Goal: Information Seeking & Learning: Compare options

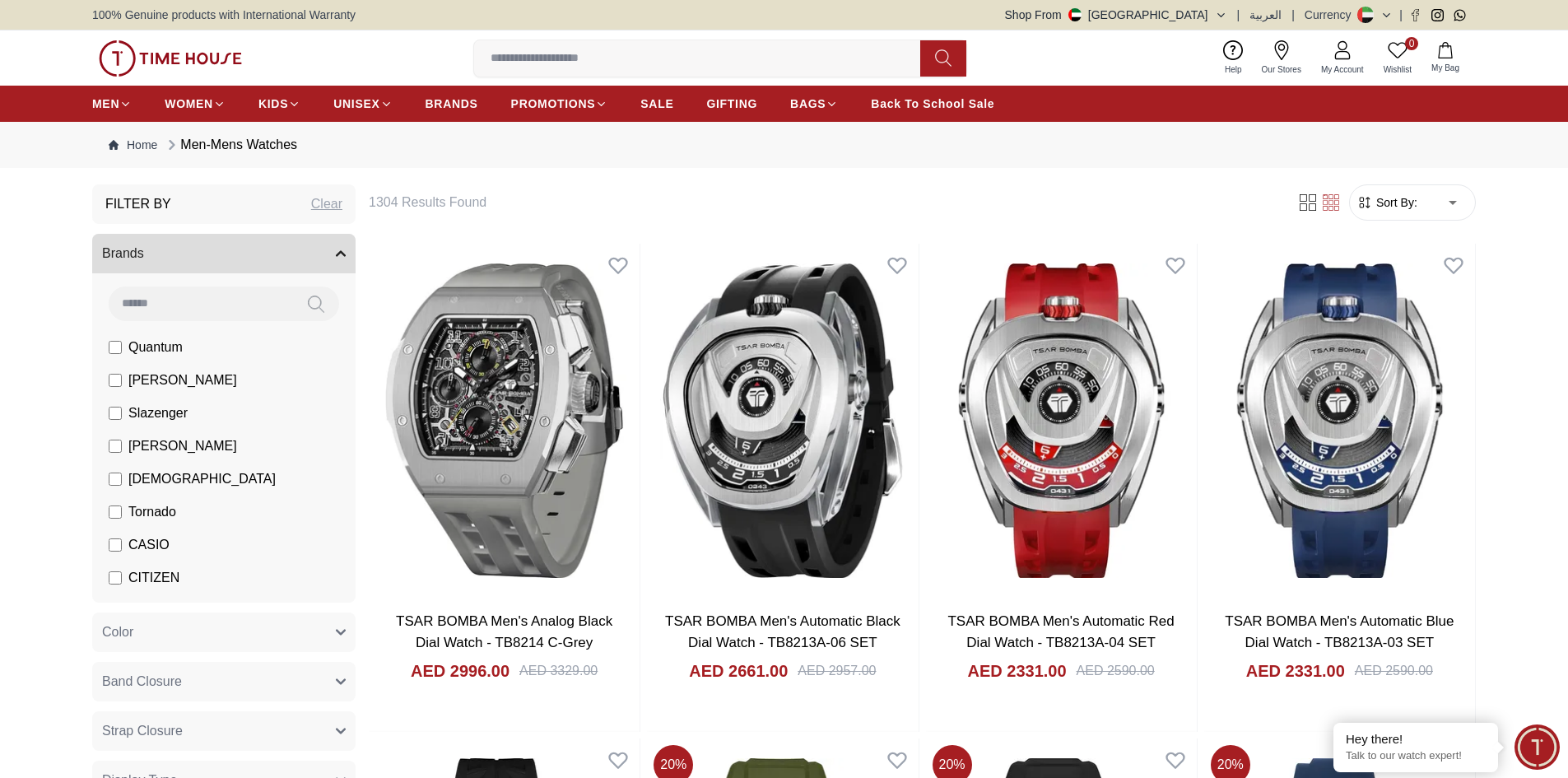
click at [1403, 192] on form "Sort By: ​ ****** ​" at bounding box center [1412, 203] width 127 height 37
click at [1406, 201] on span "Sort By:" at bounding box center [1395, 202] width 44 height 17
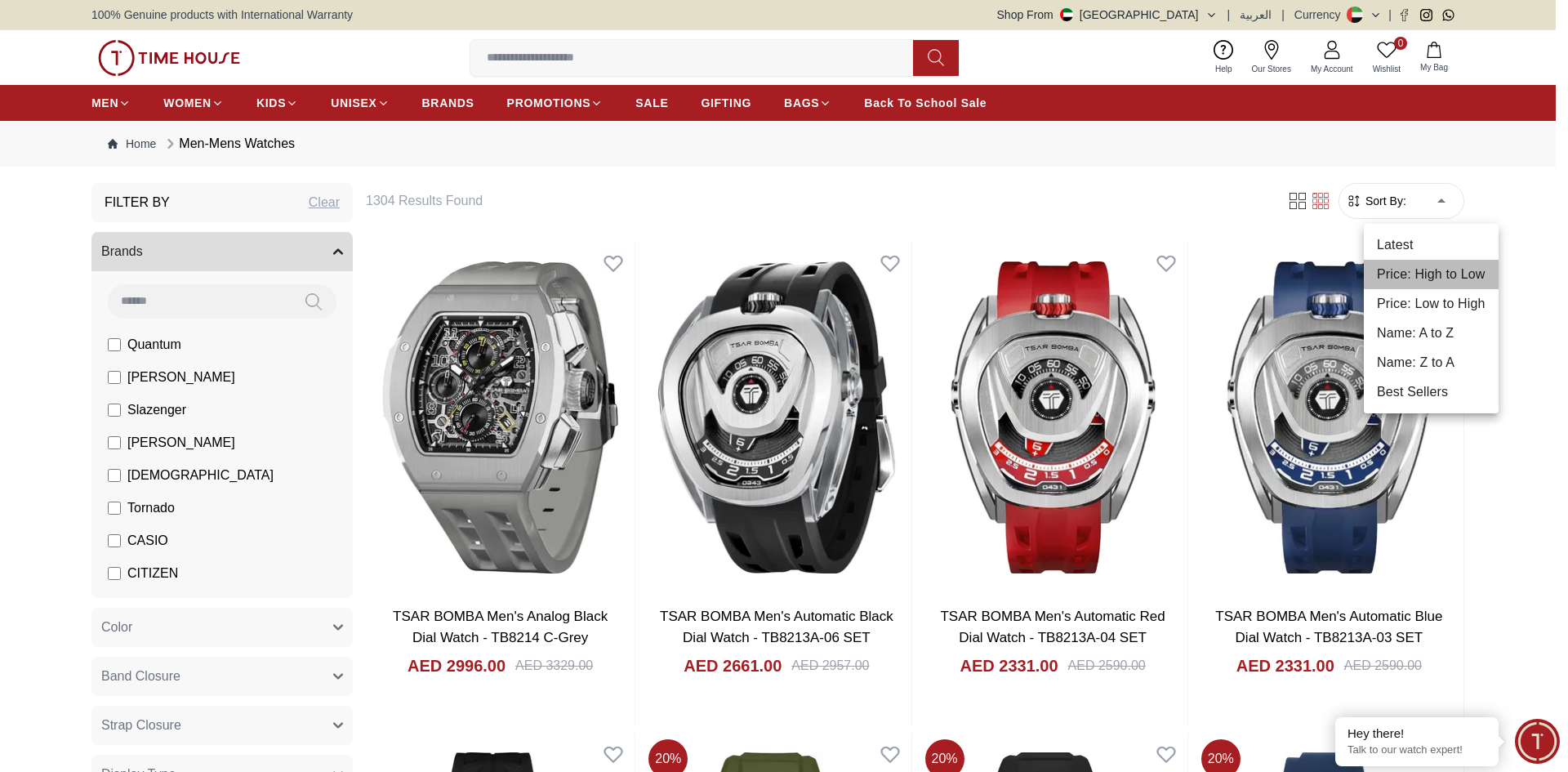
click at [1424, 278] on li "Price: High to Low" at bounding box center [1431, 275] width 135 height 30
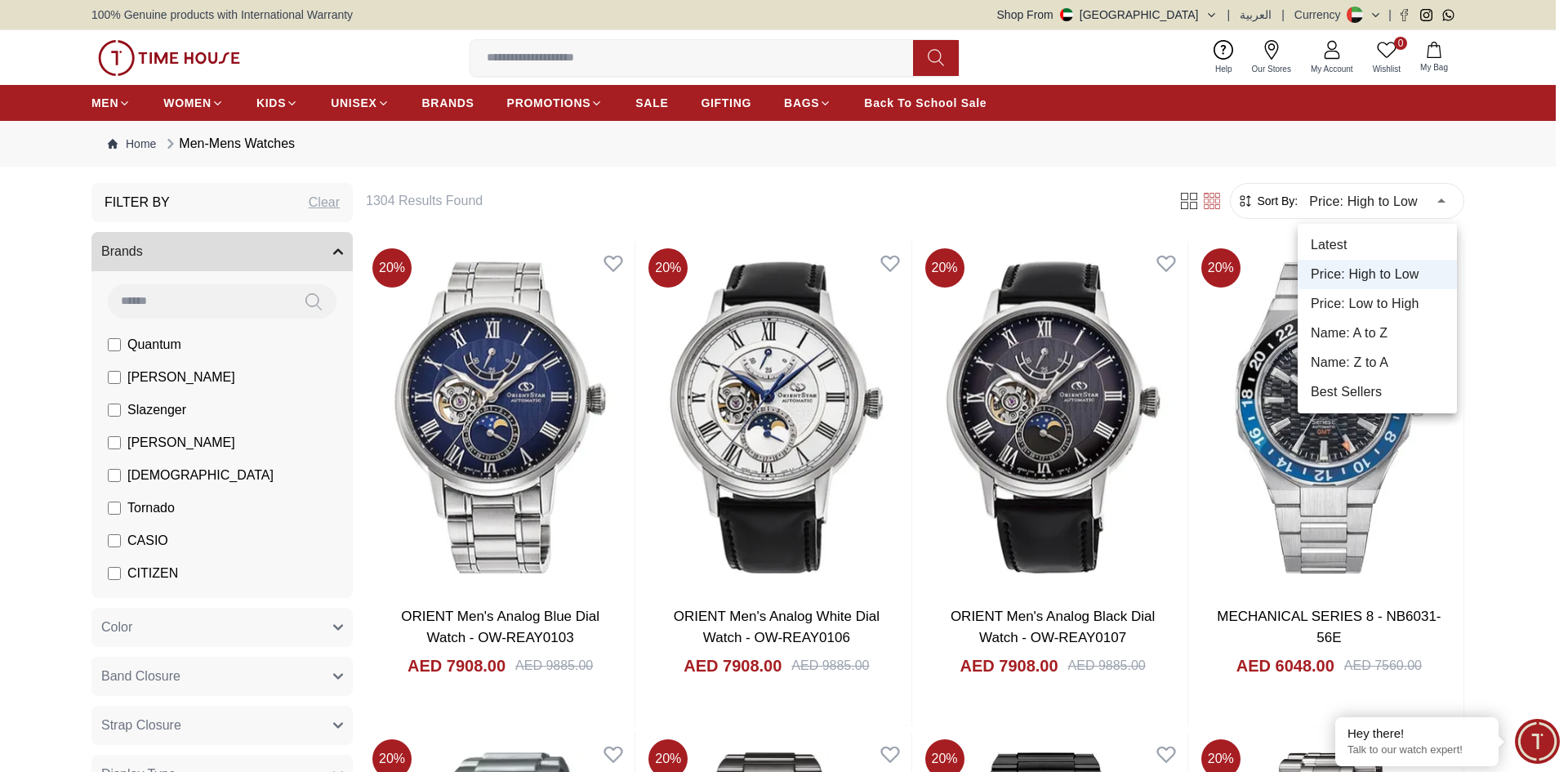
click at [1394, 296] on li "Price: Low to High" at bounding box center [1377, 304] width 159 height 30
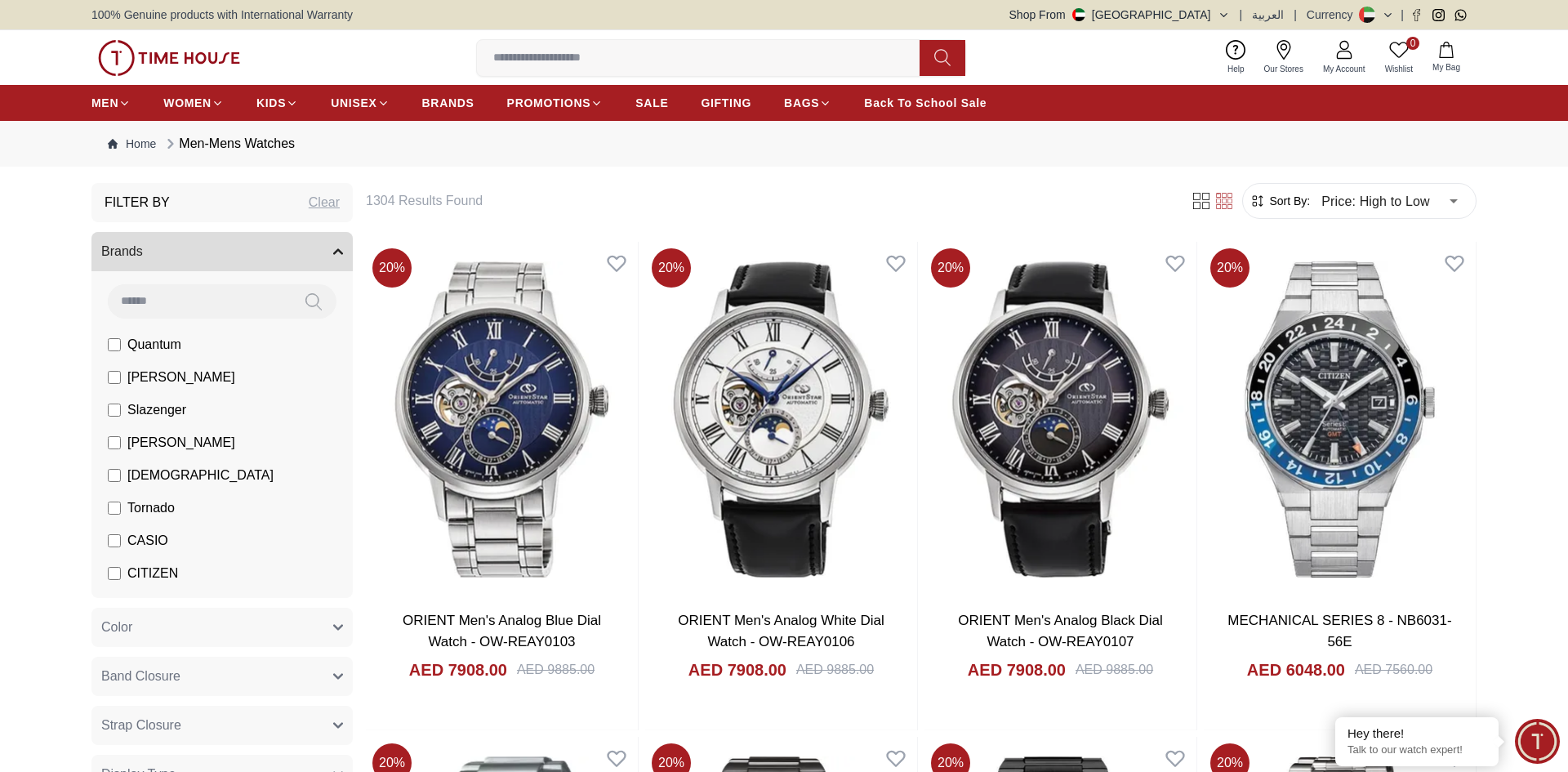
type input "*"
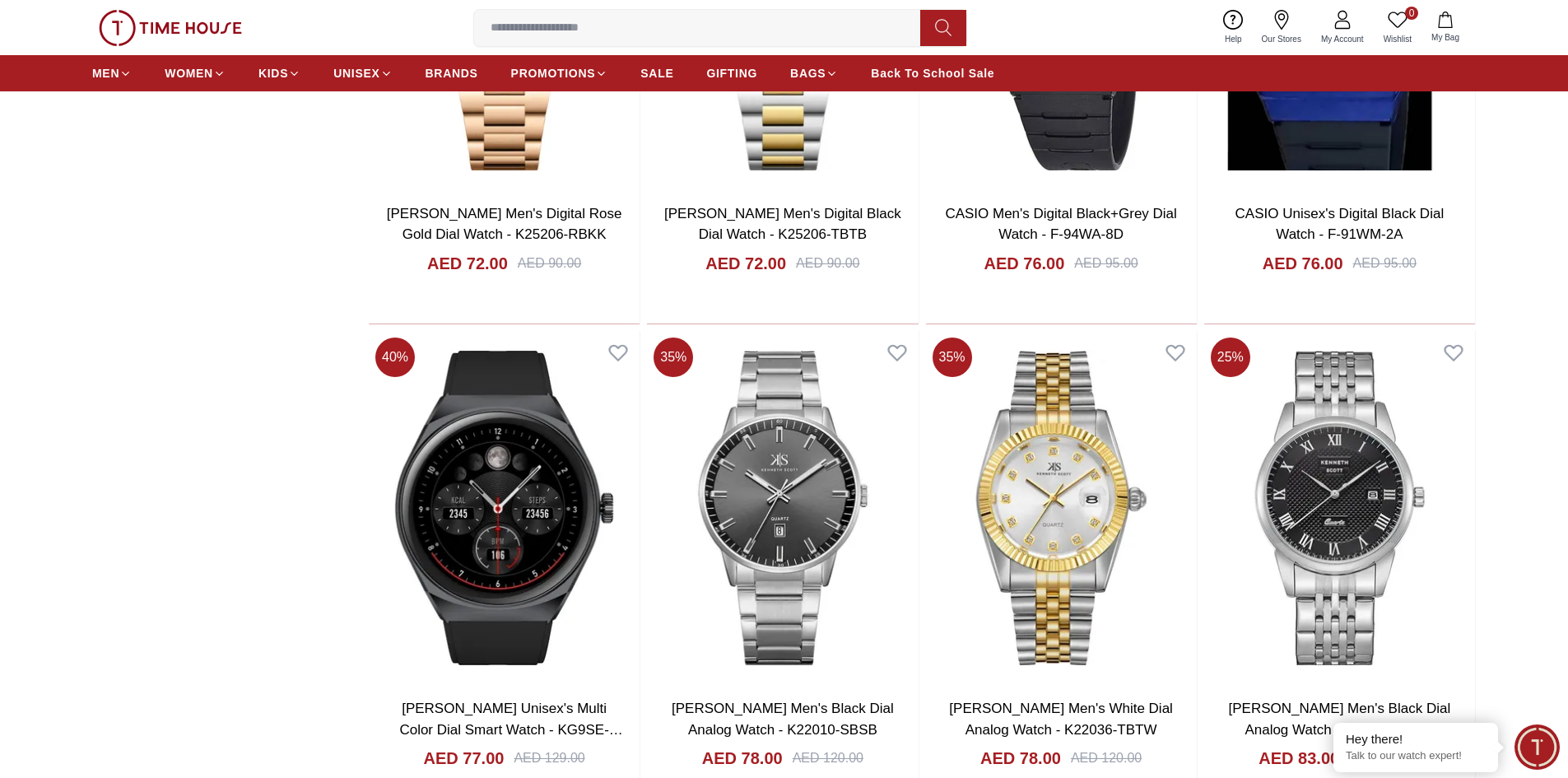
scroll to position [2305, 0]
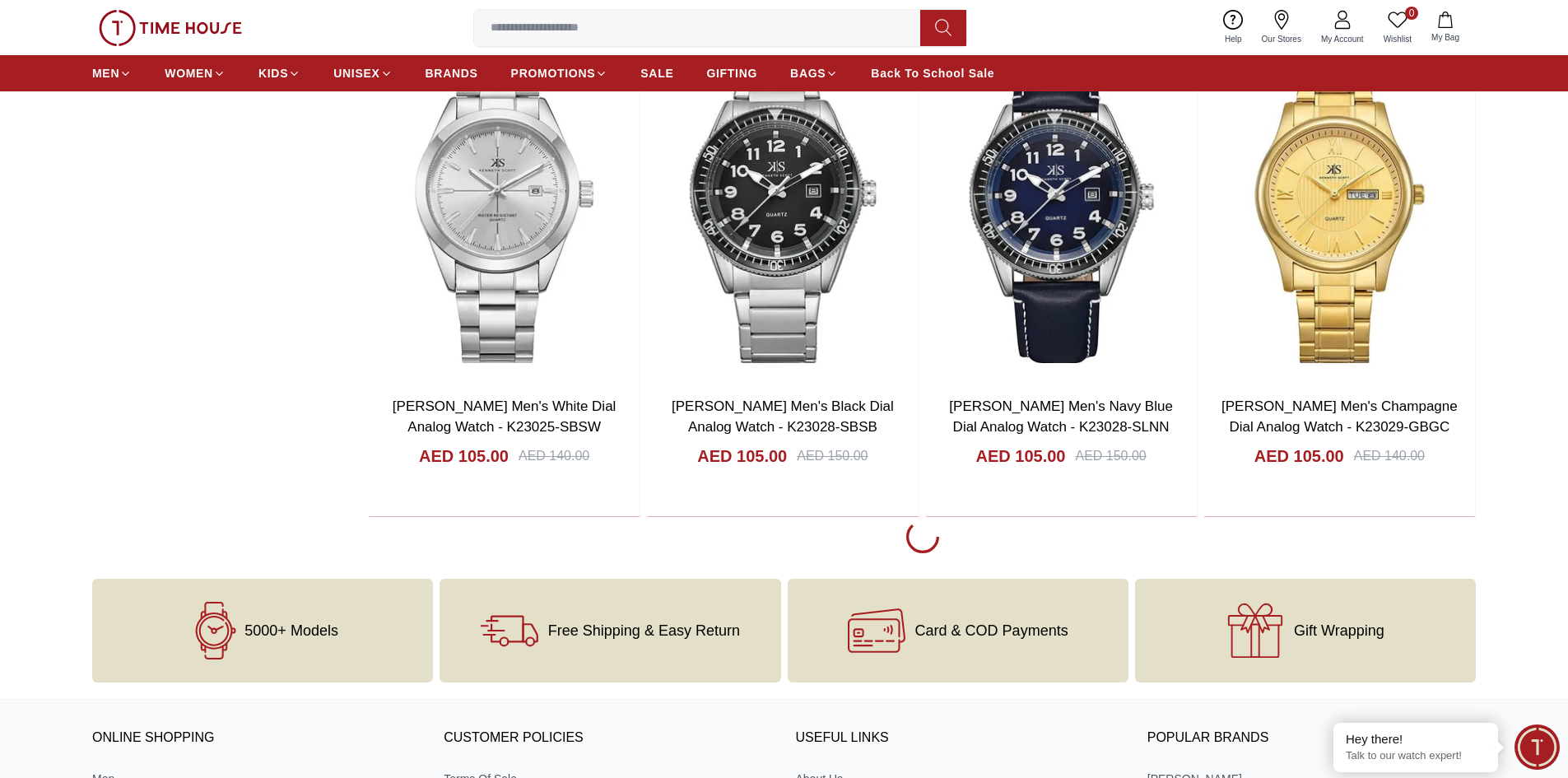
scroll to position [7160, 0]
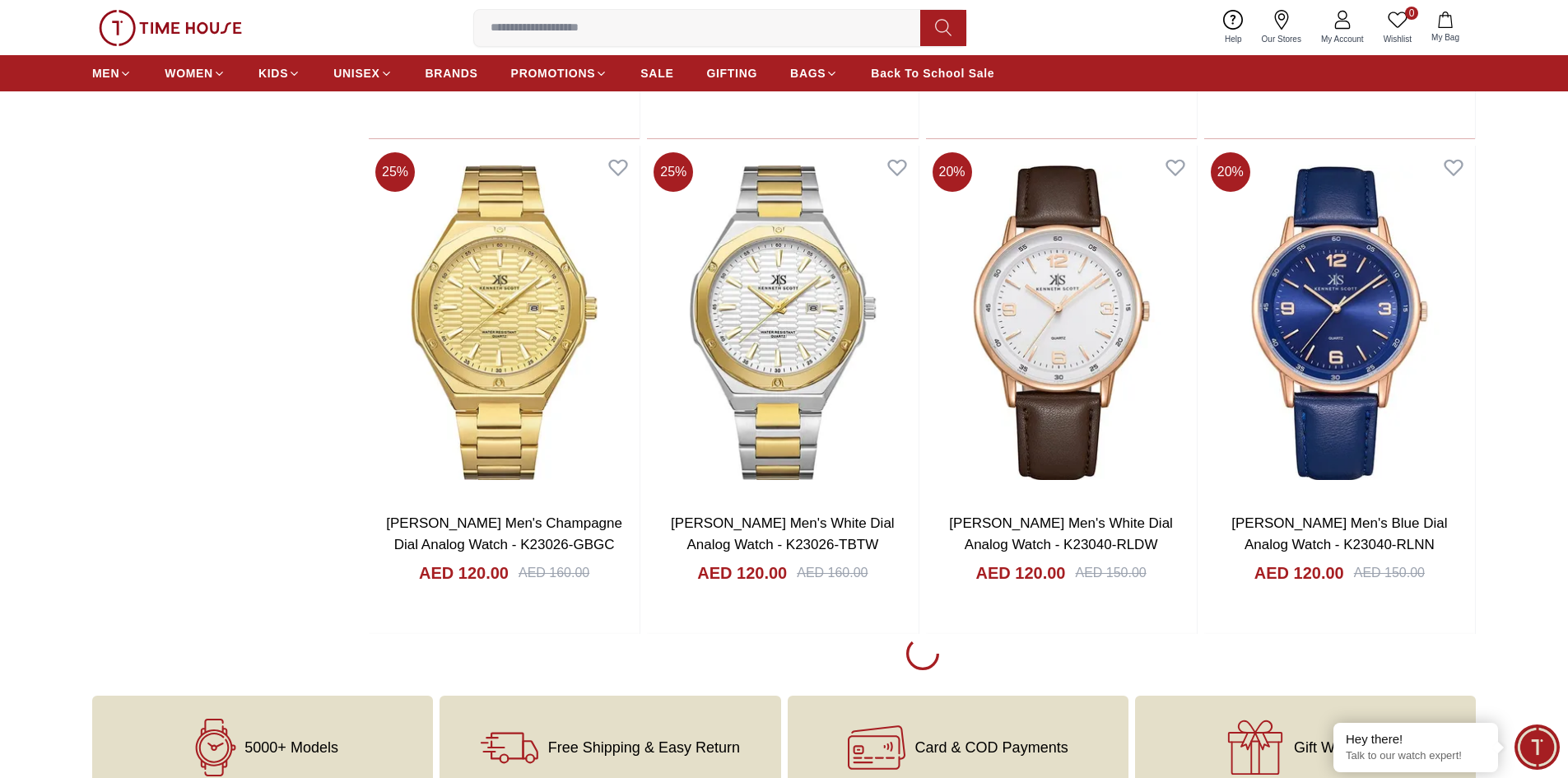
scroll to position [12016, 0]
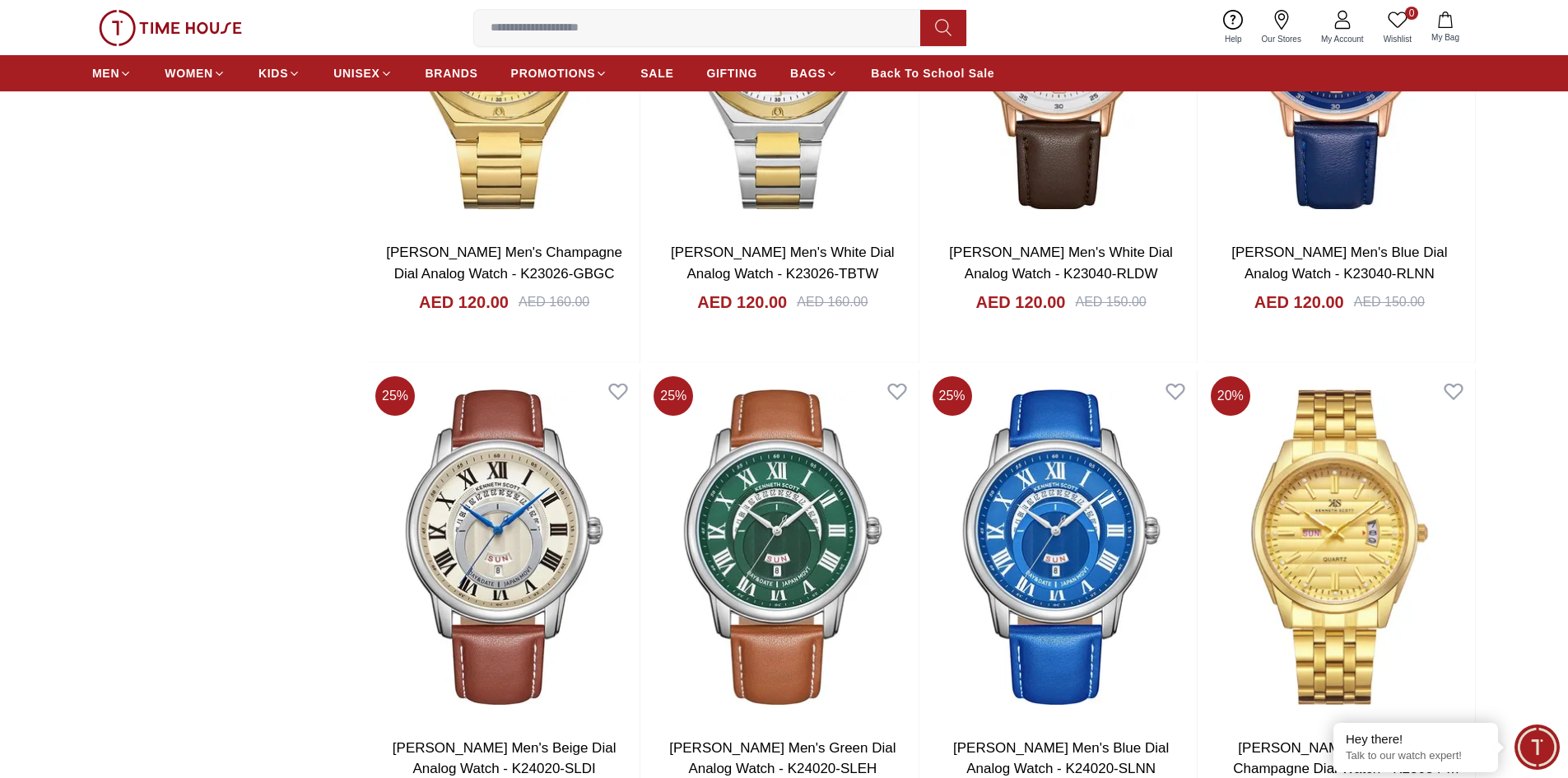
scroll to position [12428, 0]
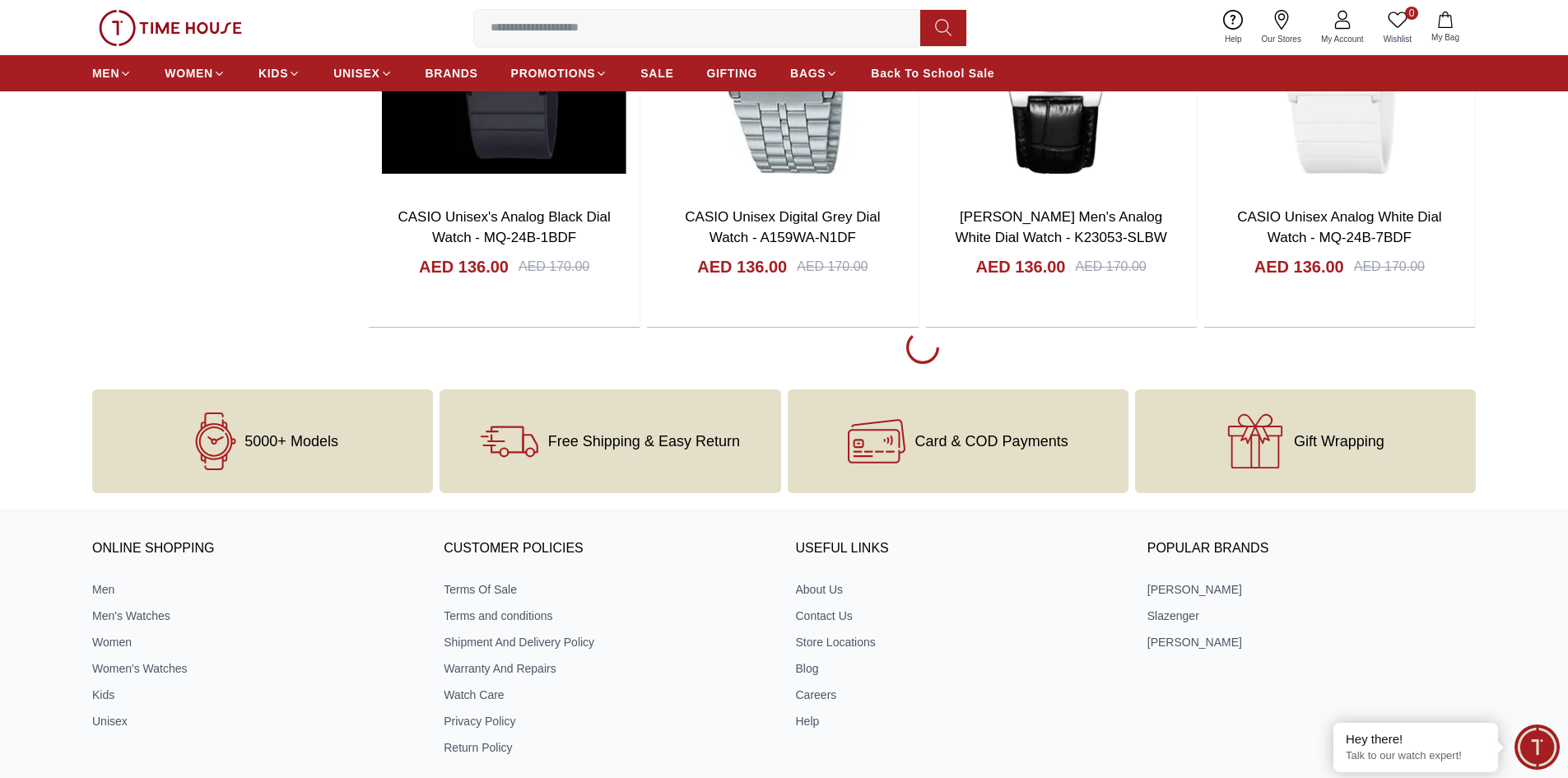
scroll to position [17283, 0]
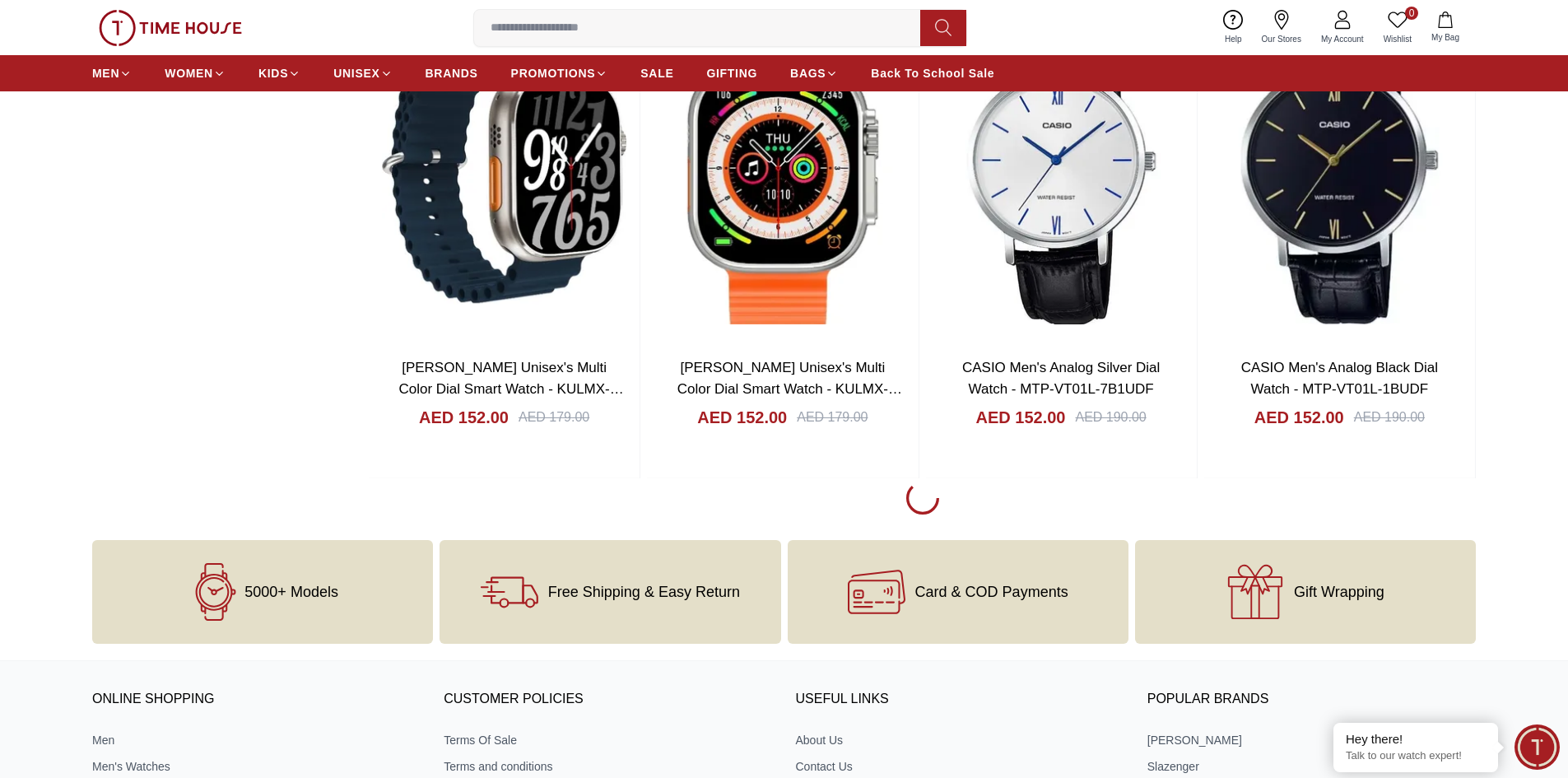
scroll to position [22057, 0]
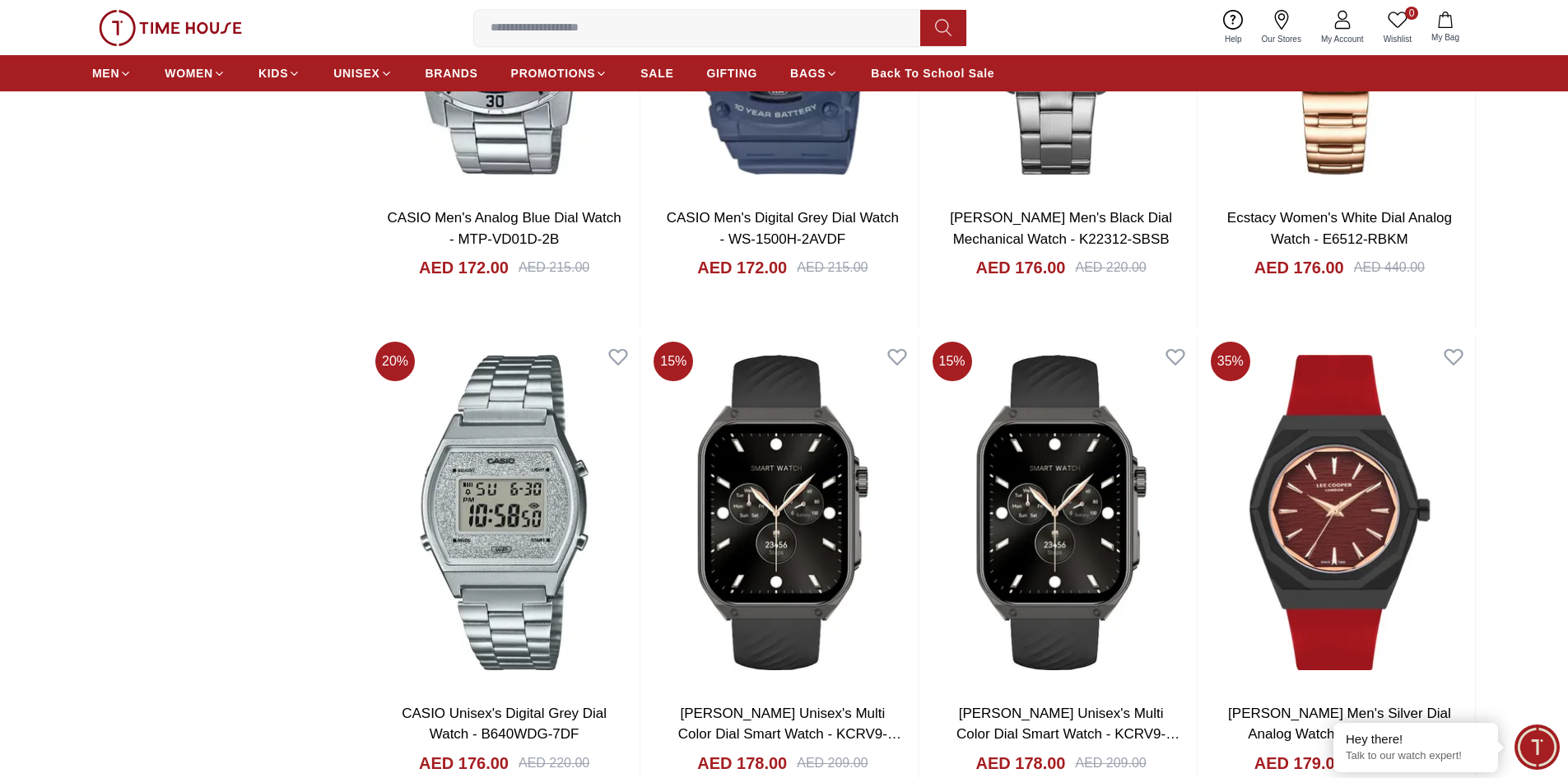
scroll to position [26913, 0]
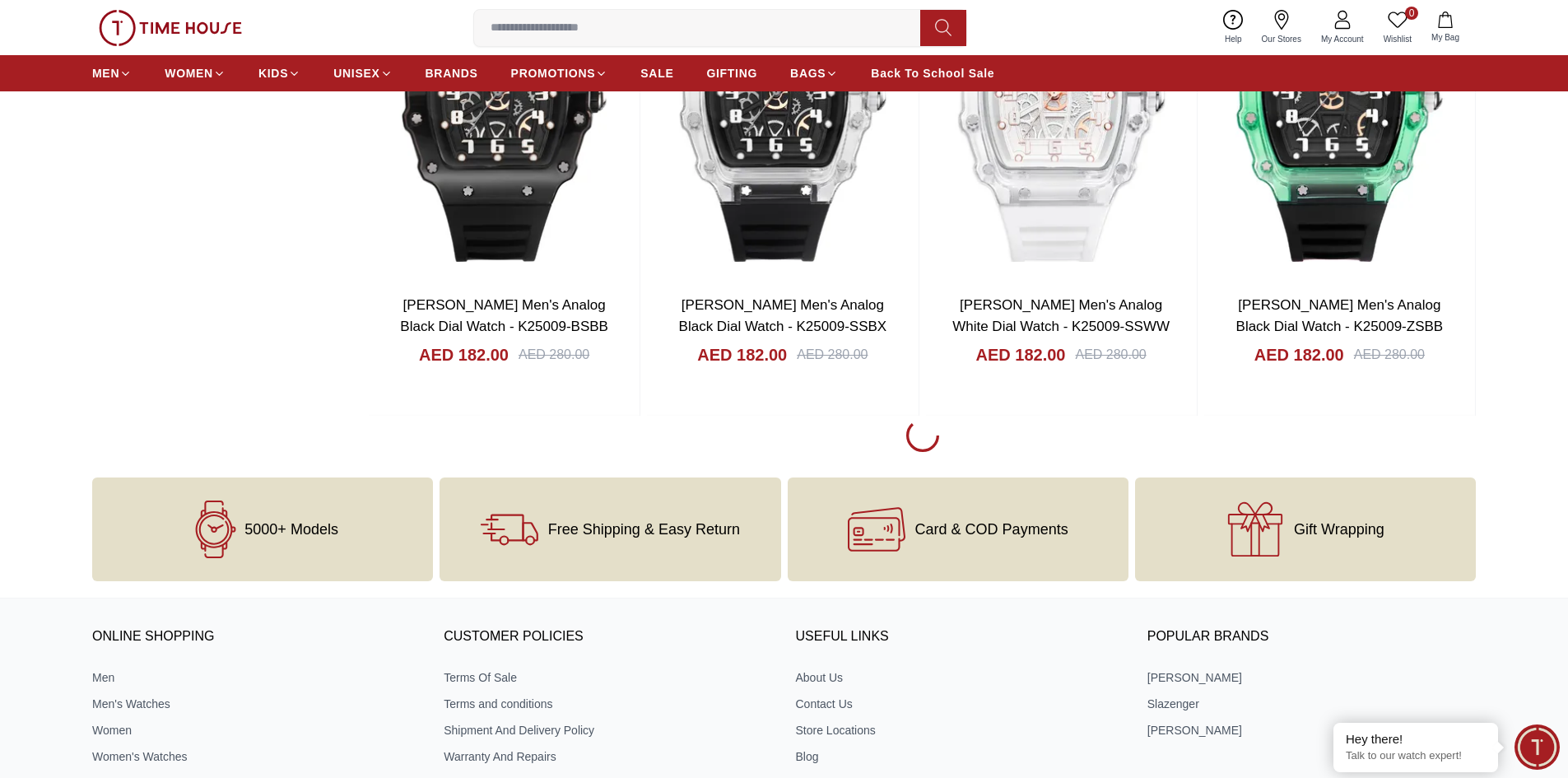
scroll to position [29547, 0]
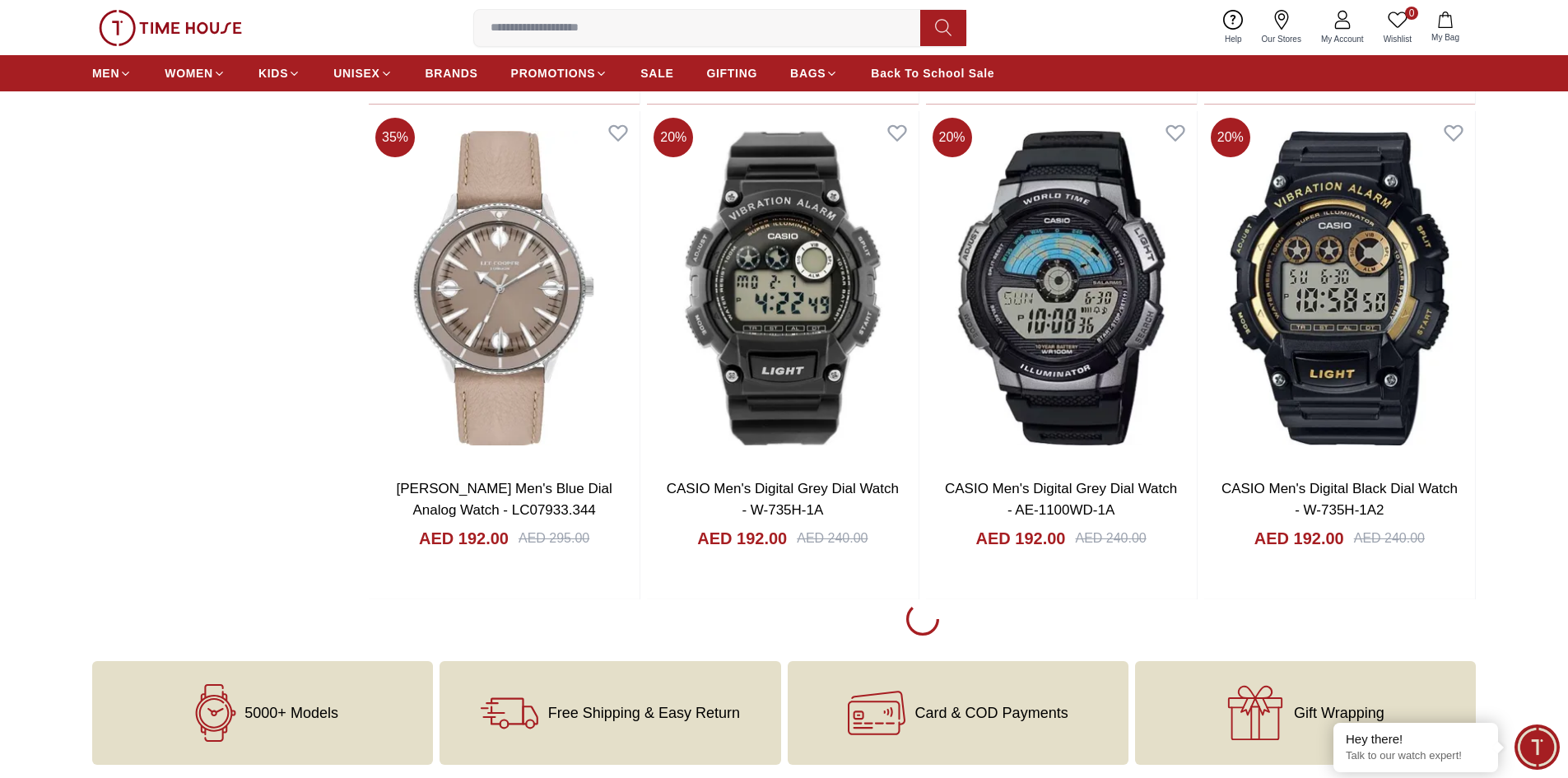
scroll to position [31851, 0]
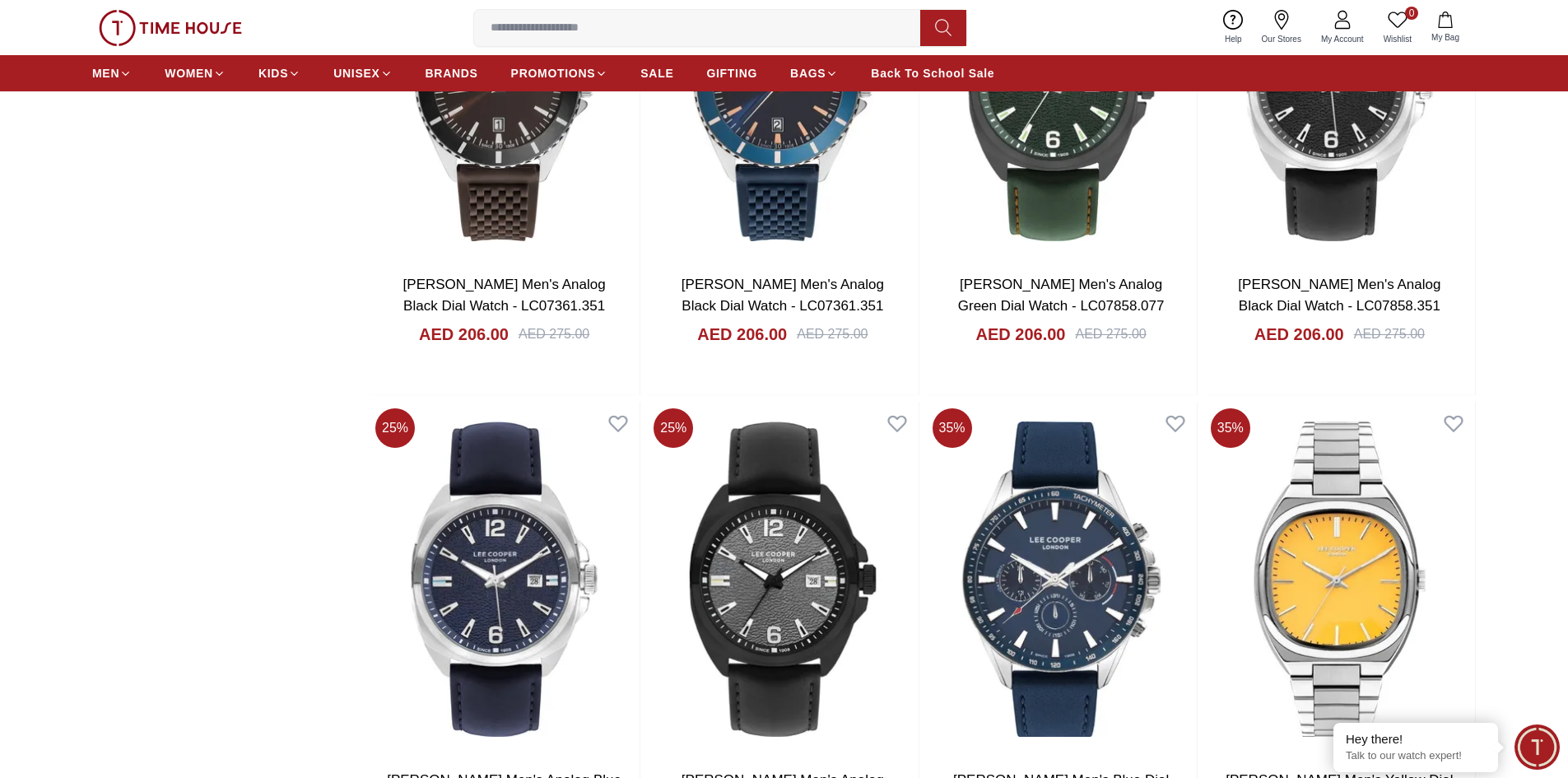
scroll to position [34320, 0]
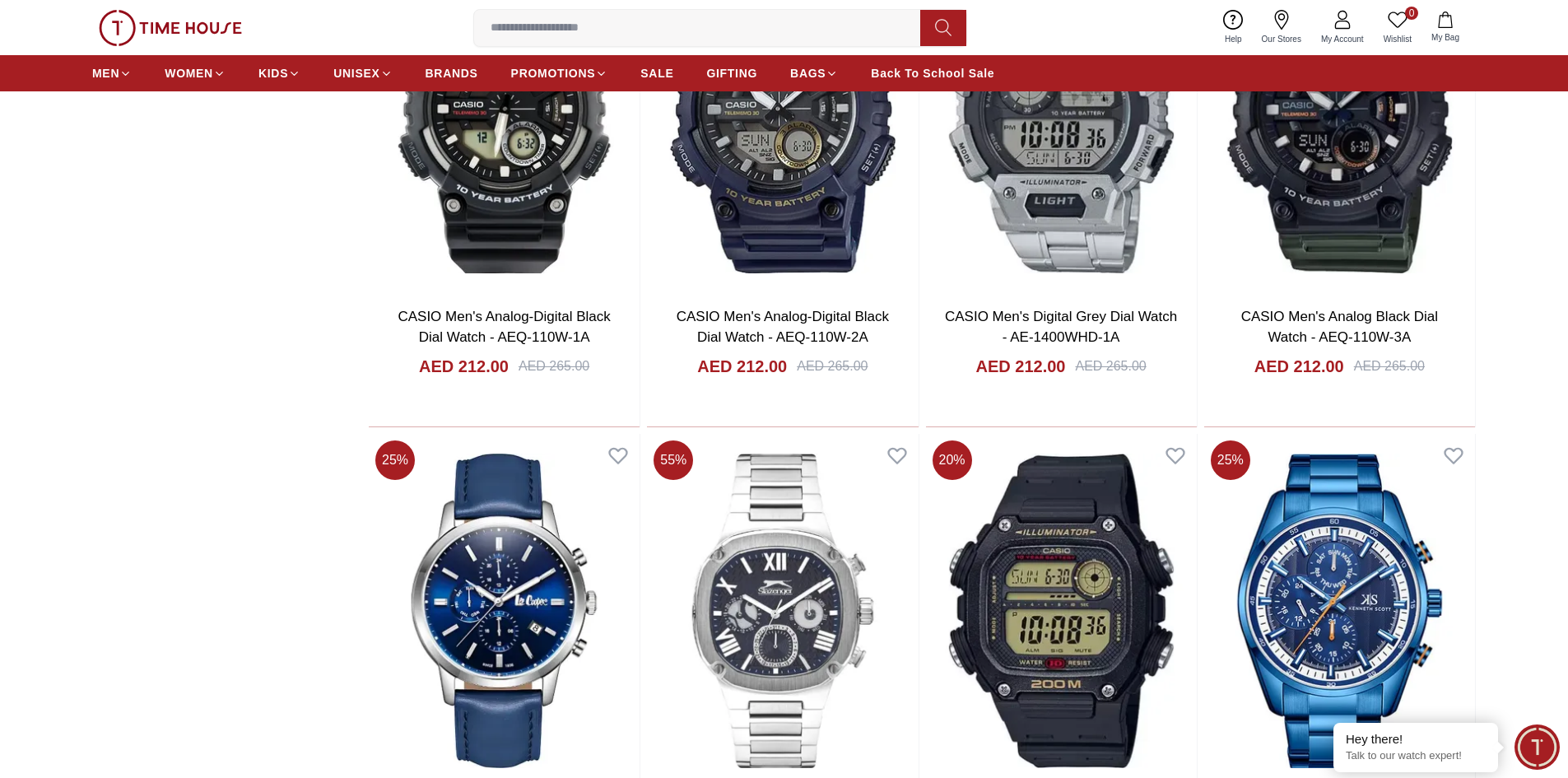
scroll to position [37036, 0]
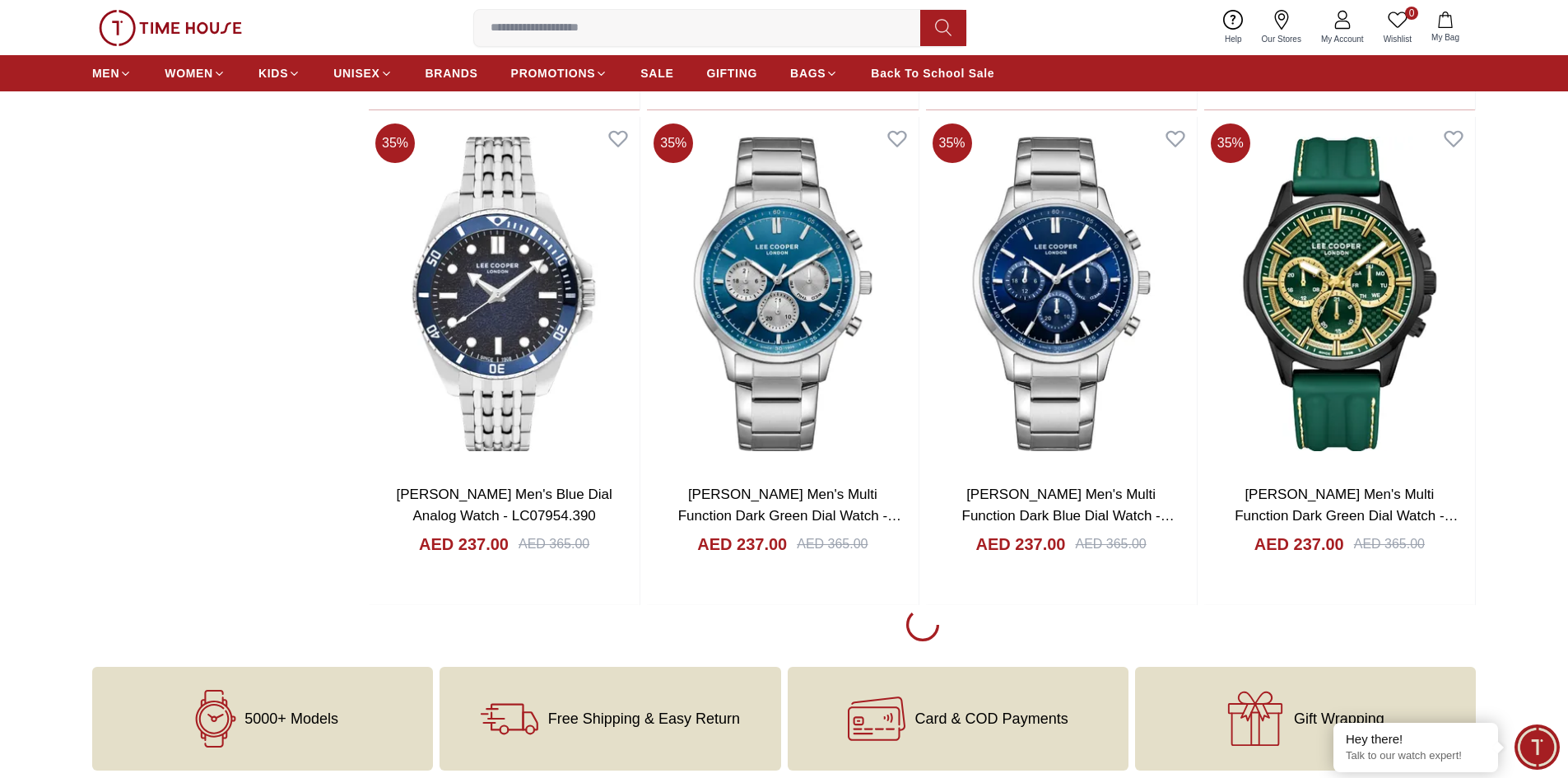
scroll to position [41727, 0]
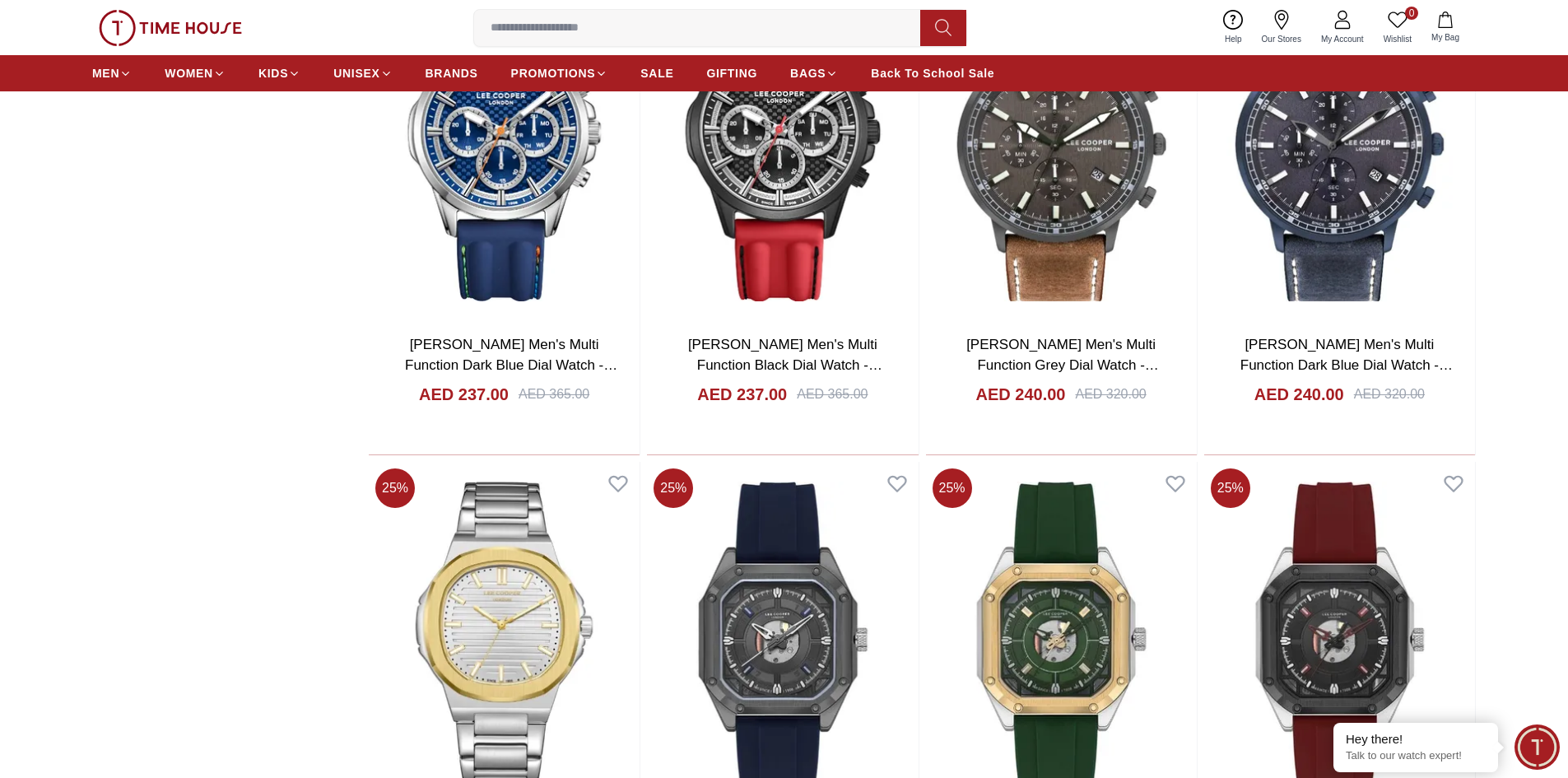
scroll to position [42386, 0]
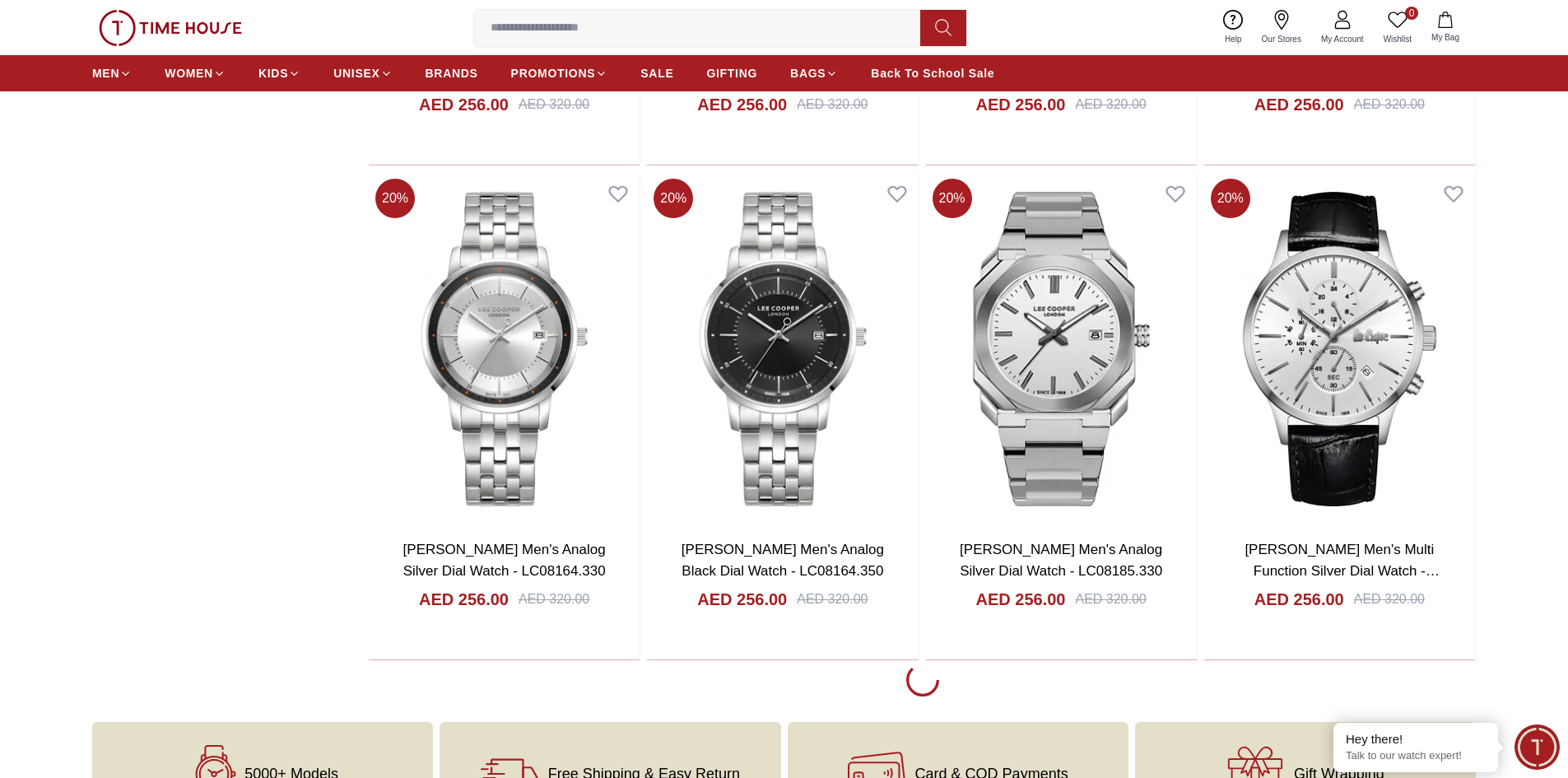
scroll to position [46666, 0]
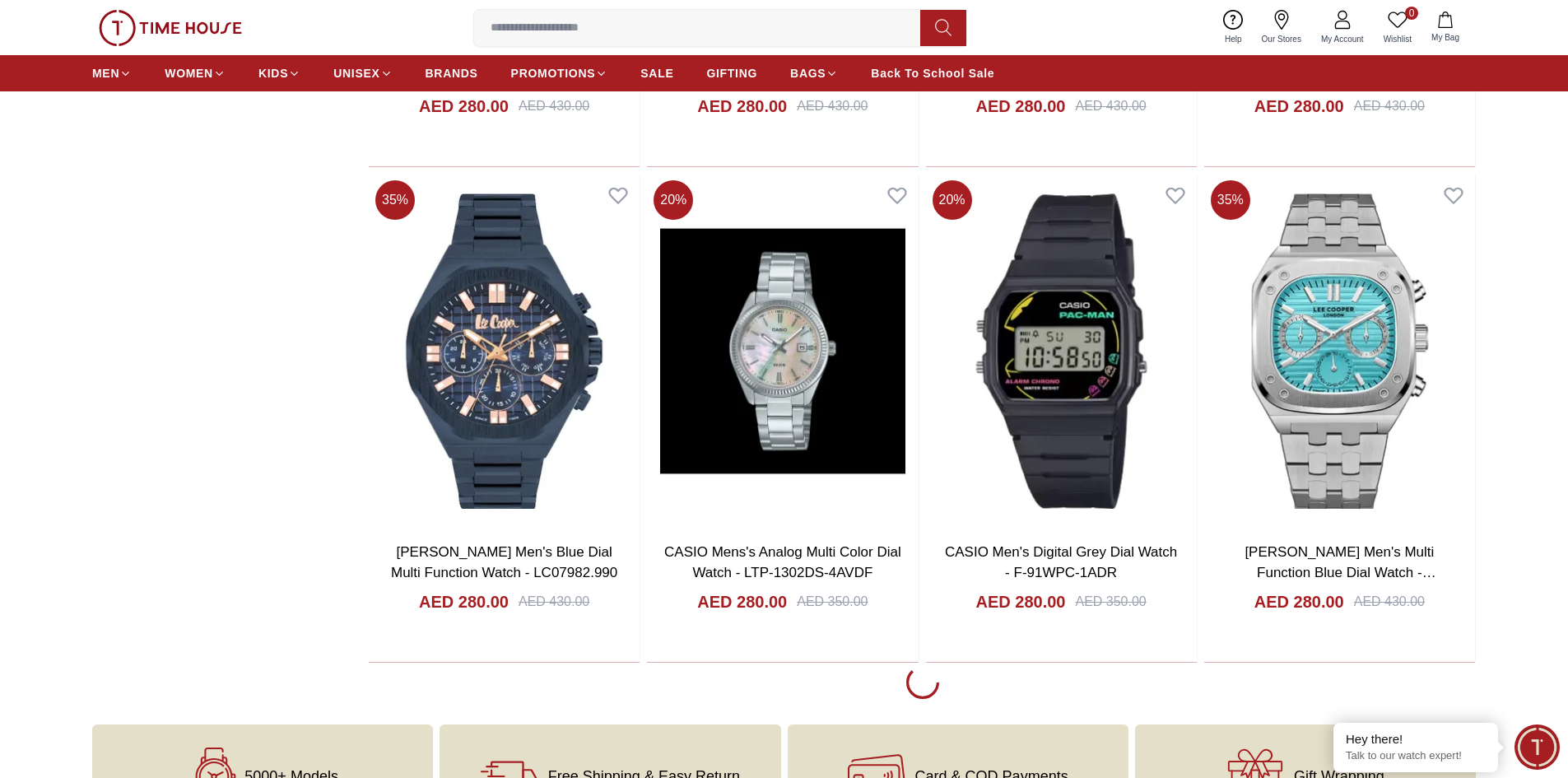
scroll to position [51946, 0]
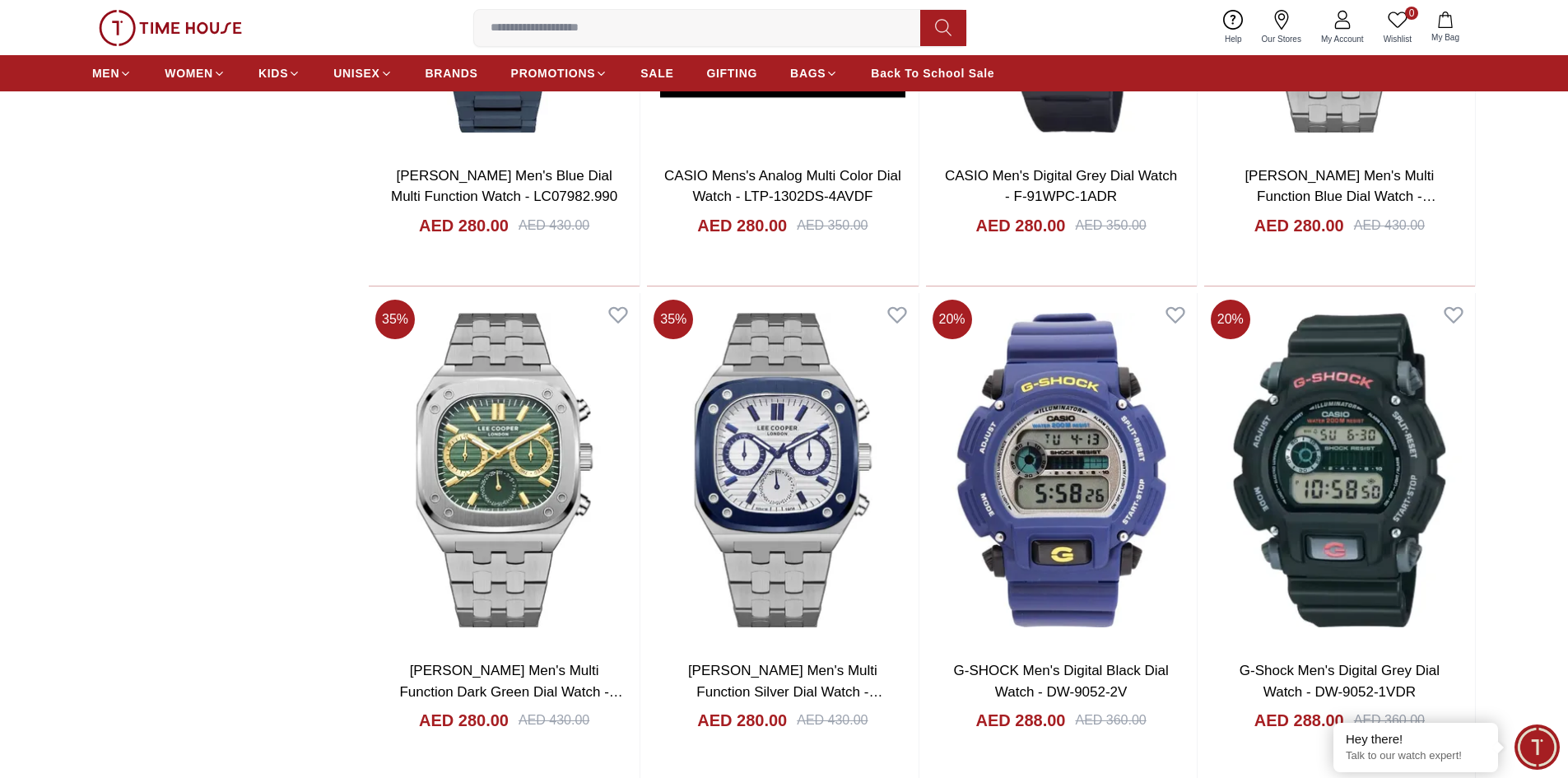
scroll to position [51955, 0]
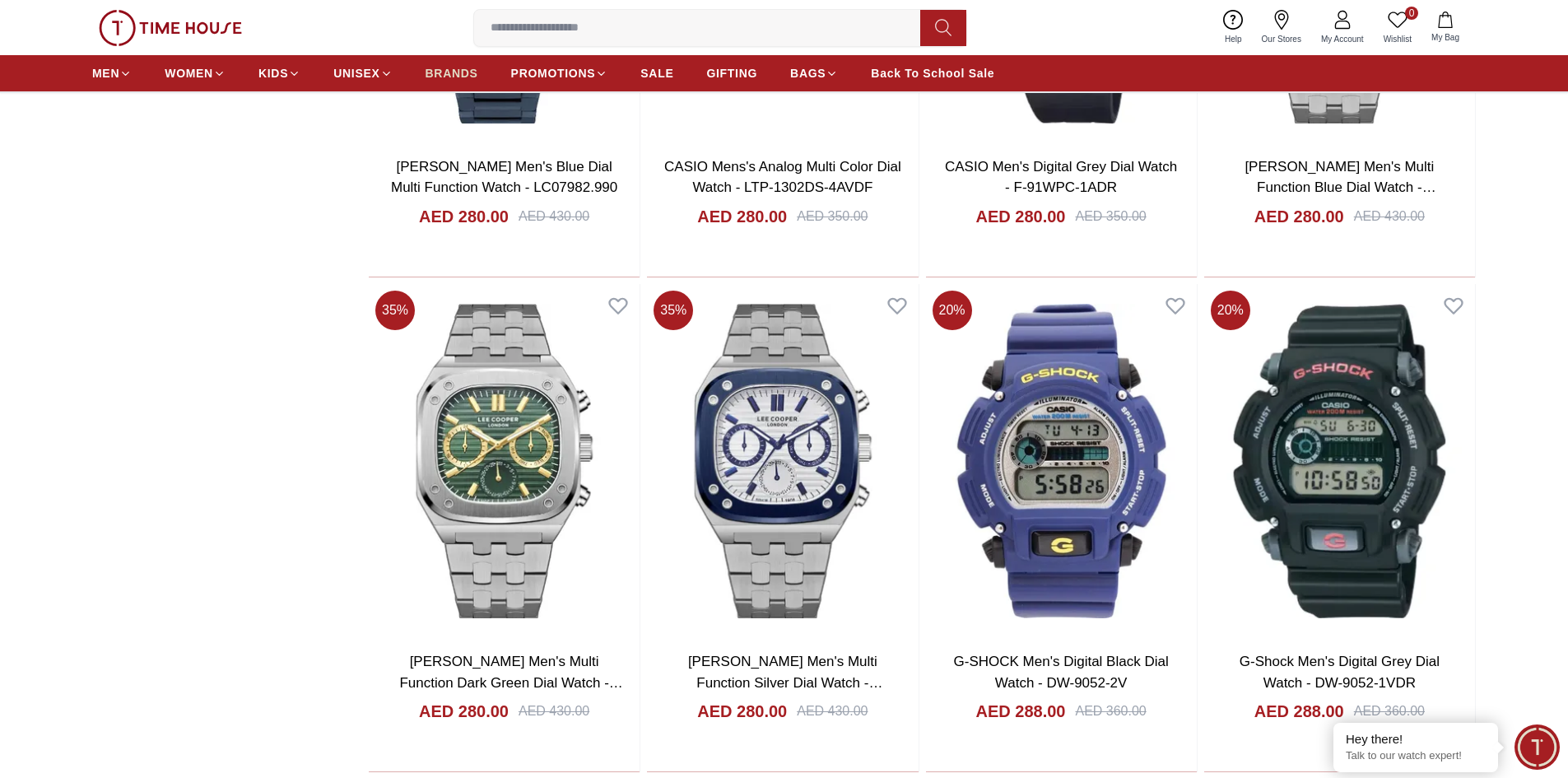
click at [438, 65] on span "BRANDS" at bounding box center [451, 73] width 52 height 17
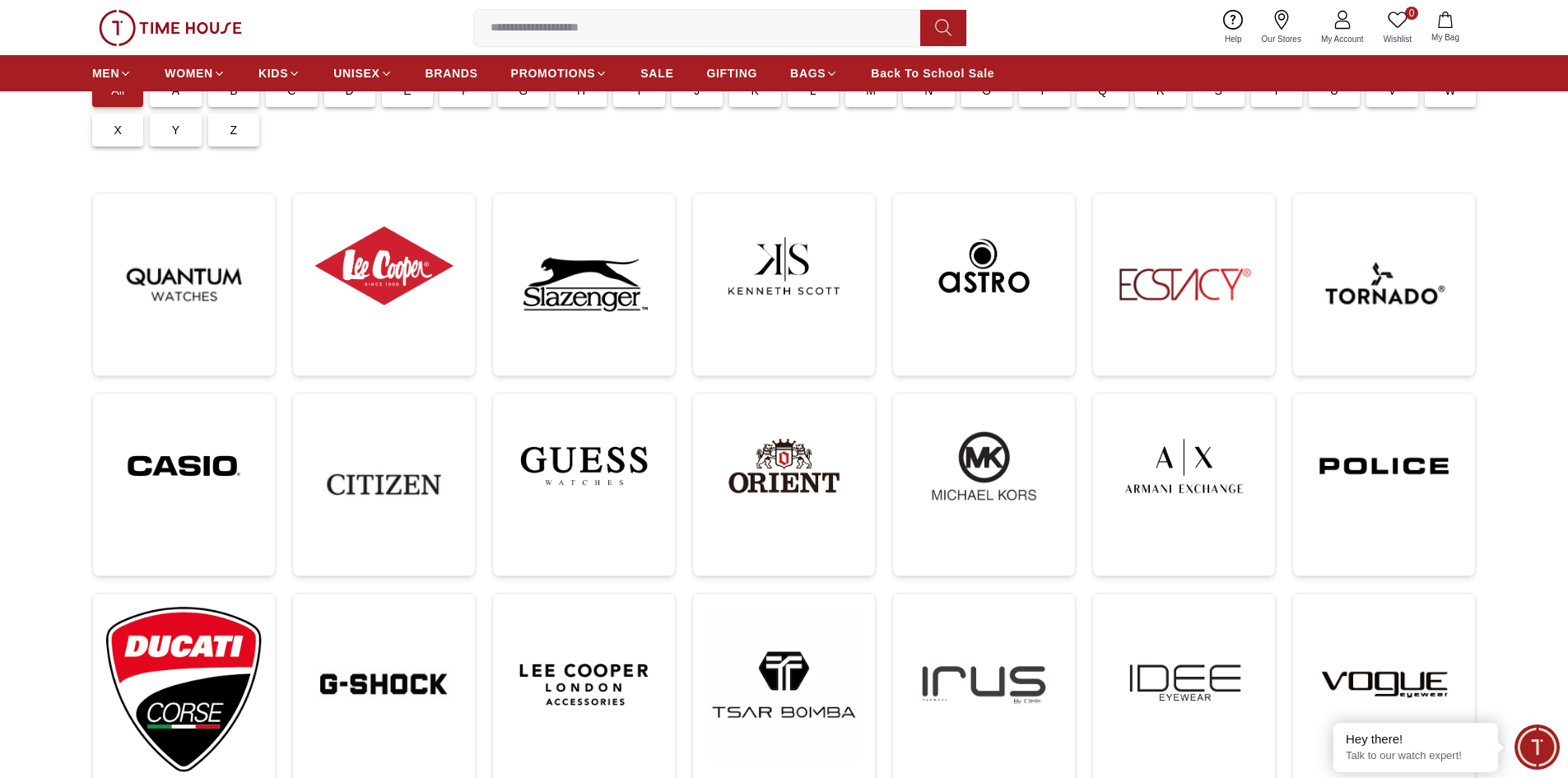
scroll to position [165, 0]
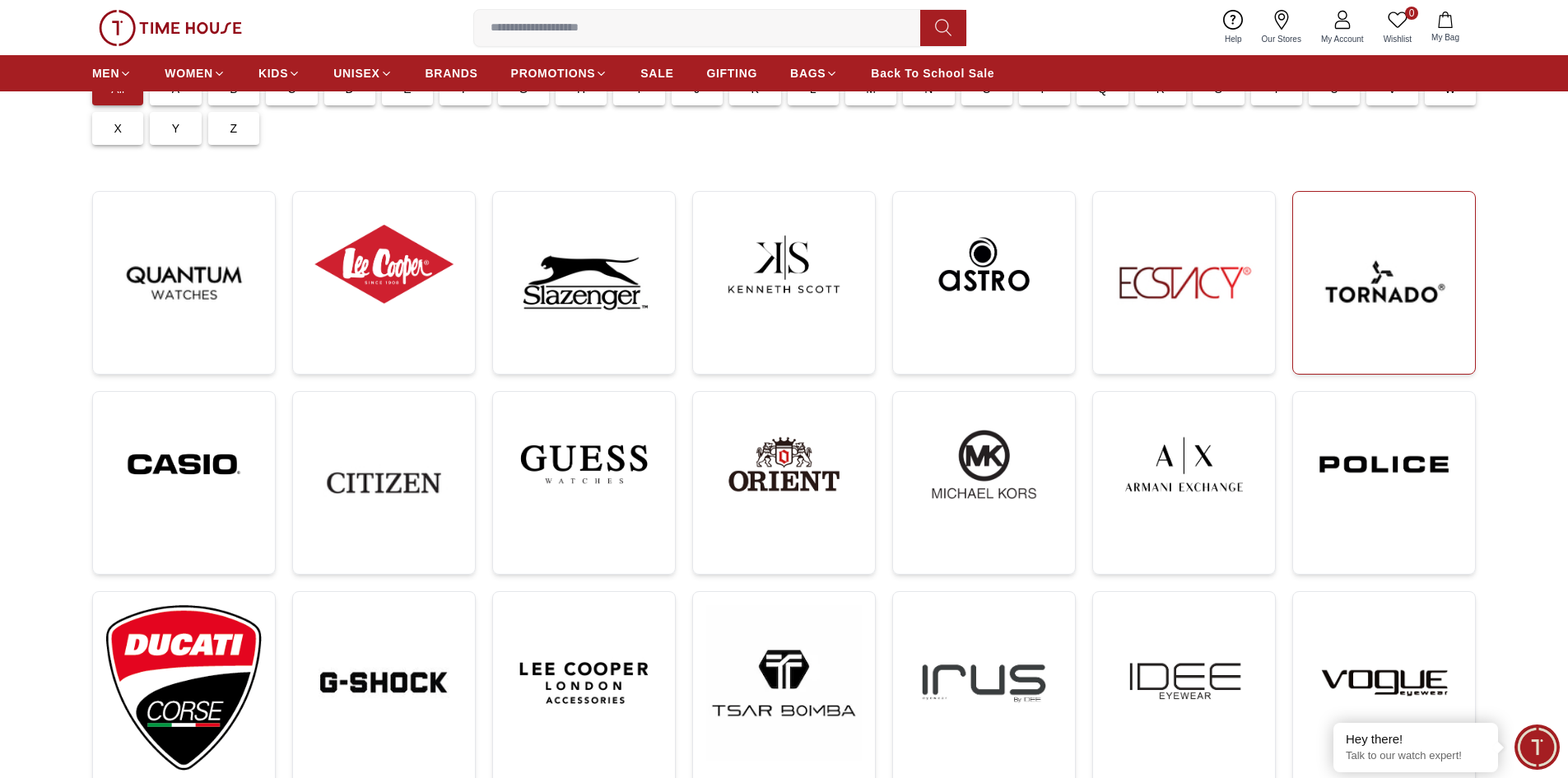
click at [1439, 323] on img at bounding box center [1384, 282] width 156 height 156
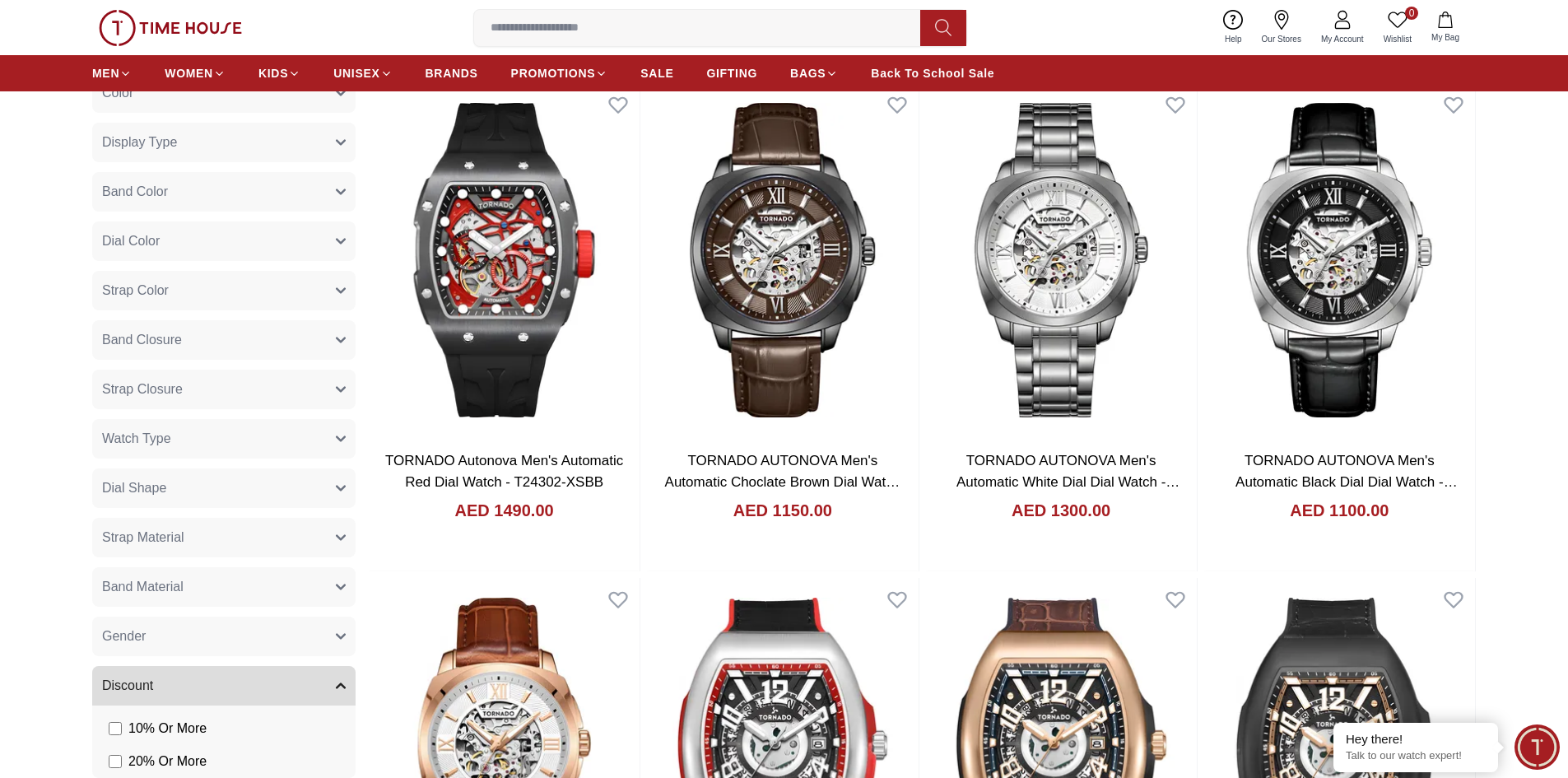
scroll to position [905, 0]
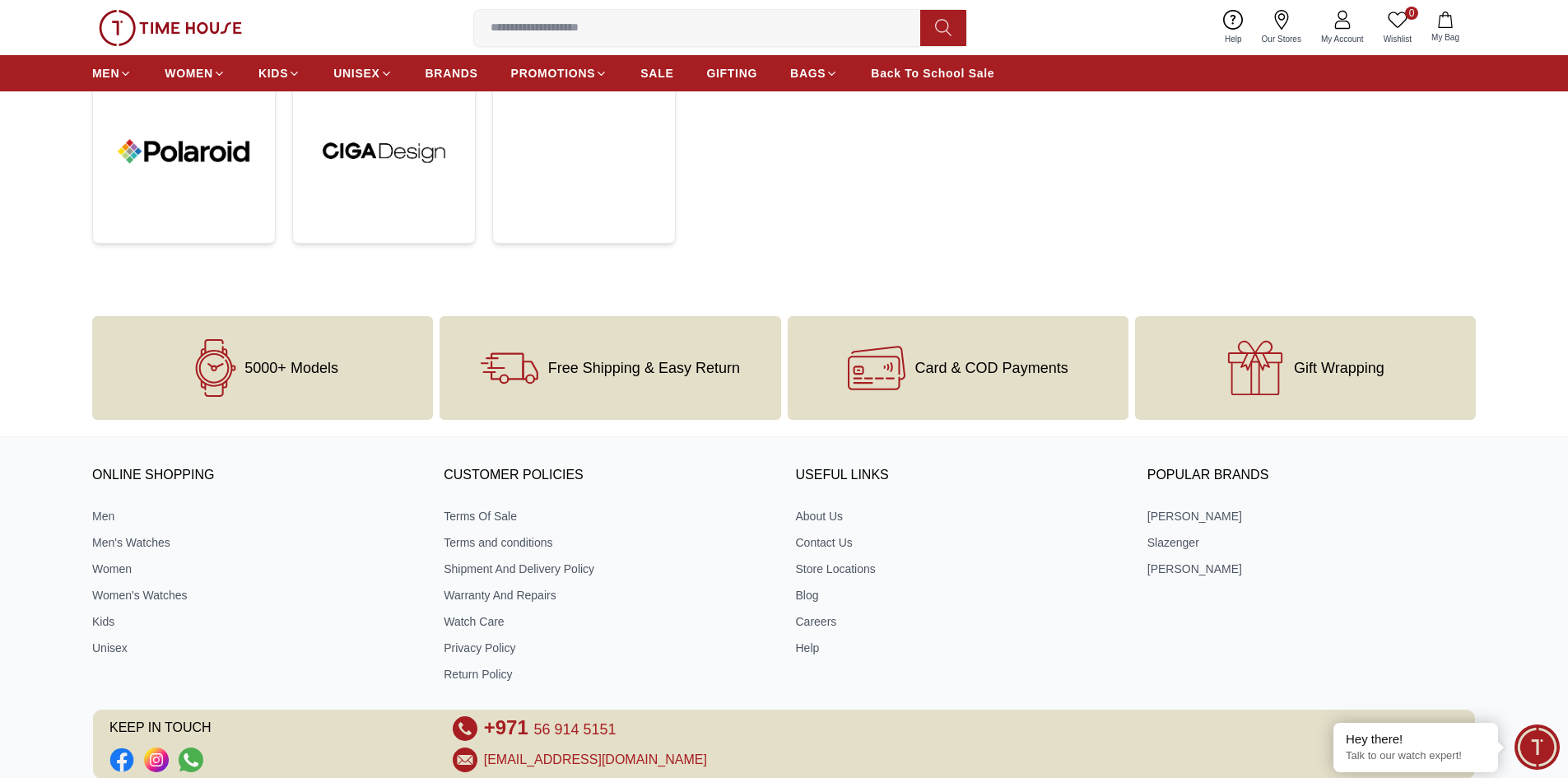
scroll to position [165, 0]
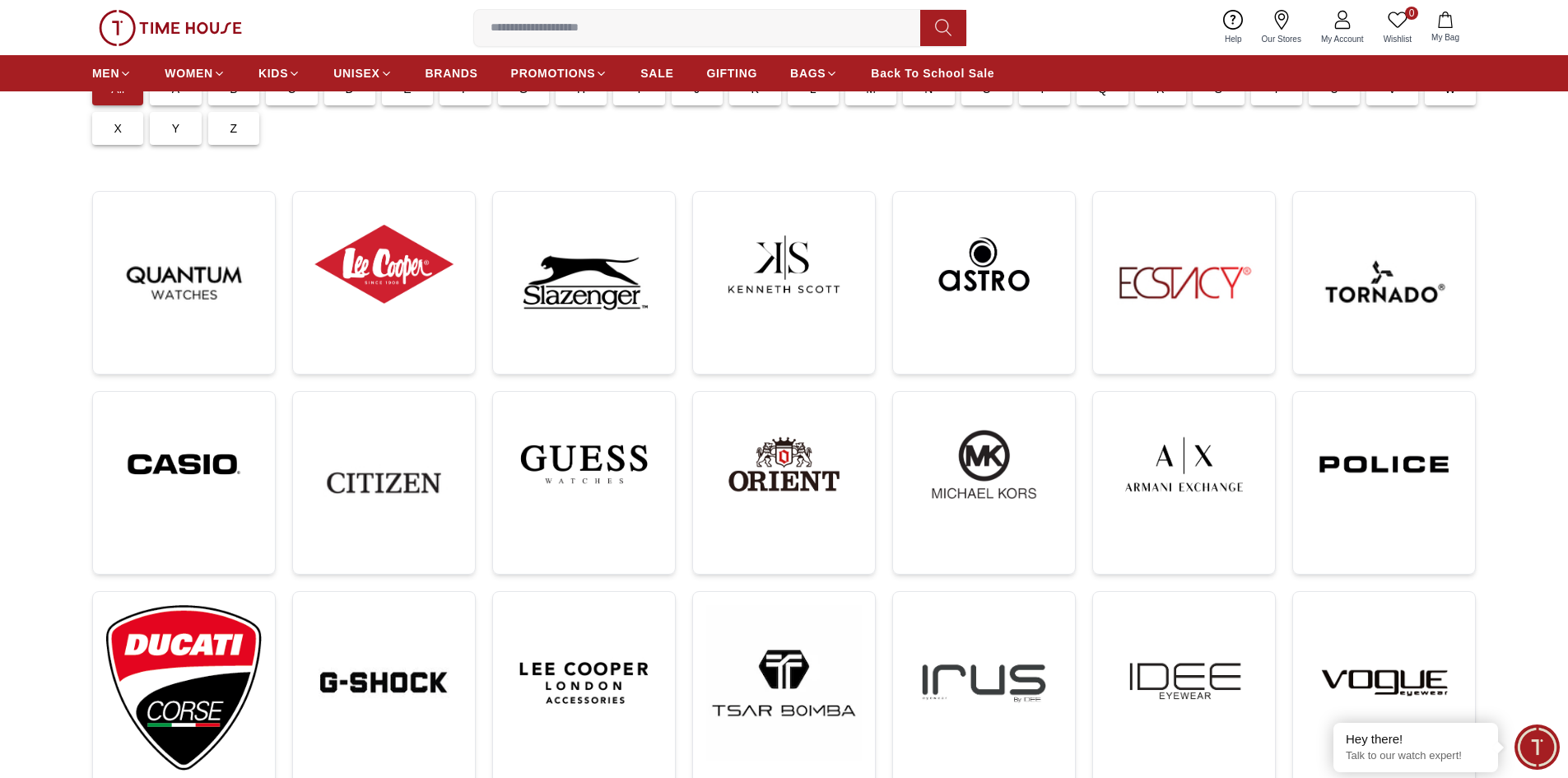
drag, startPoint x: 640, startPoint y: 455, endPoint x: 691, endPoint y: 457, distance: 51.0
click at [639, 455] on img at bounding box center [583, 464] width 156 height 118
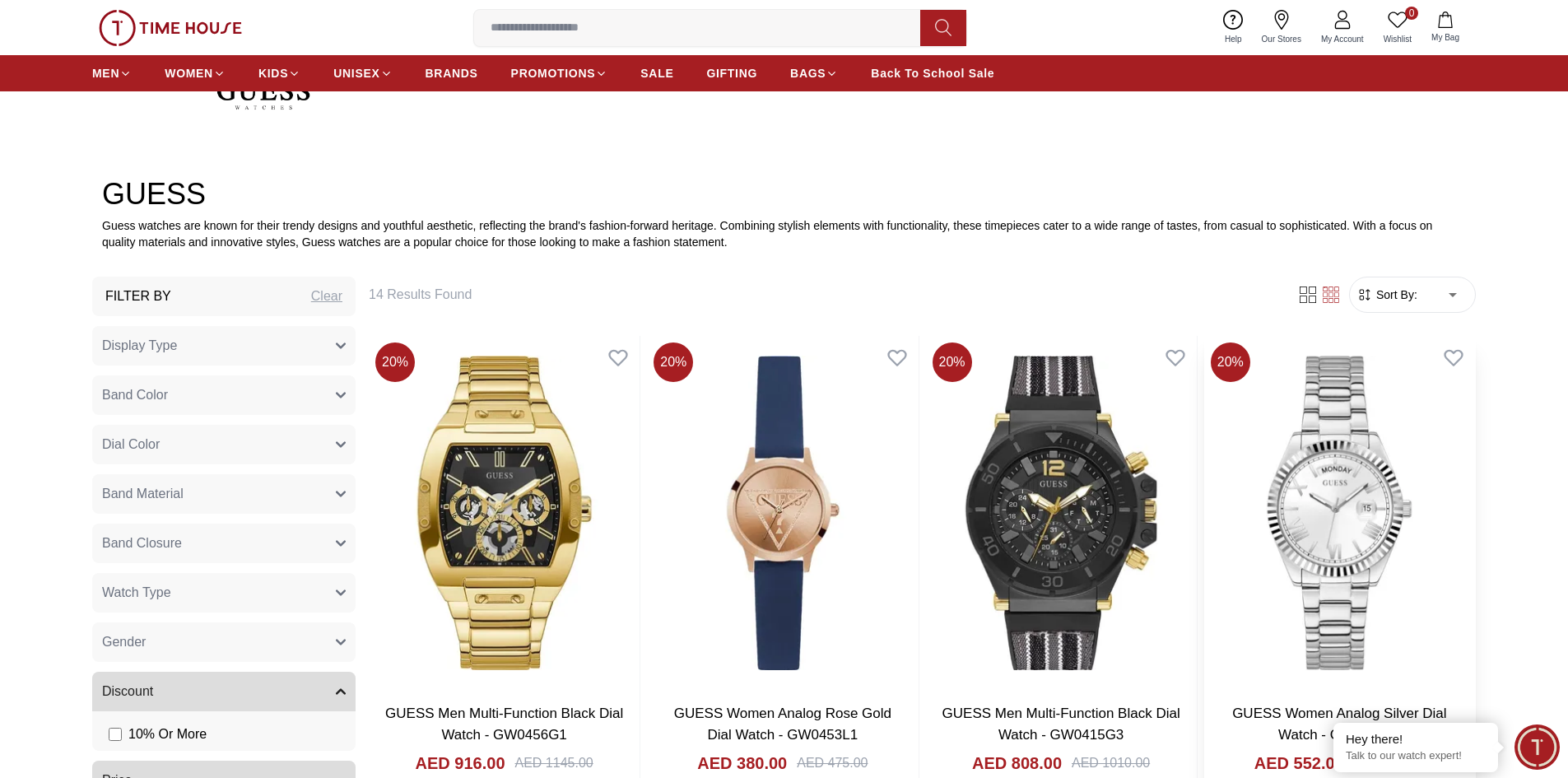
scroll to position [741, 0]
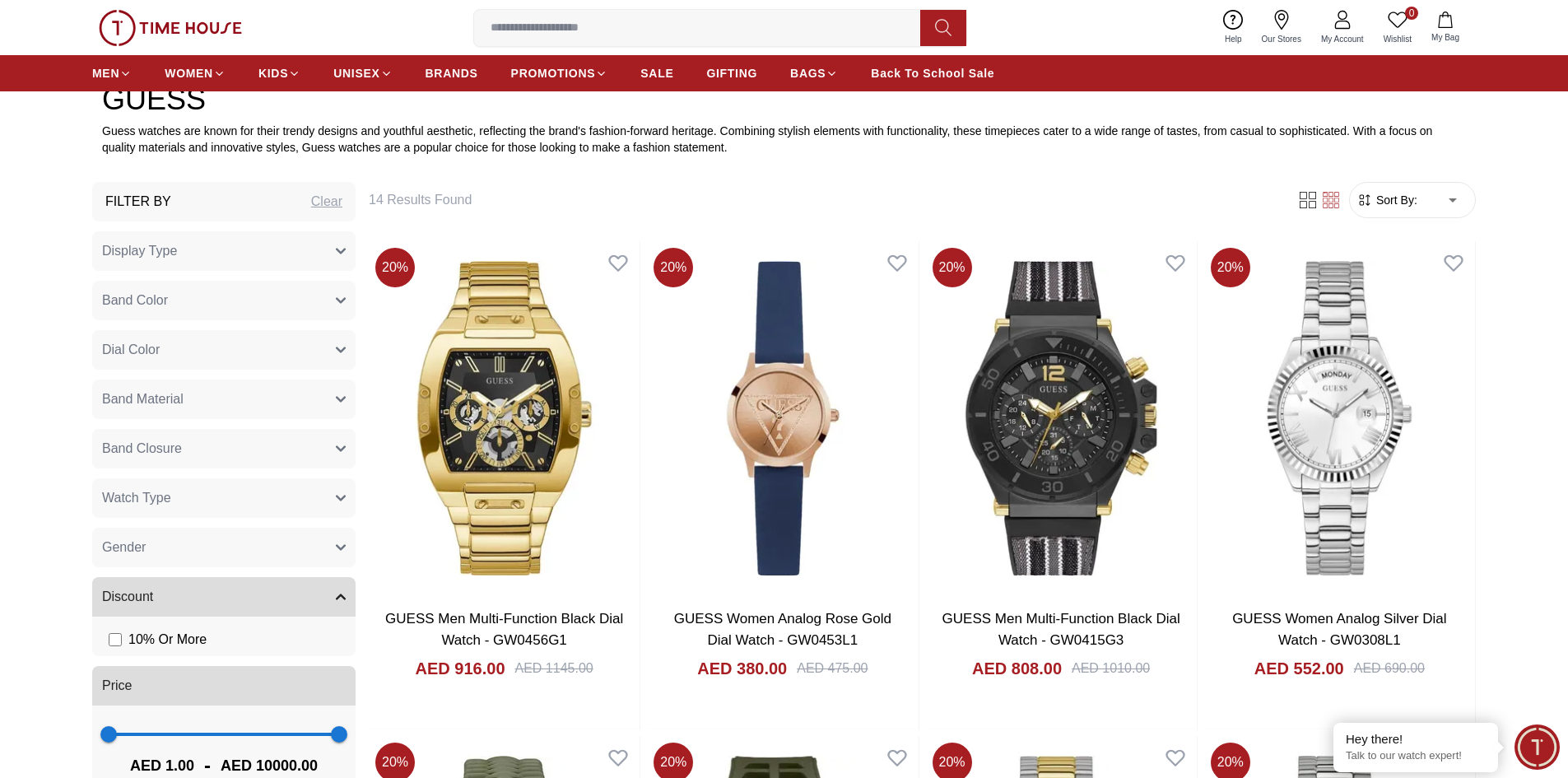
click at [1395, 202] on span "Sort By:" at bounding box center [1395, 200] width 44 height 17
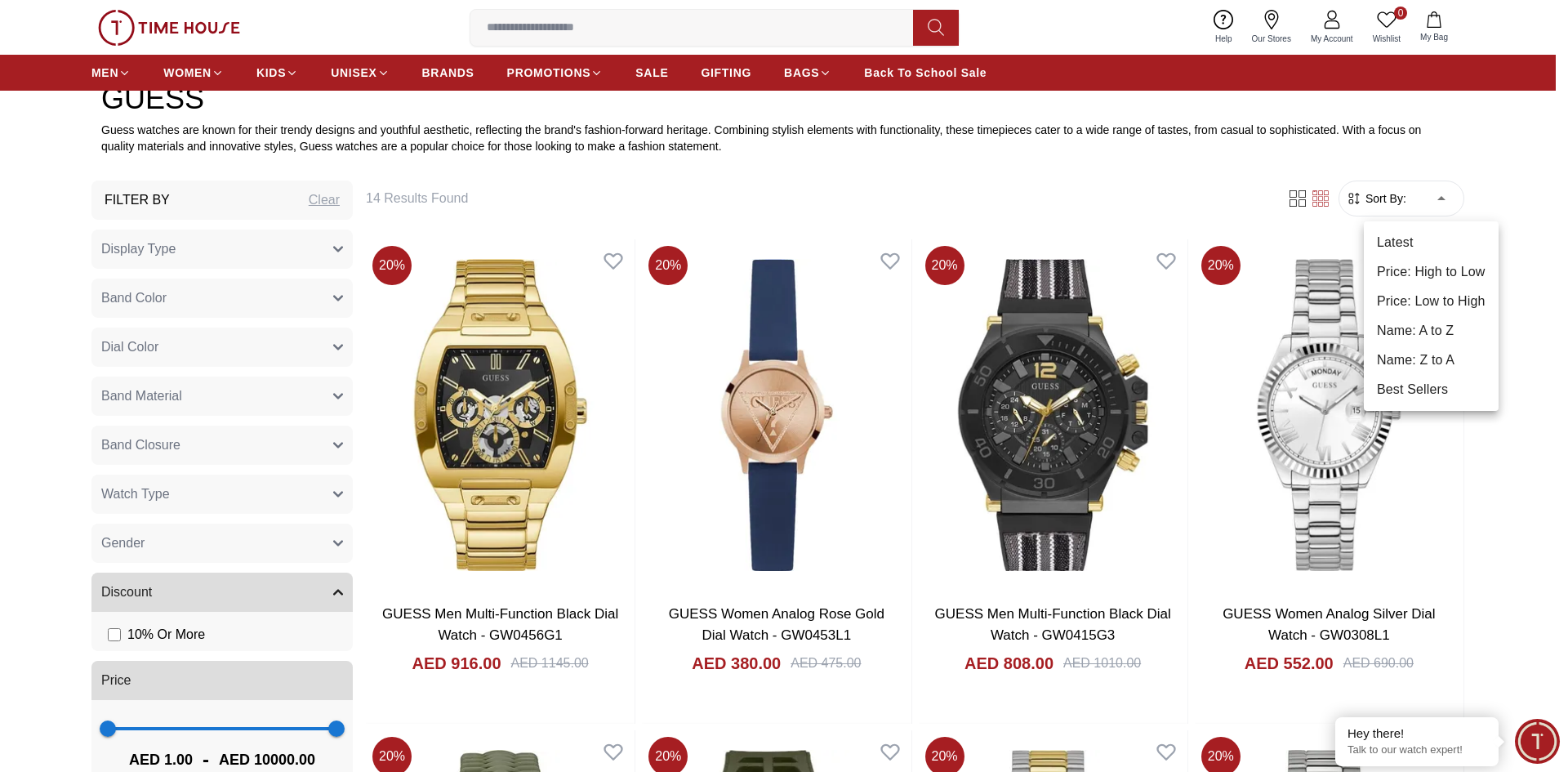
click at [1435, 301] on li "Price: Low to High" at bounding box center [1431, 301] width 135 height 30
type input "*"
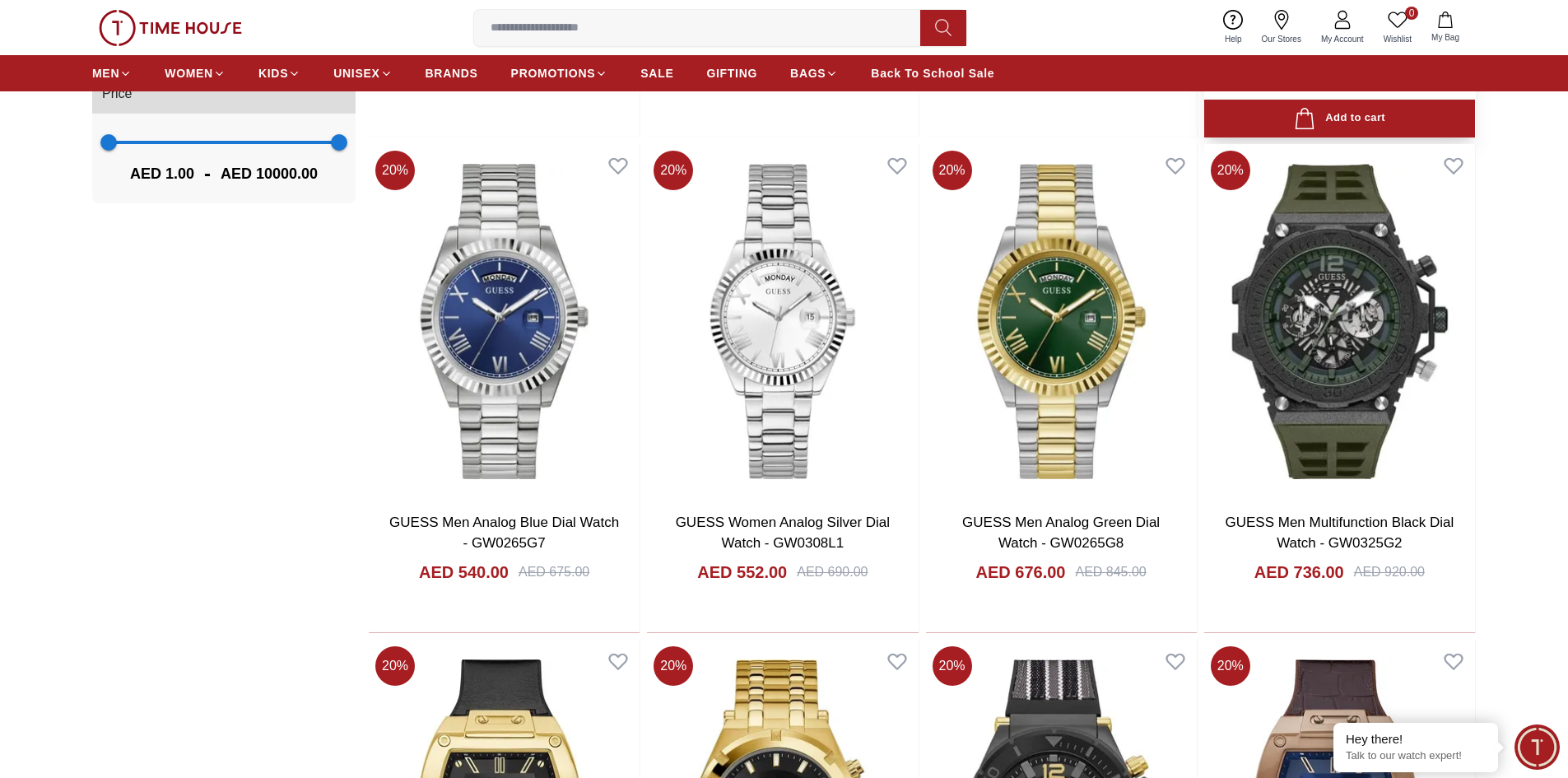
scroll to position [1070, 0]
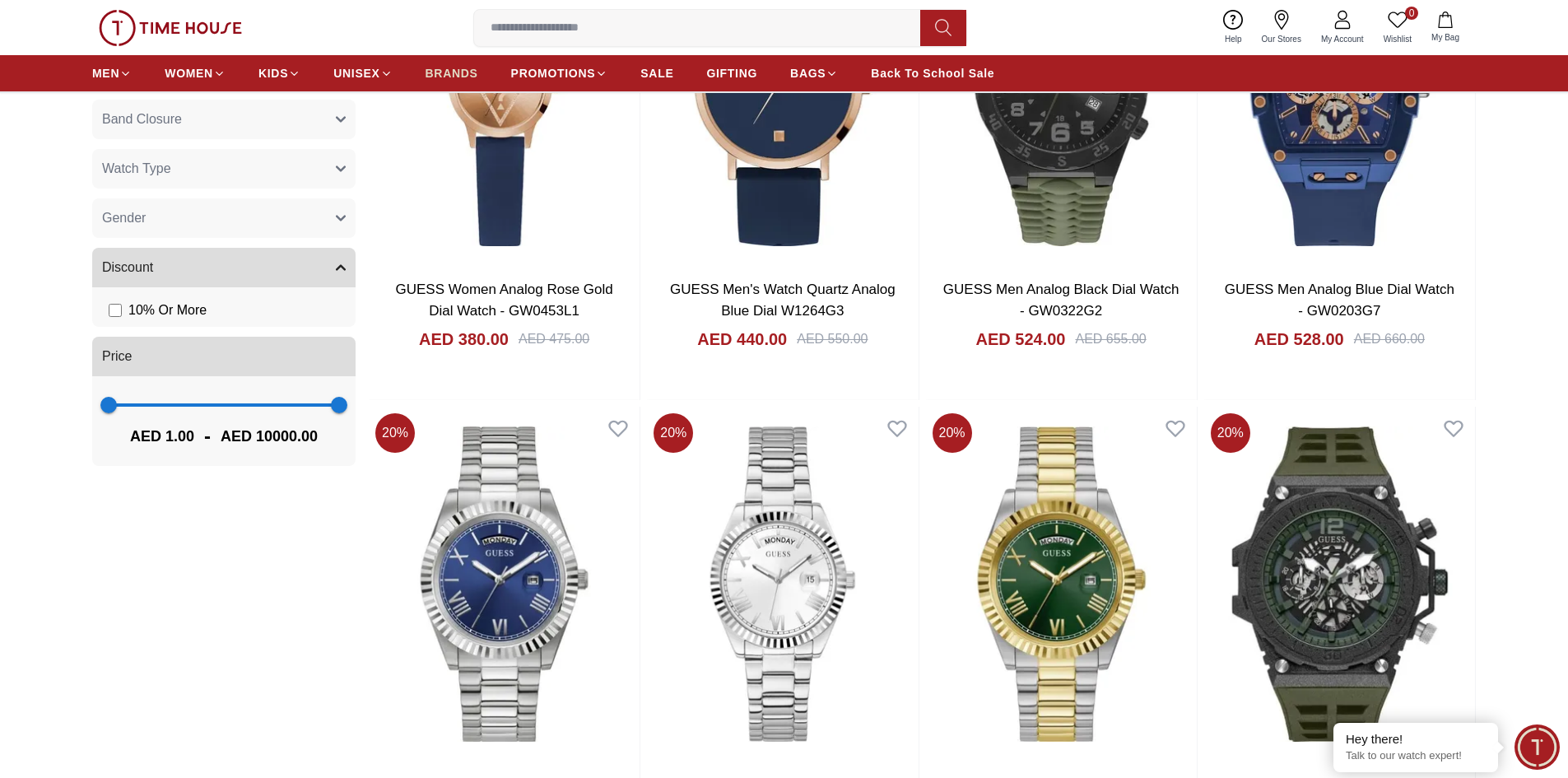
click at [455, 62] on link "BRANDS" at bounding box center [451, 73] width 52 height 30
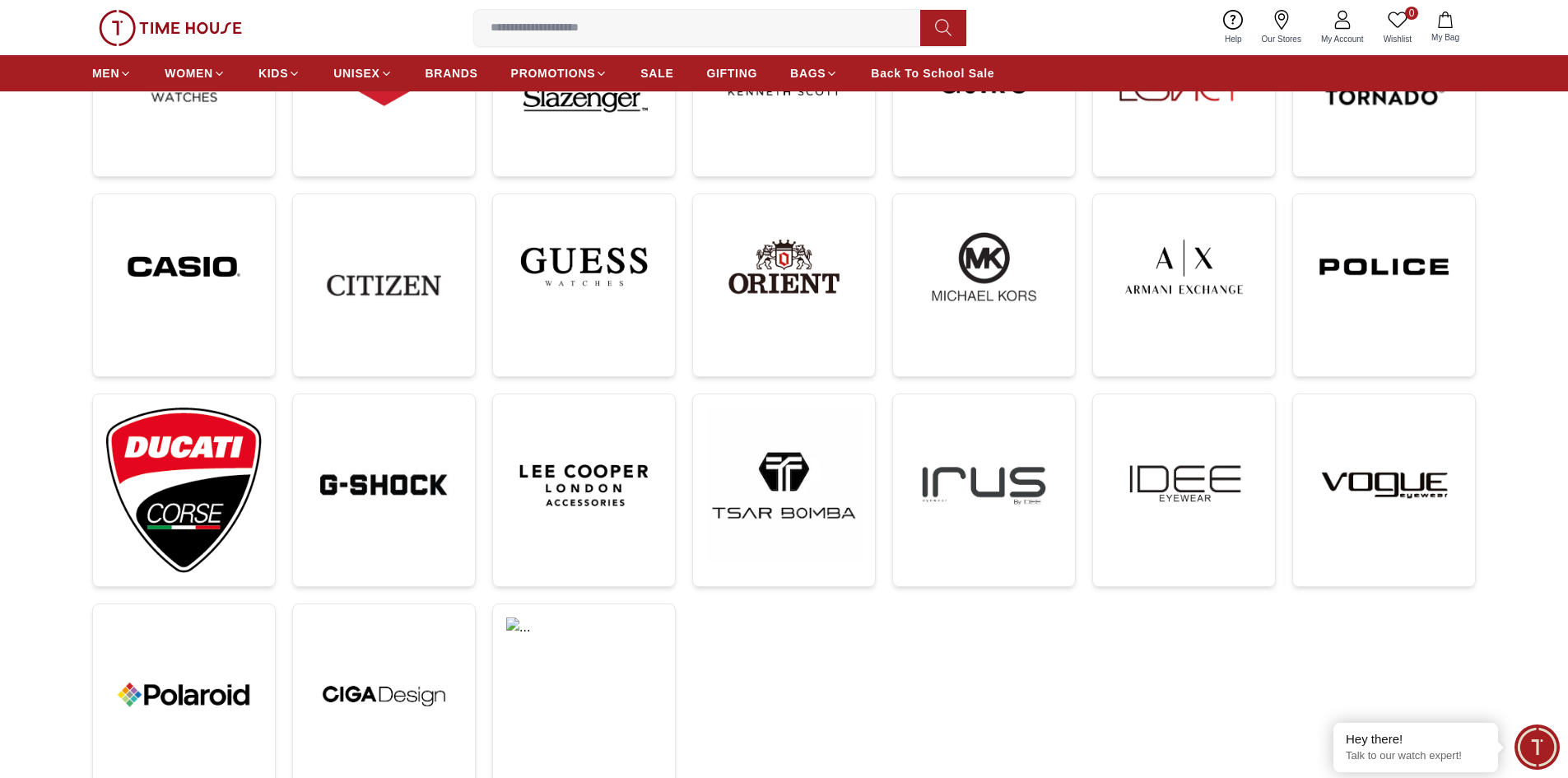
scroll to position [330, 0]
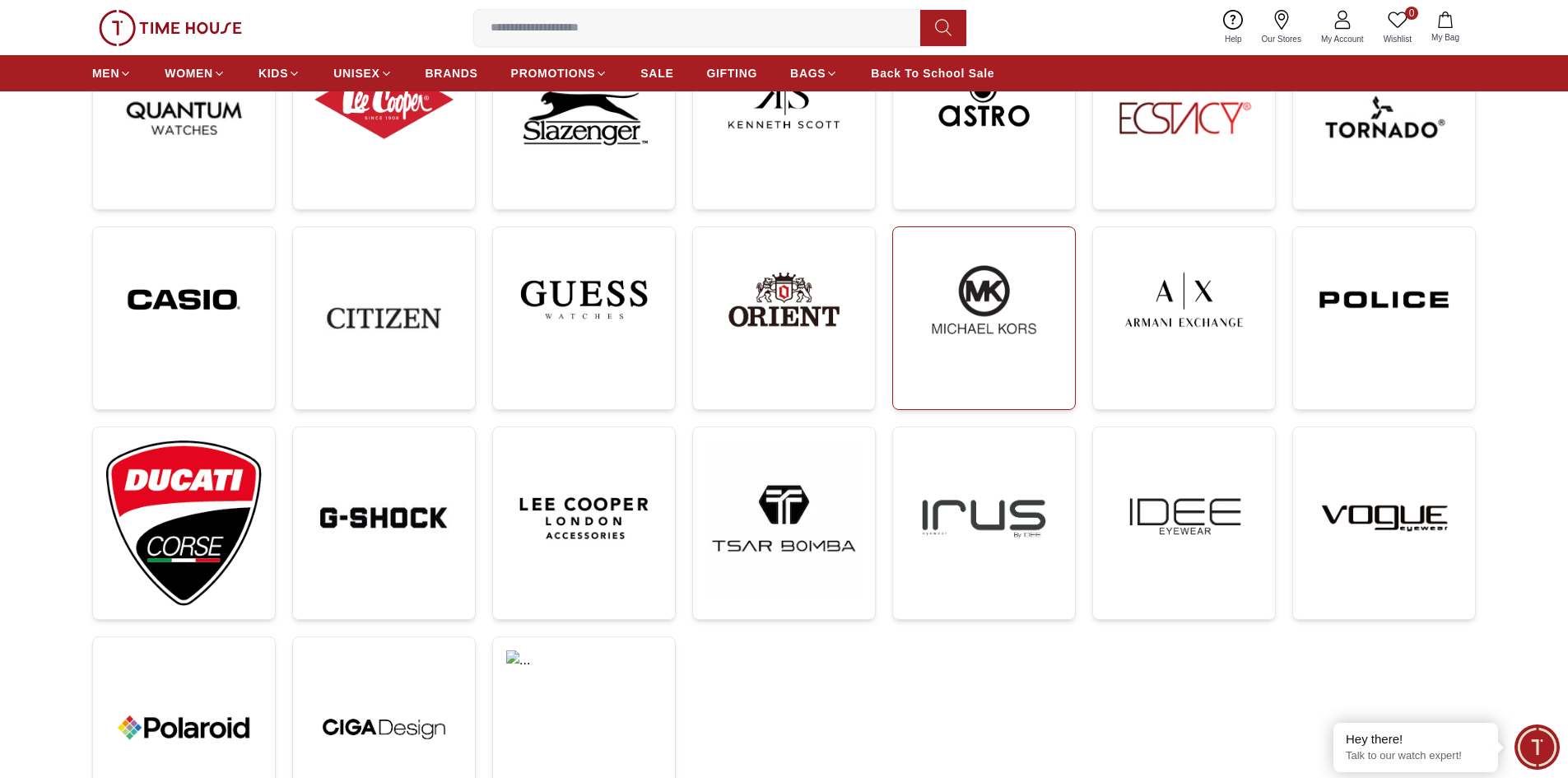
click at [938, 290] on img at bounding box center [984, 300] width 156 height 118
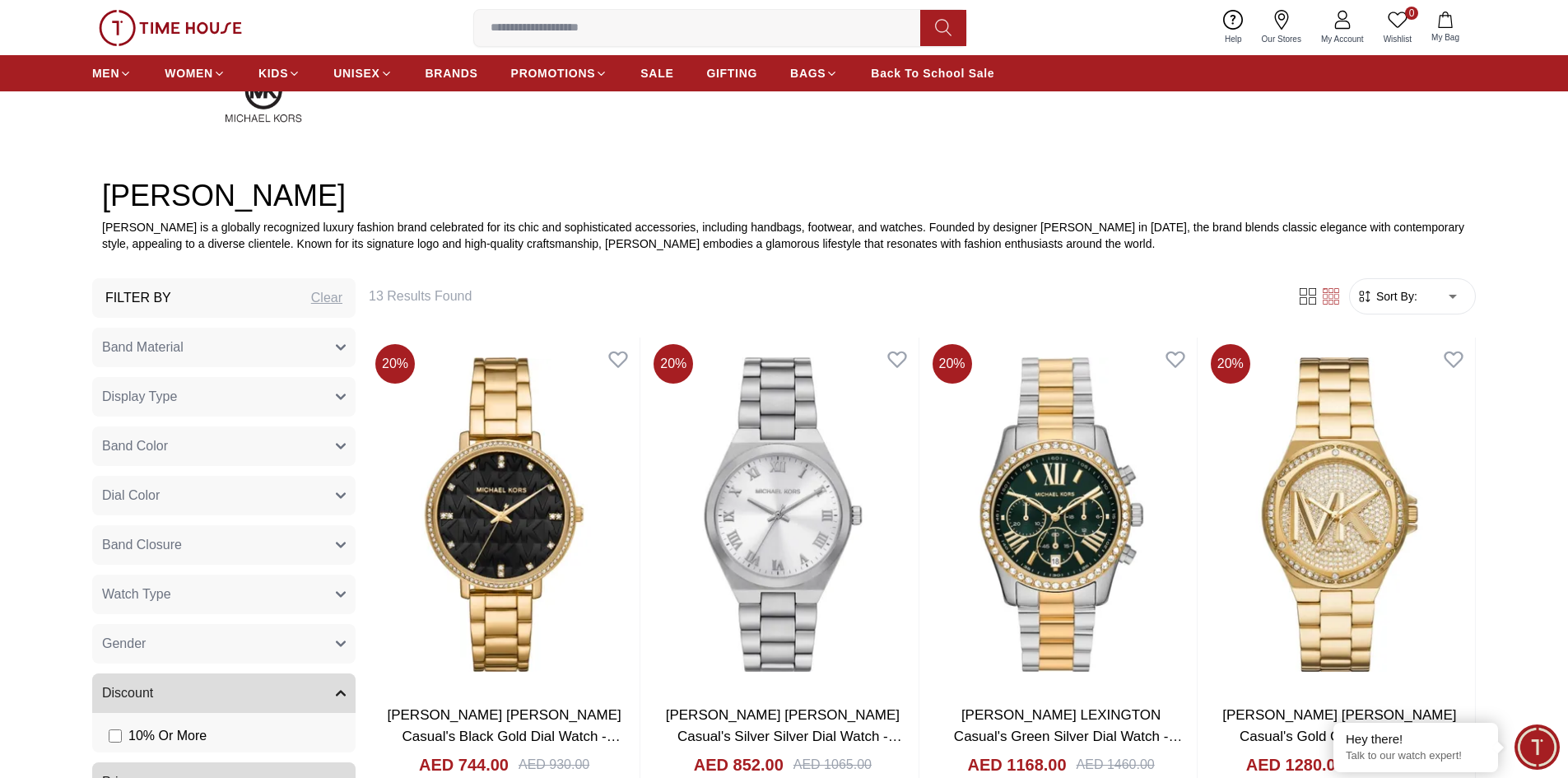
scroll to position [658, 0]
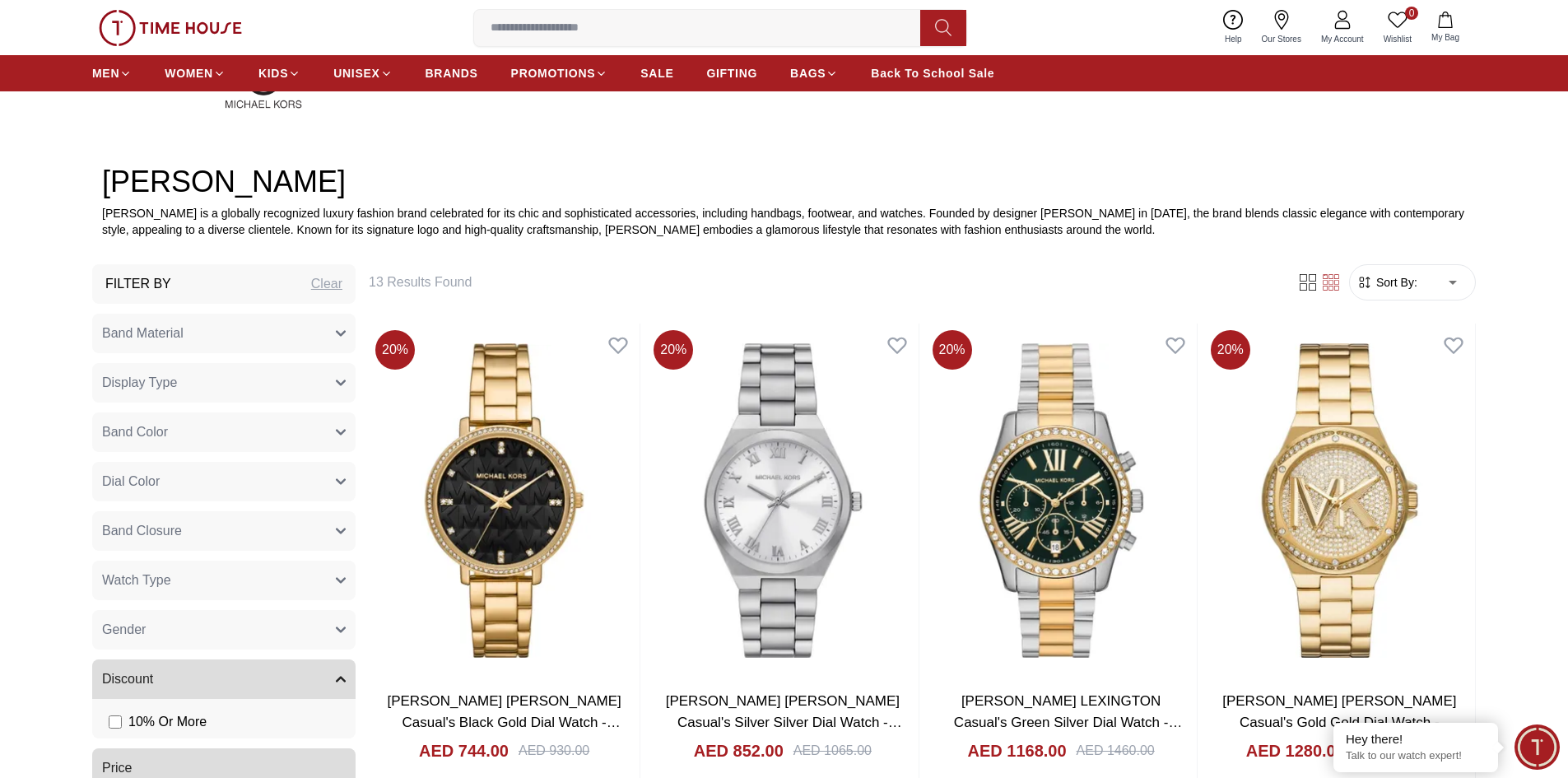
click at [1388, 277] on span "Sort By:" at bounding box center [1395, 282] width 44 height 17
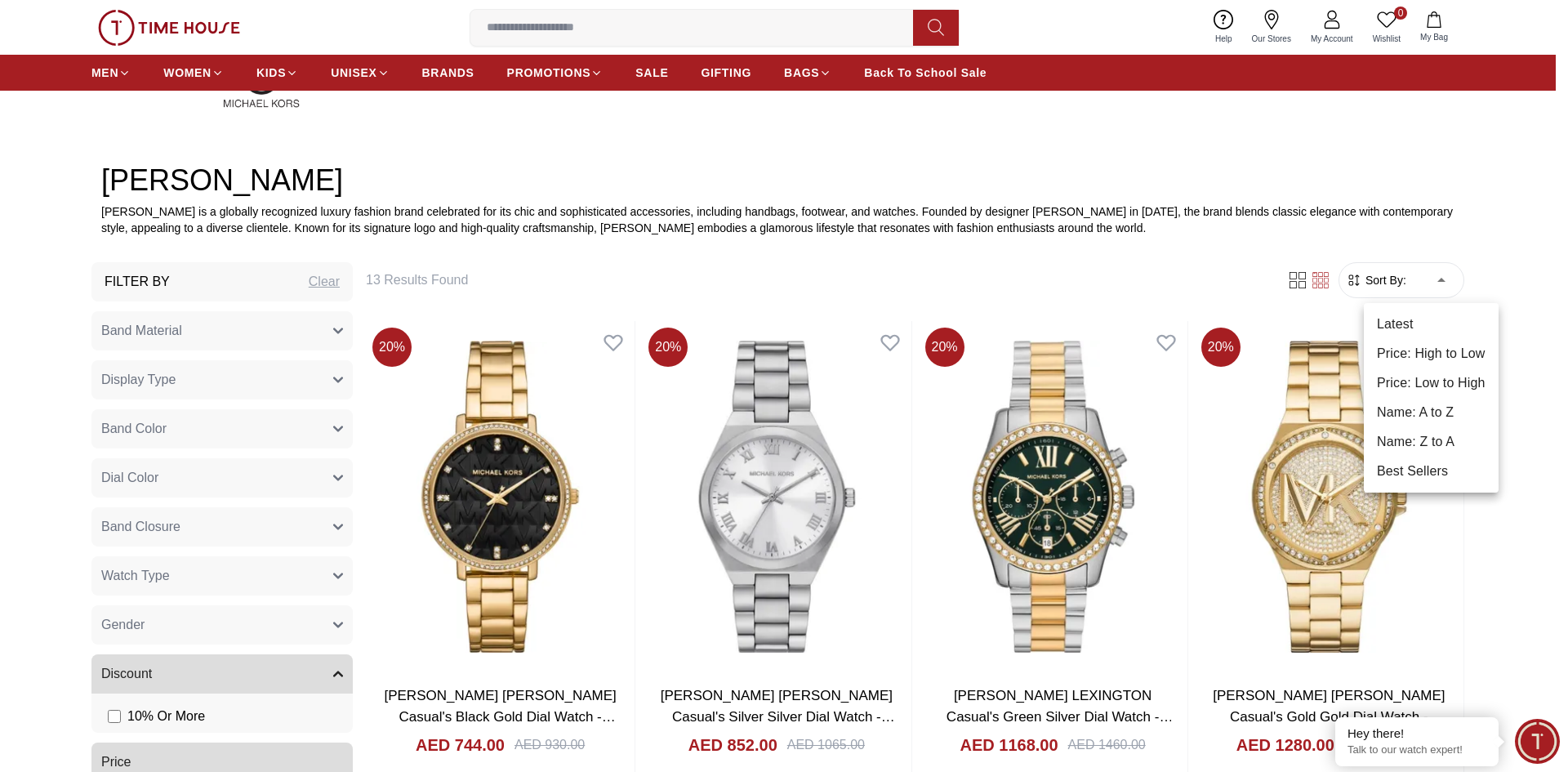
drag, startPoint x: 1436, startPoint y: 380, endPoint x: 1465, endPoint y: 380, distance: 29.0
click at [1437, 380] on li "Price: Low to High" at bounding box center [1431, 383] width 135 height 30
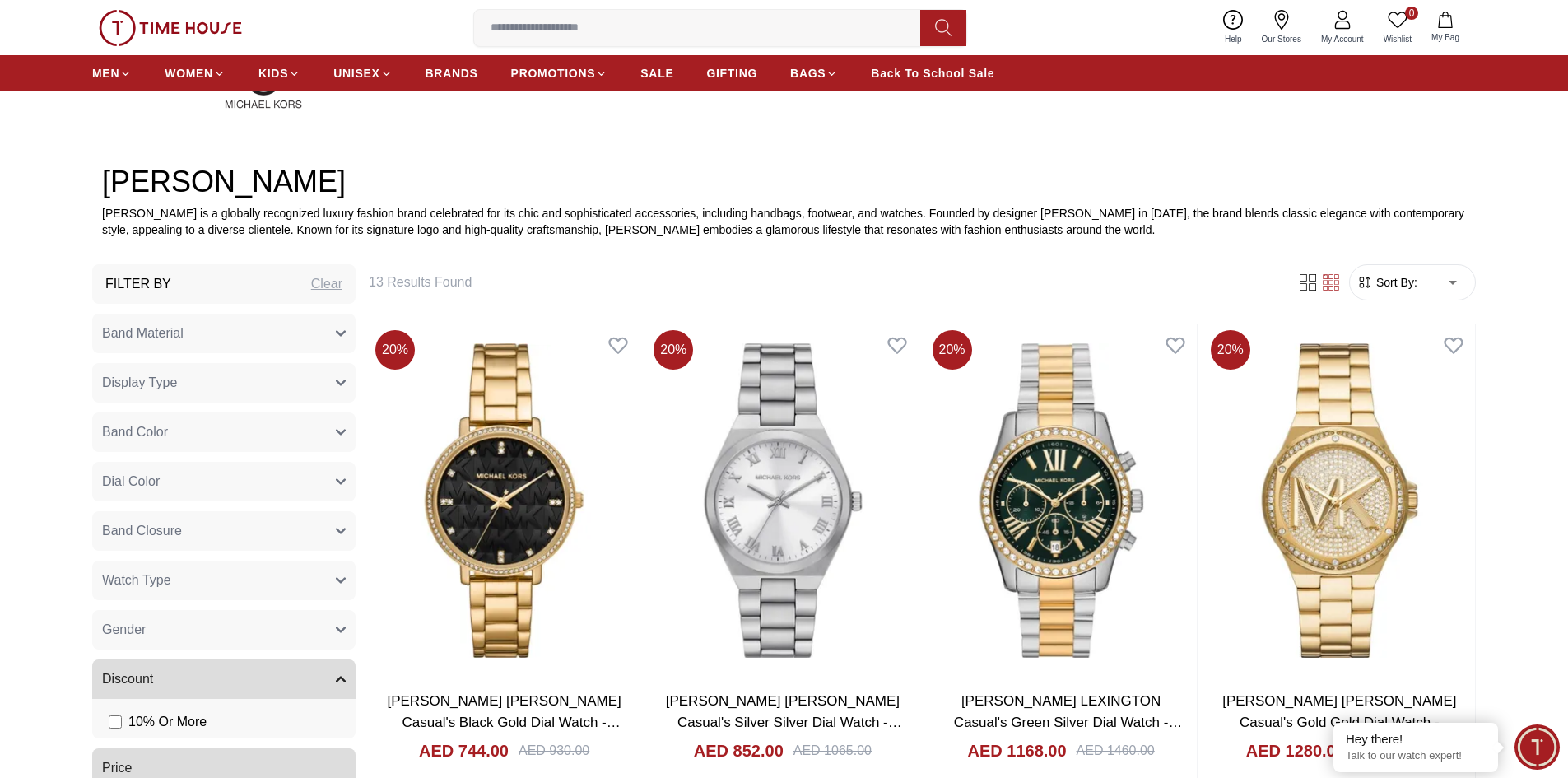
type input "*"
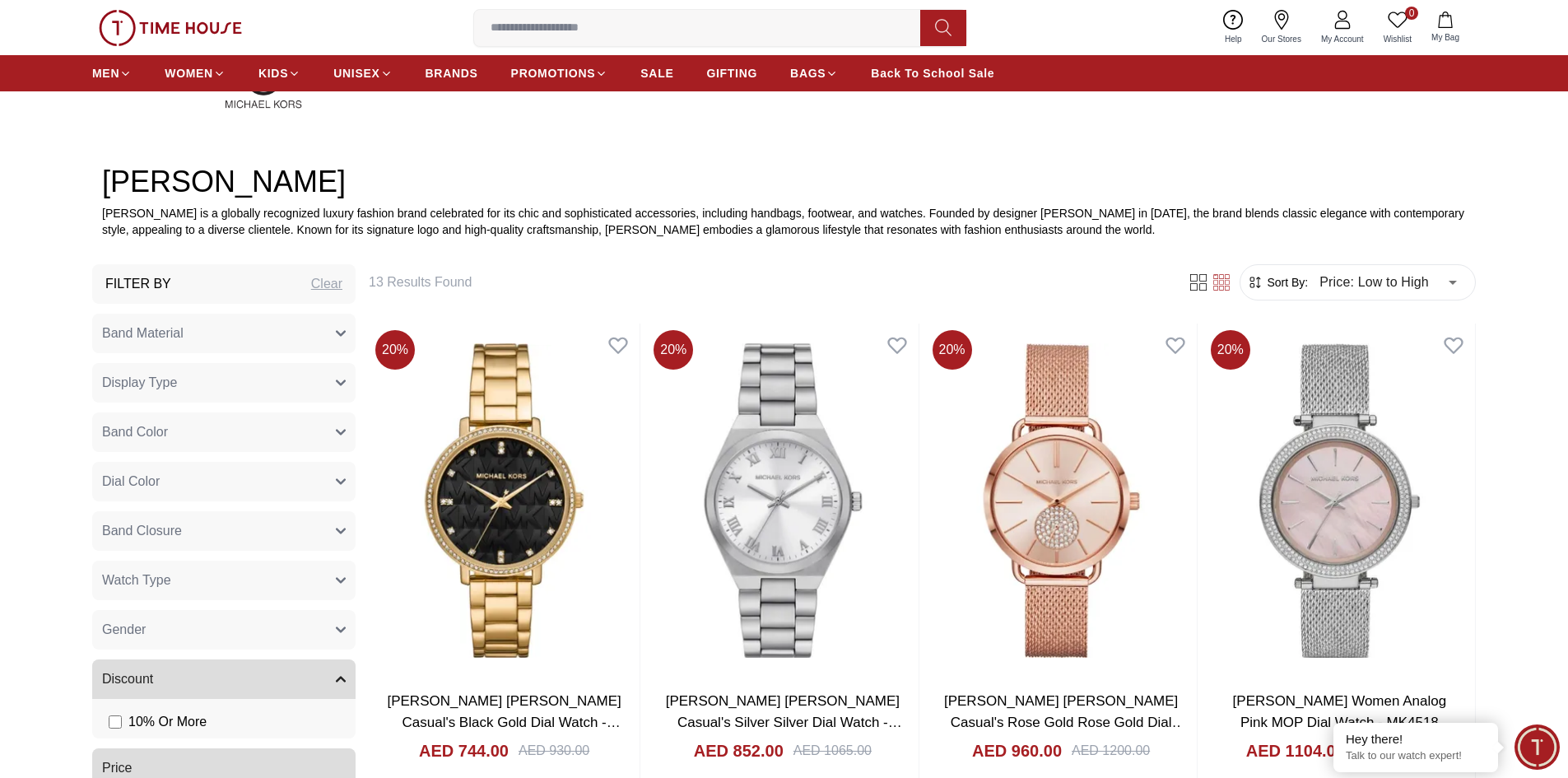
scroll to position [741, 0]
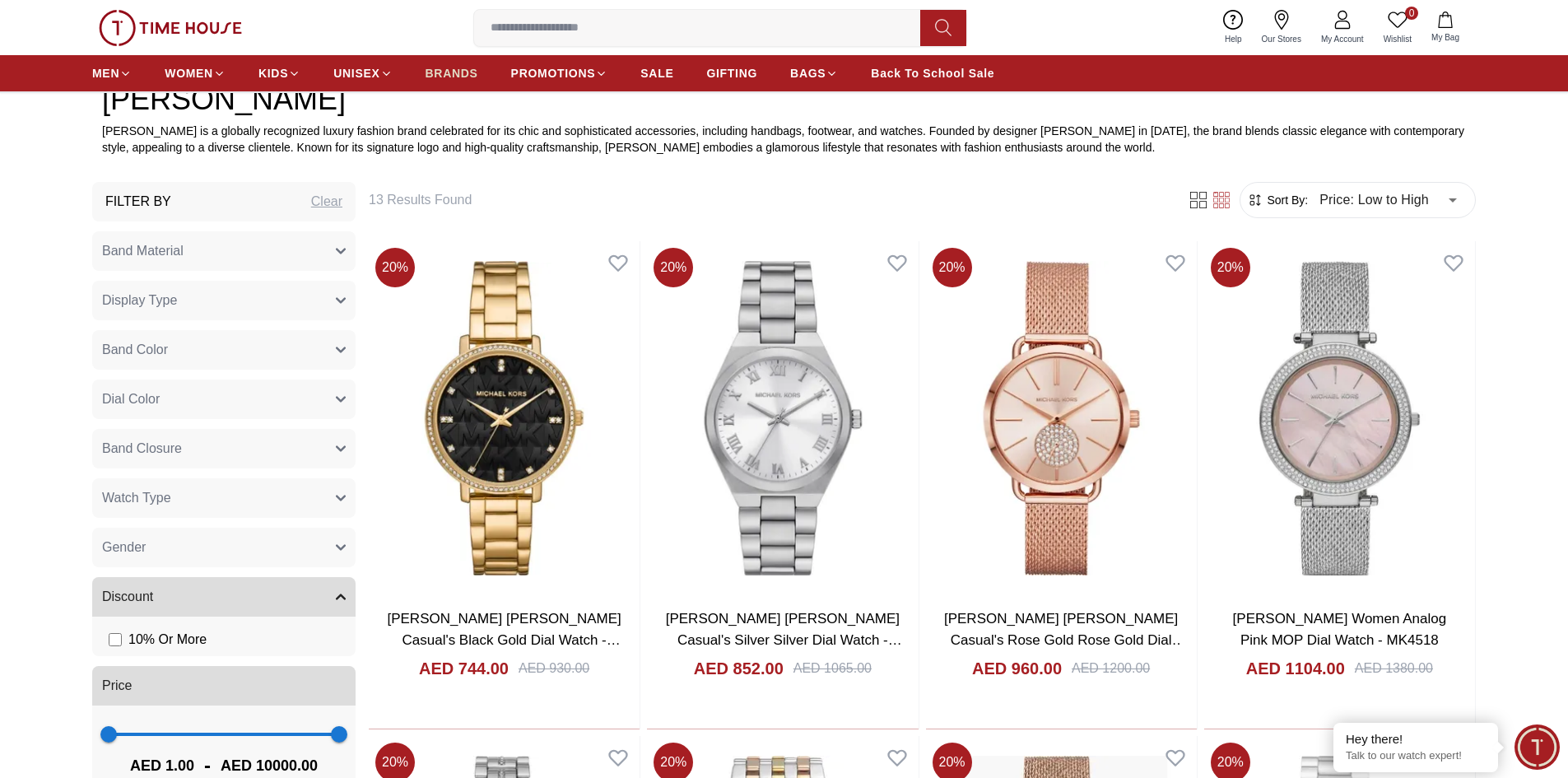
click at [459, 78] on span "BRANDS" at bounding box center [451, 73] width 52 height 17
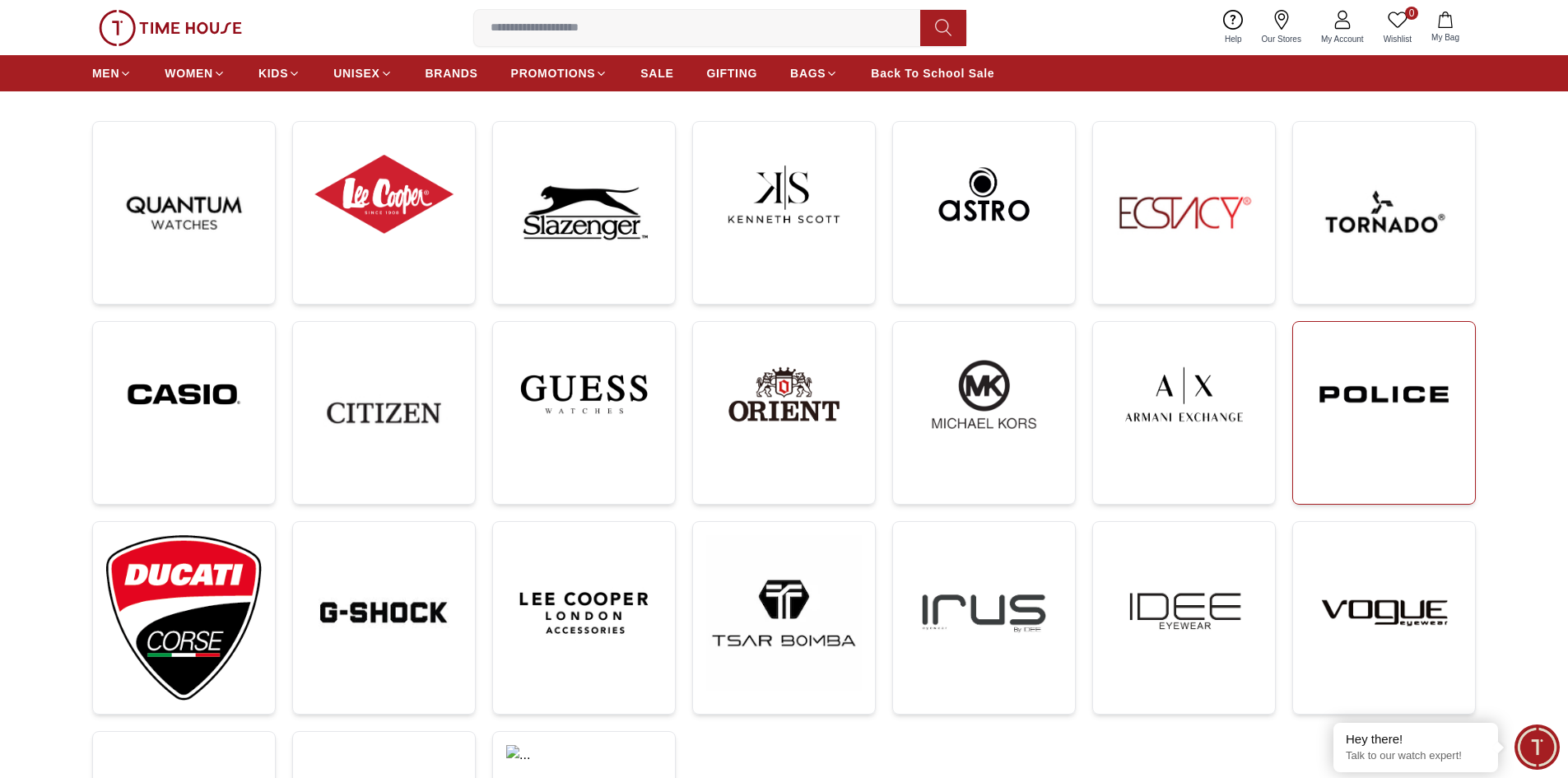
scroll to position [247, 0]
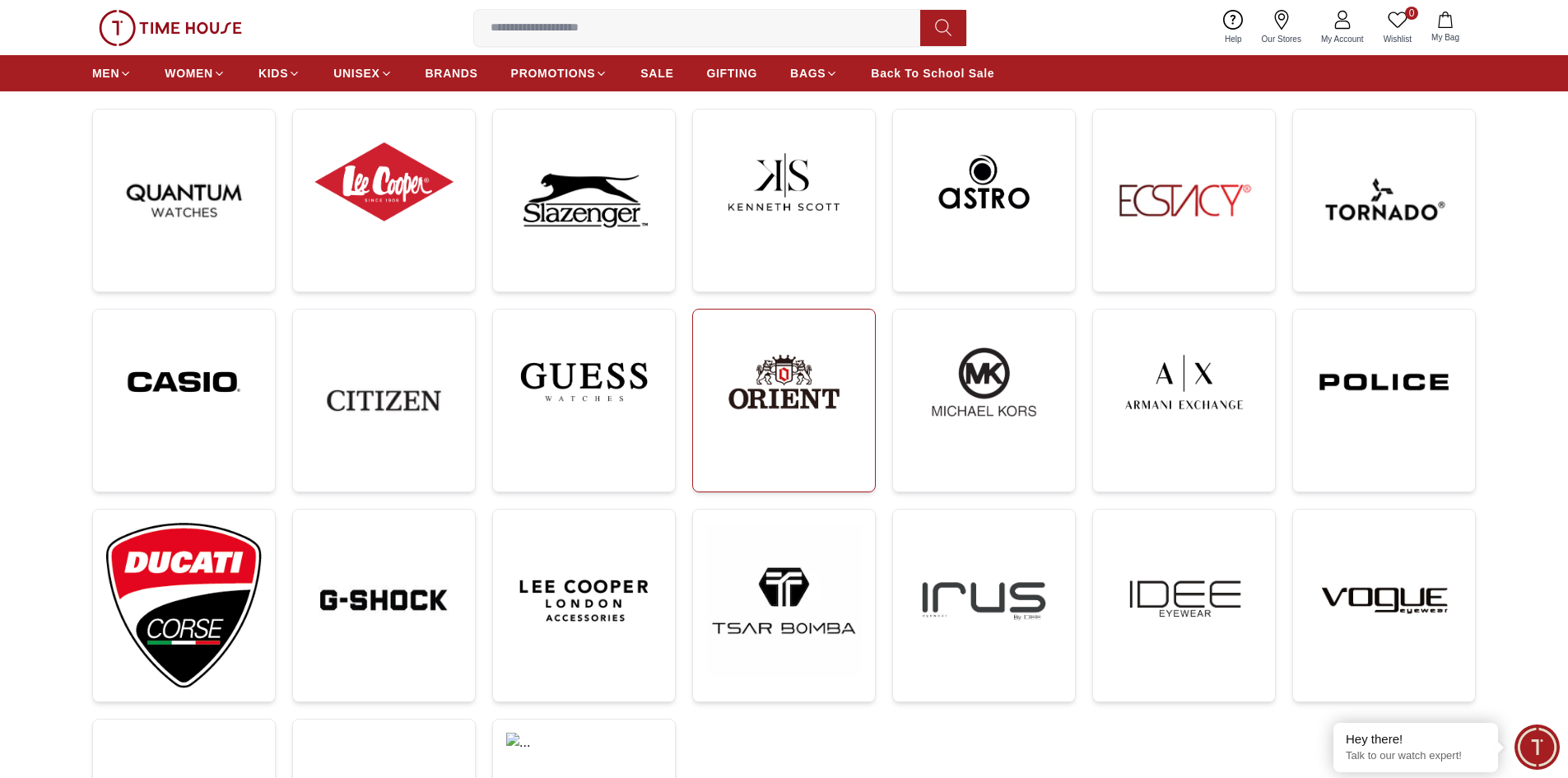
click at [800, 387] on img at bounding box center [784, 382] width 156 height 118
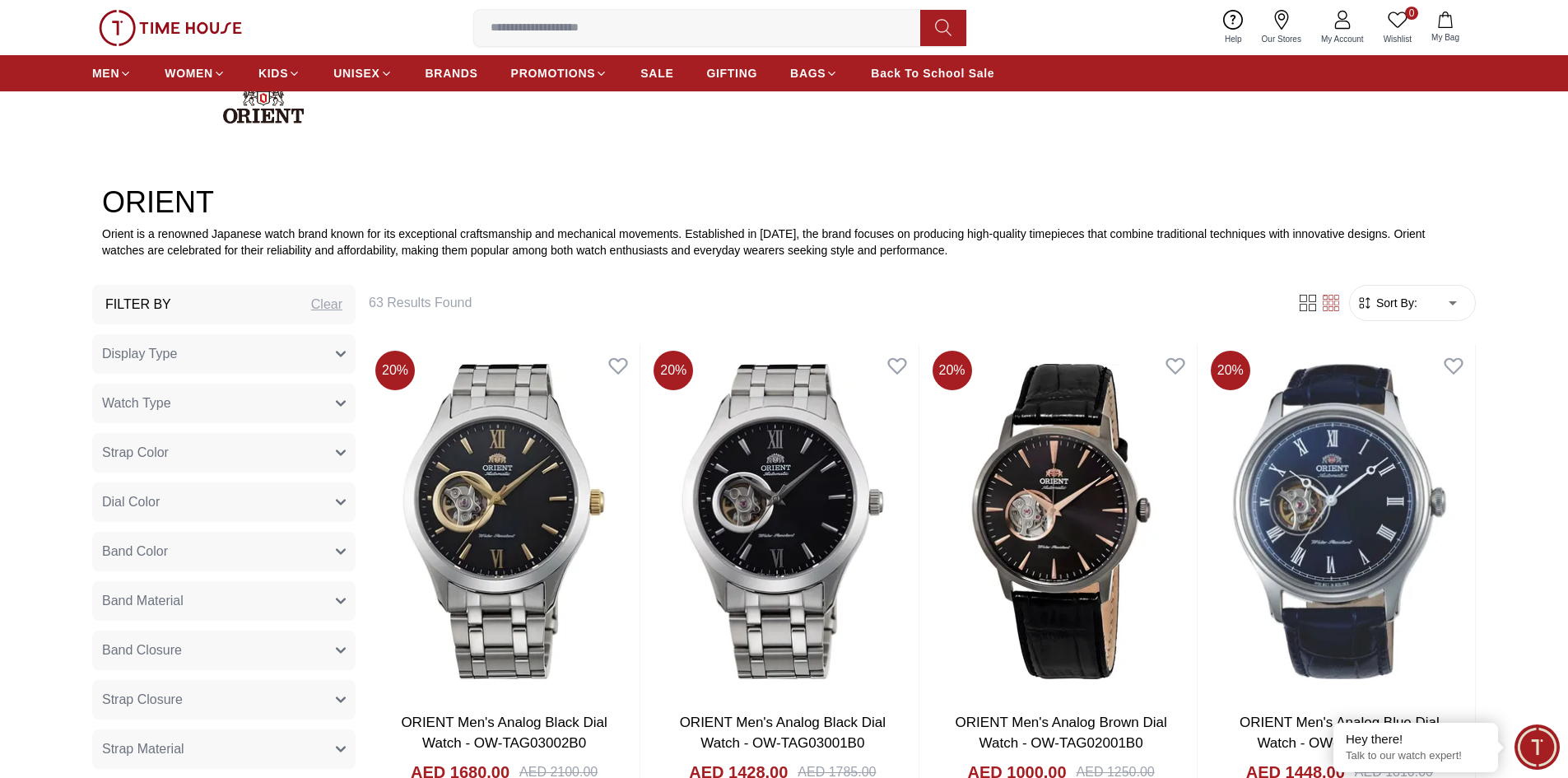
scroll to position [493, 0]
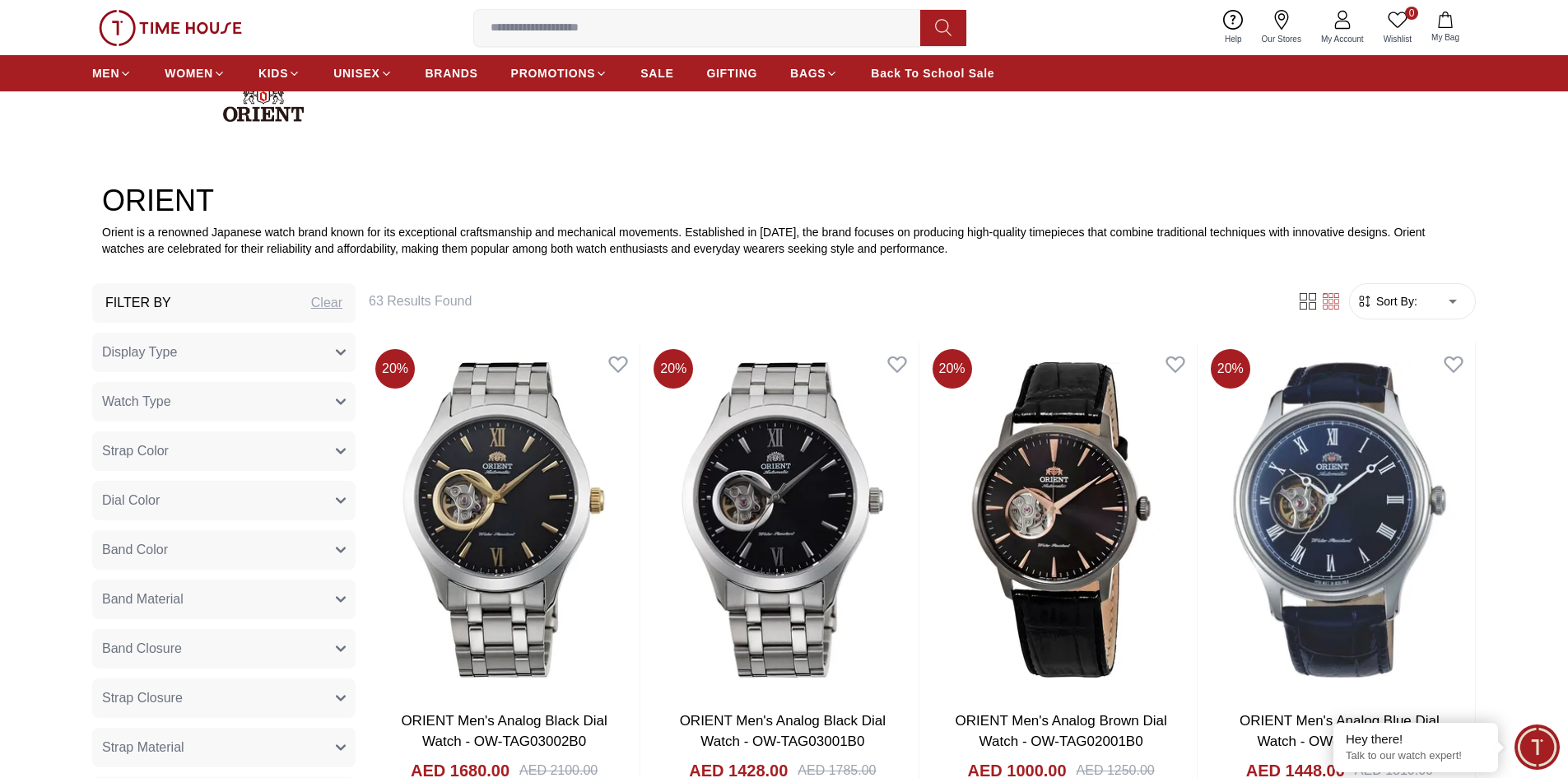
click at [1393, 305] on span "Sort By:" at bounding box center [1395, 301] width 44 height 17
click at [1416, 315] on form "Sort By: ​ ****** ​" at bounding box center [1412, 301] width 127 height 37
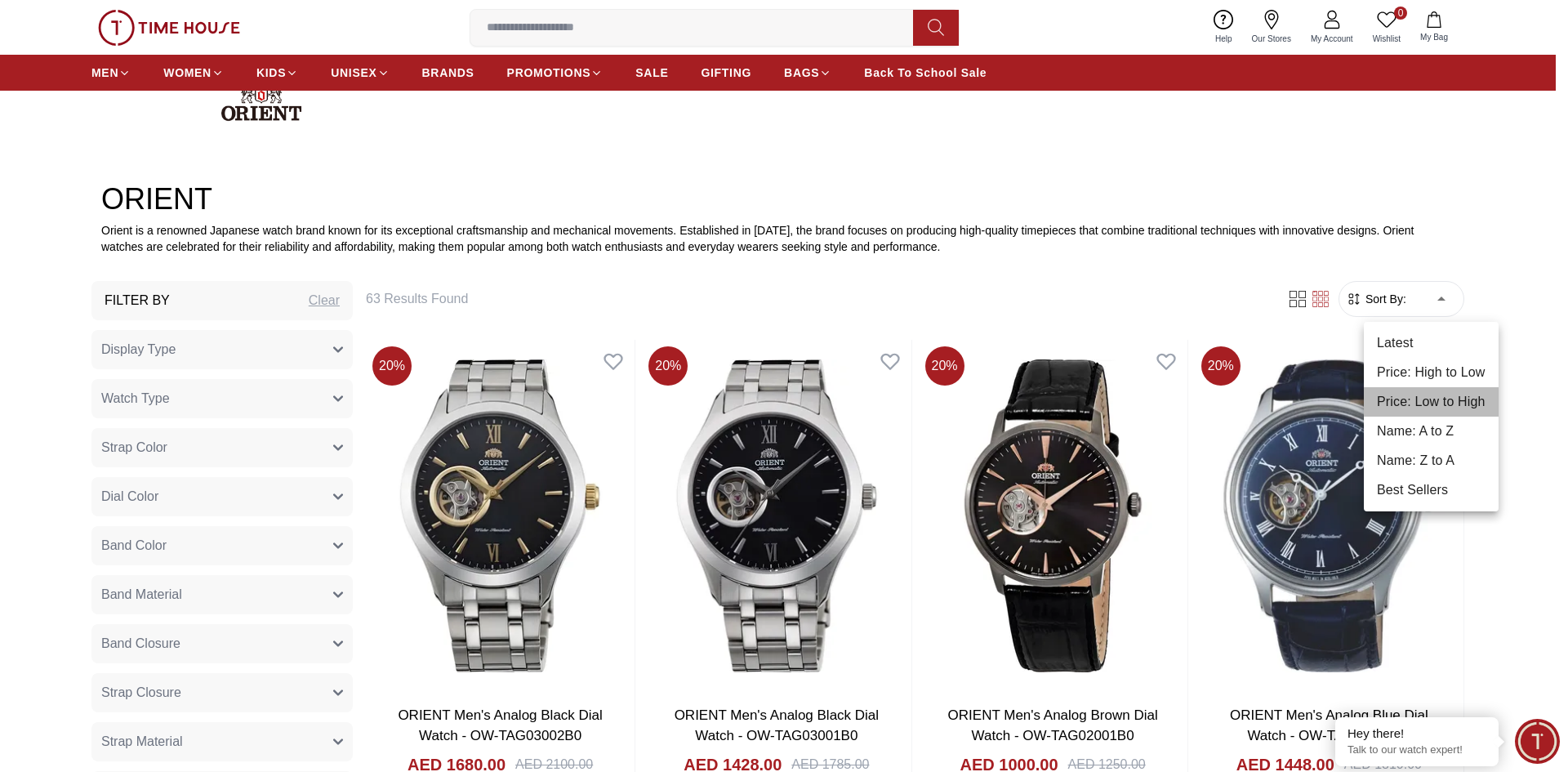
click at [1433, 397] on li "Price: Low to High" at bounding box center [1431, 402] width 135 height 30
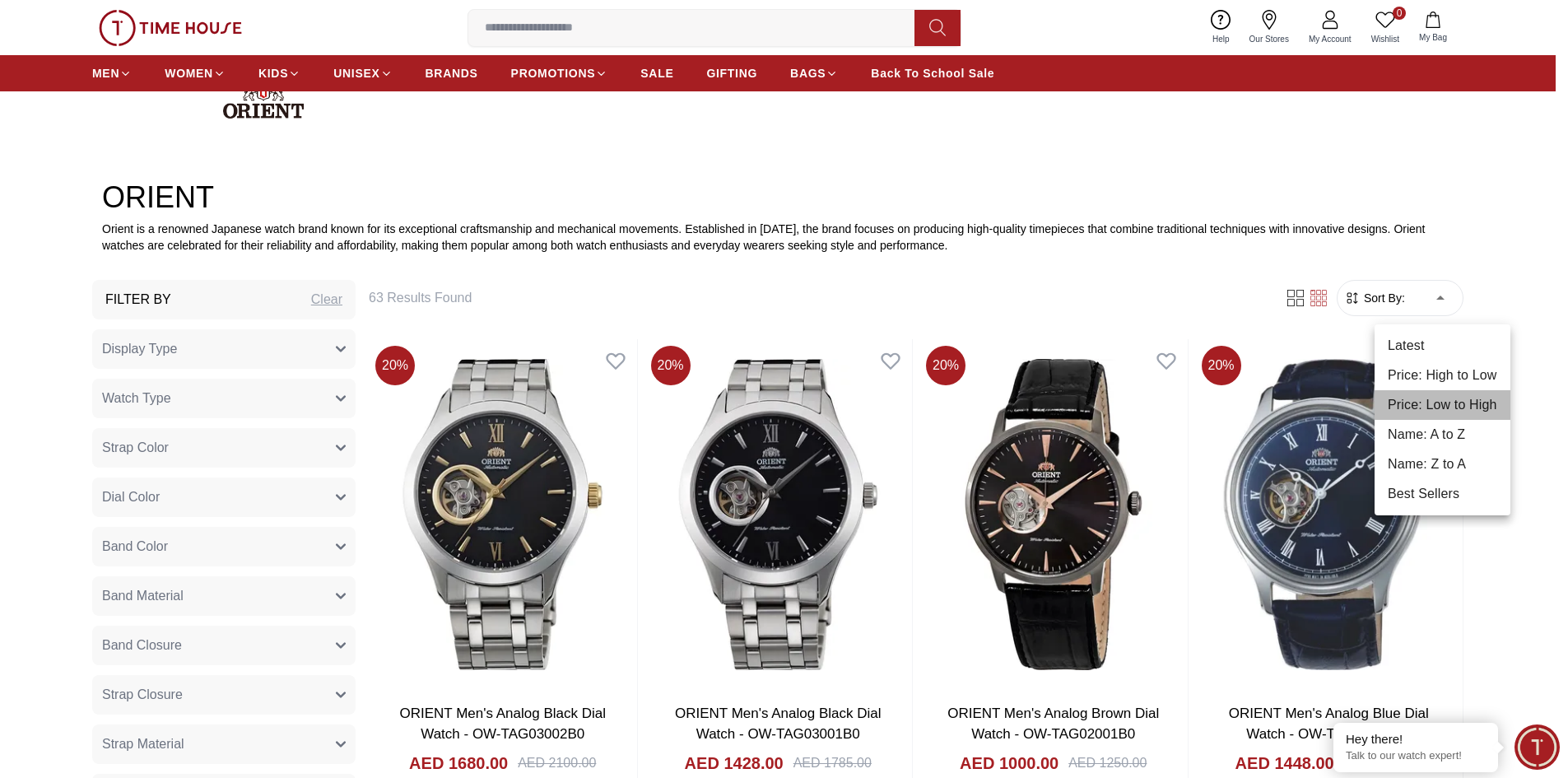
type input "*"
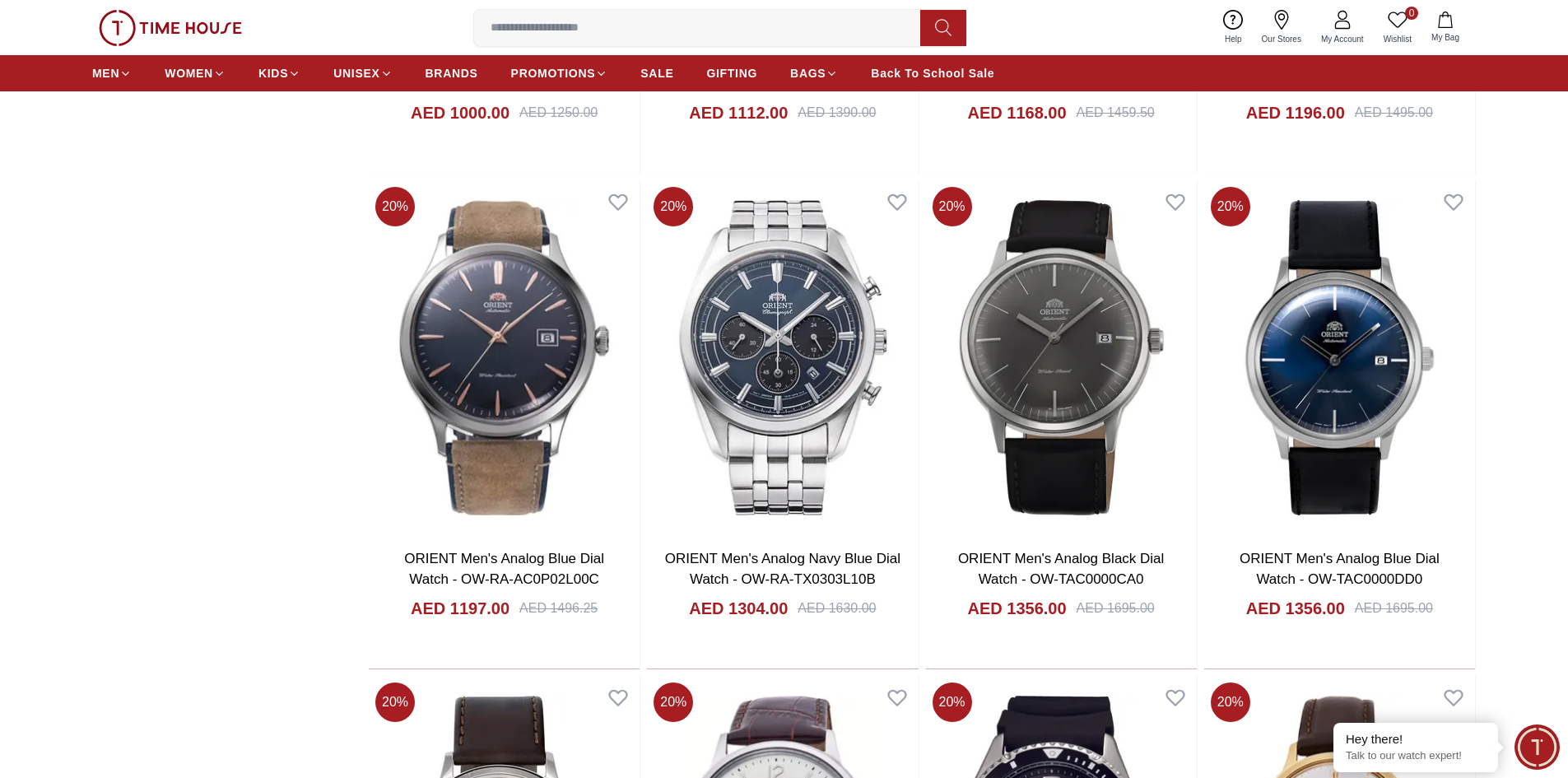
scroll to position [1152, 0]
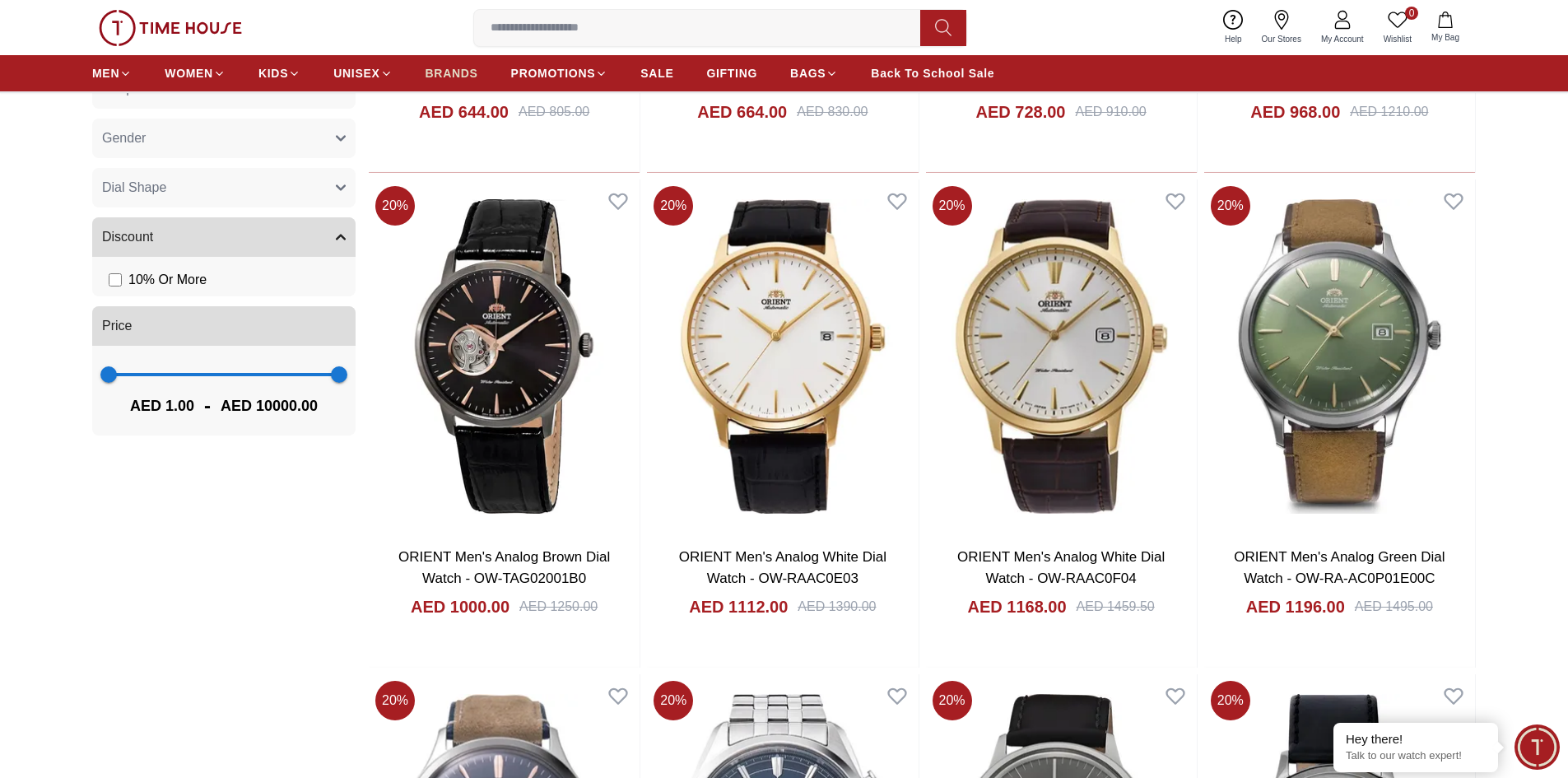
click at [437, 68] on span "BRANDS" at bounding box center [451, 73] width 52 height 17
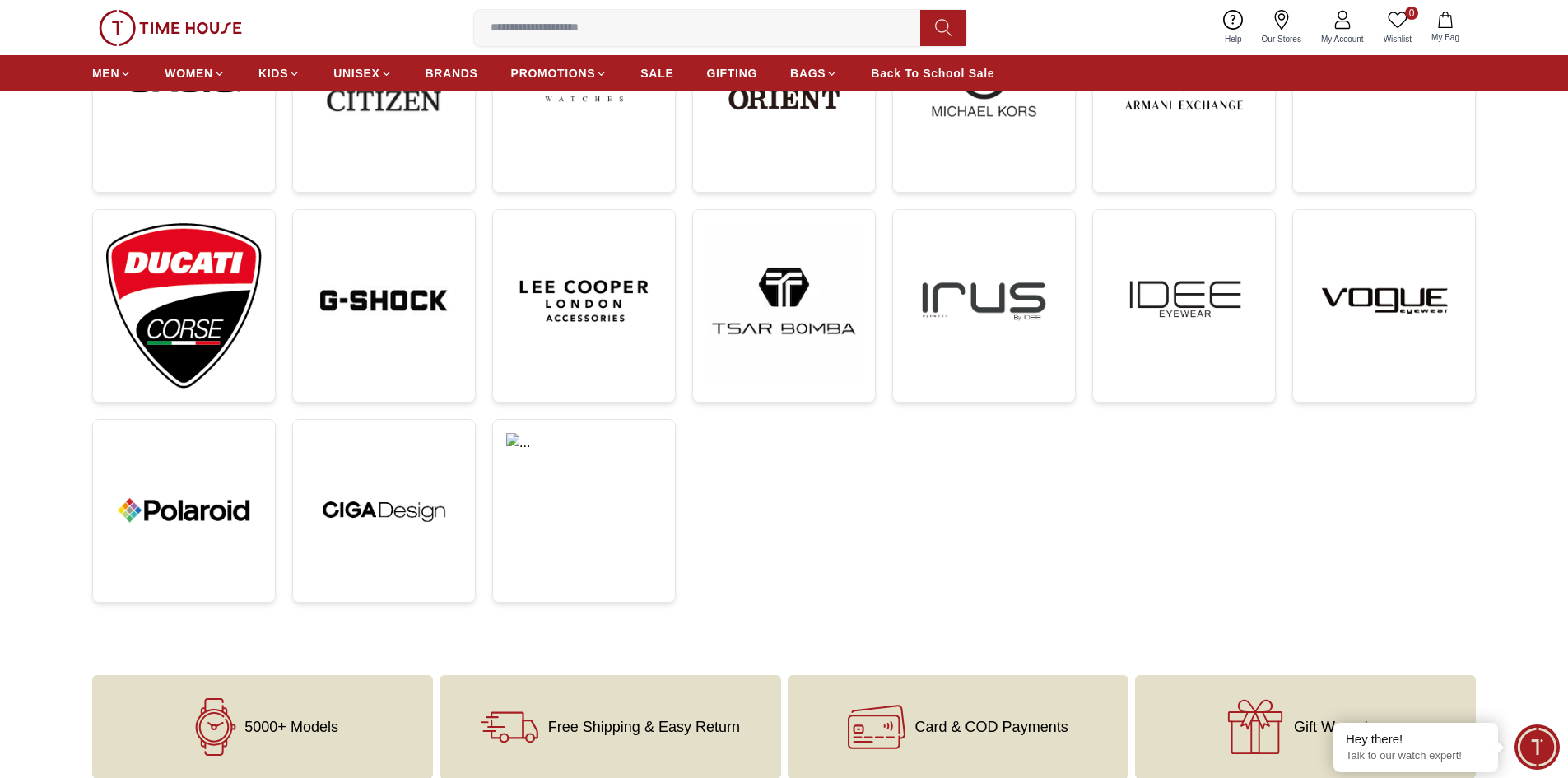
scroll to position [576, 0]
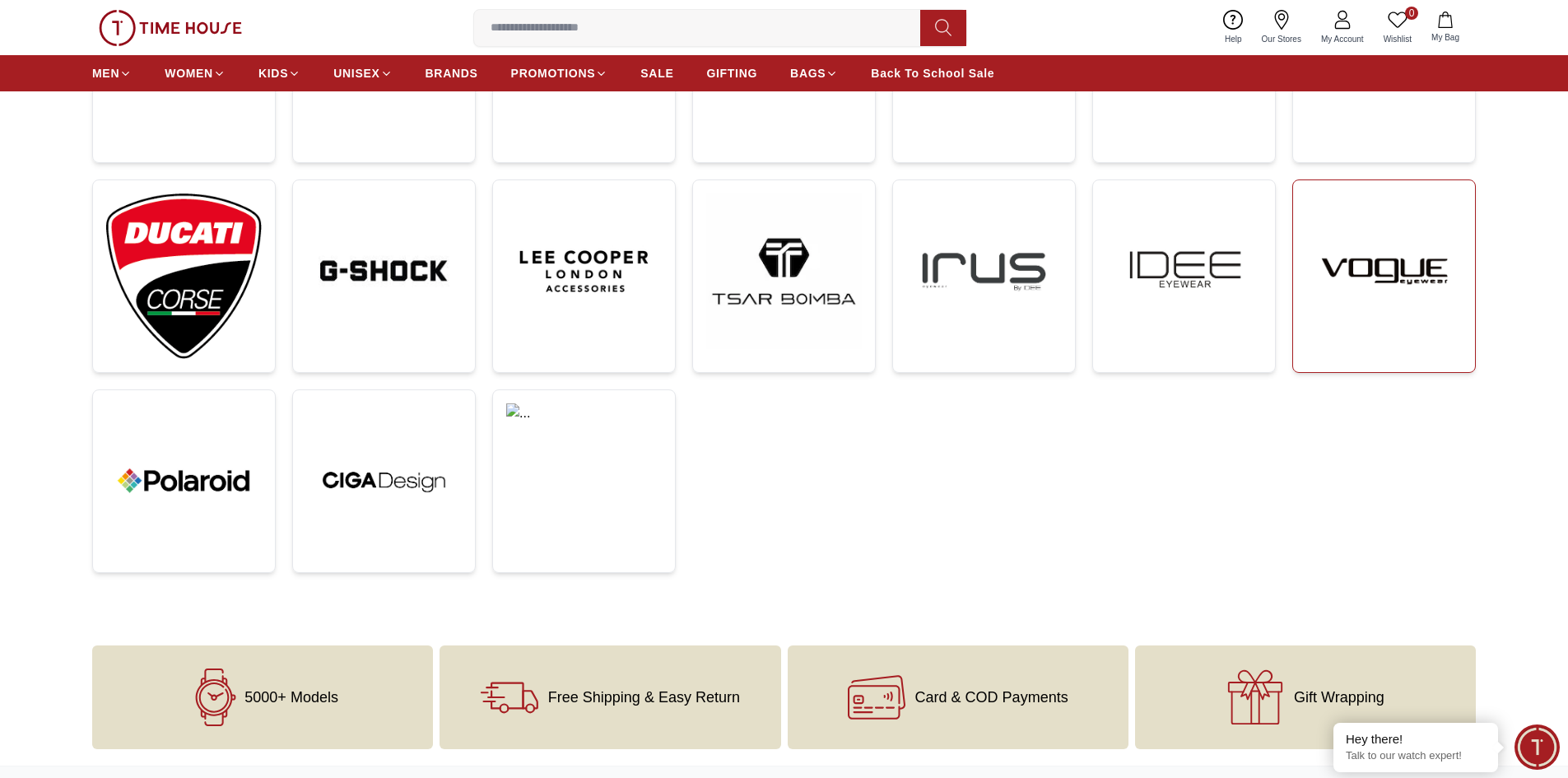
click at [1402, 316] on img at bounding box center [1384, 270] width 156 height 156
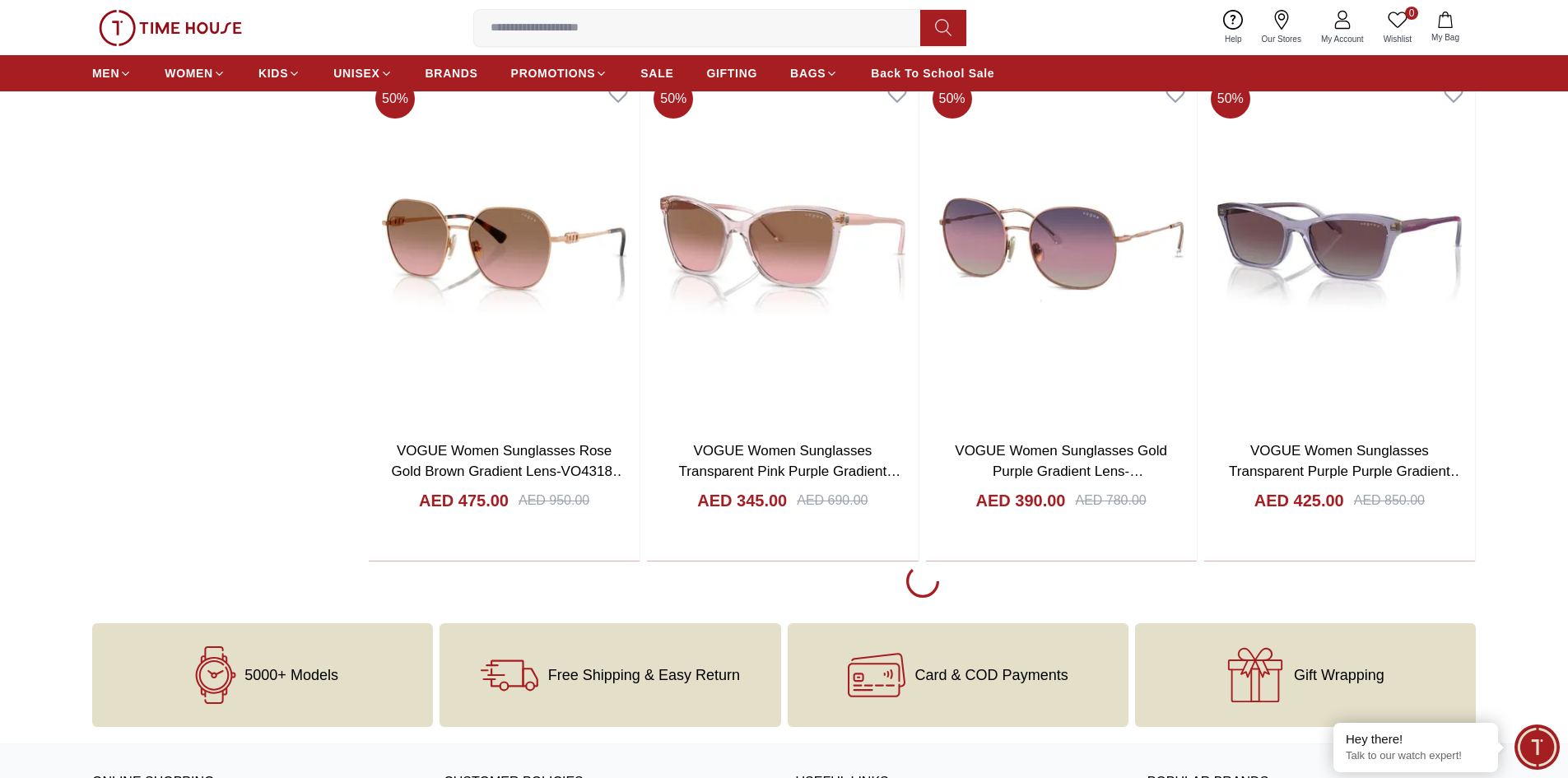
scroll to position [2811, 0]
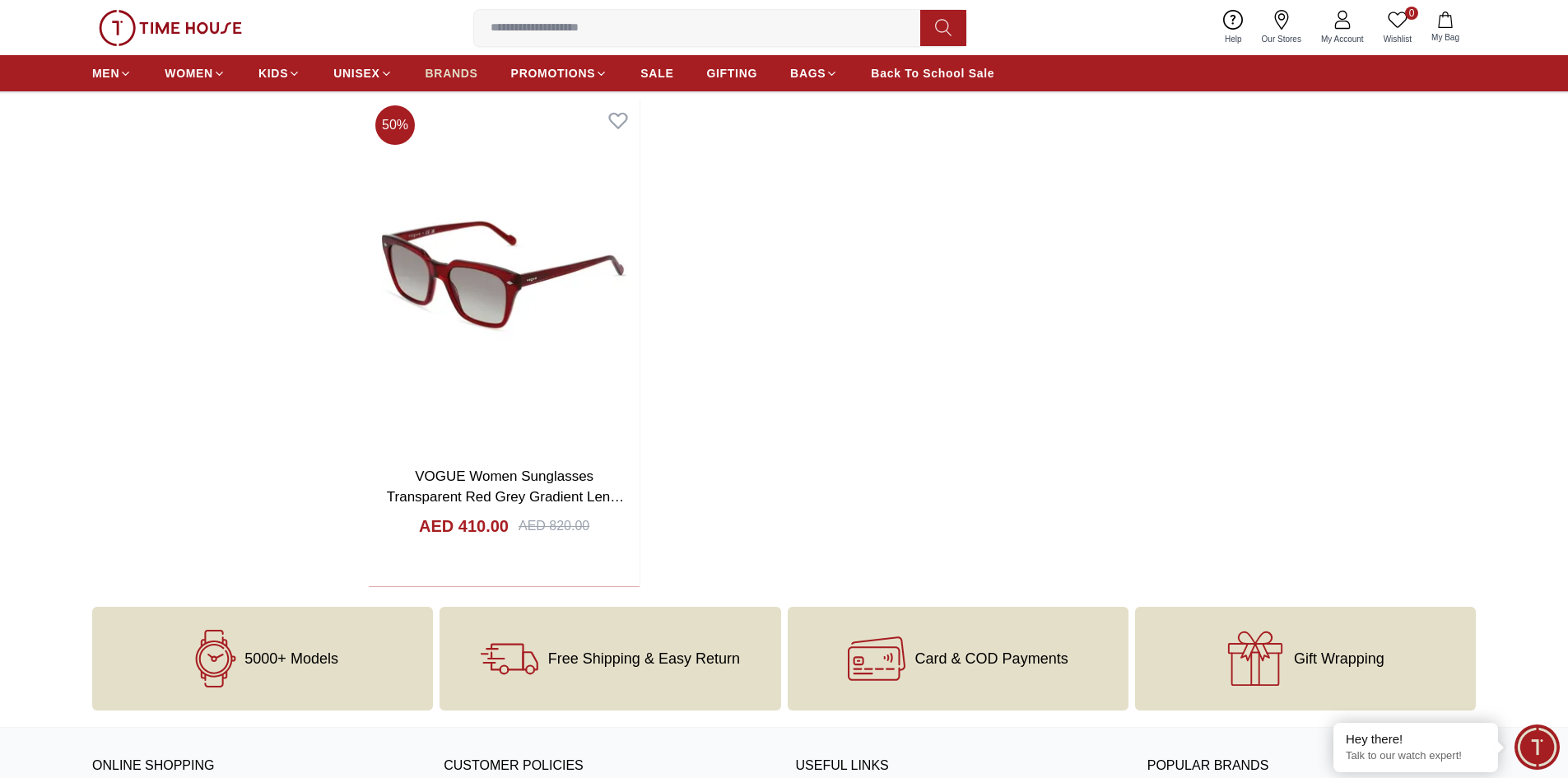
scroll to position [4254, 0]
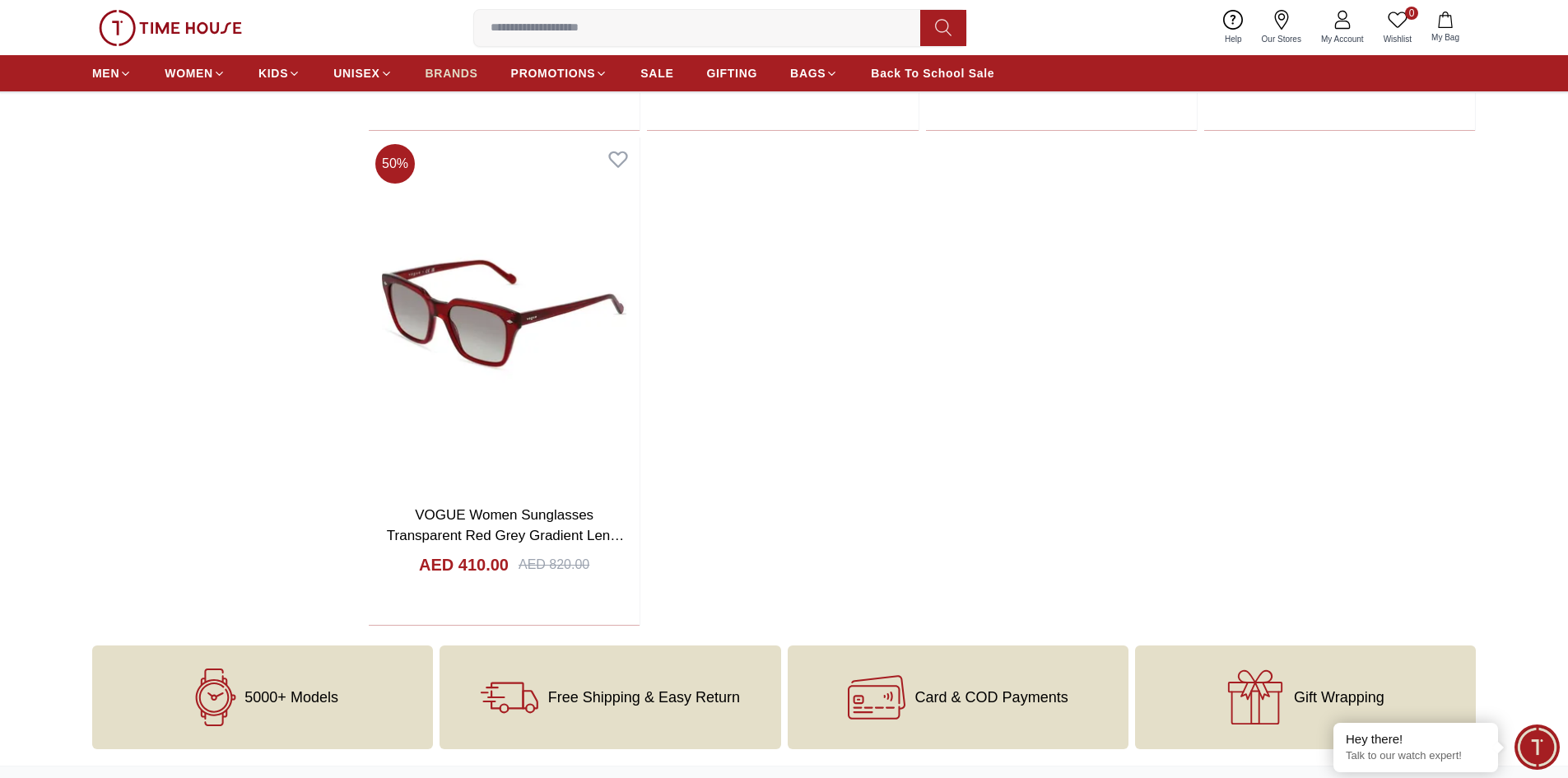
click at [463, 75] on span "BRANDS" at bounding box center [451, 73] width 52 height 17
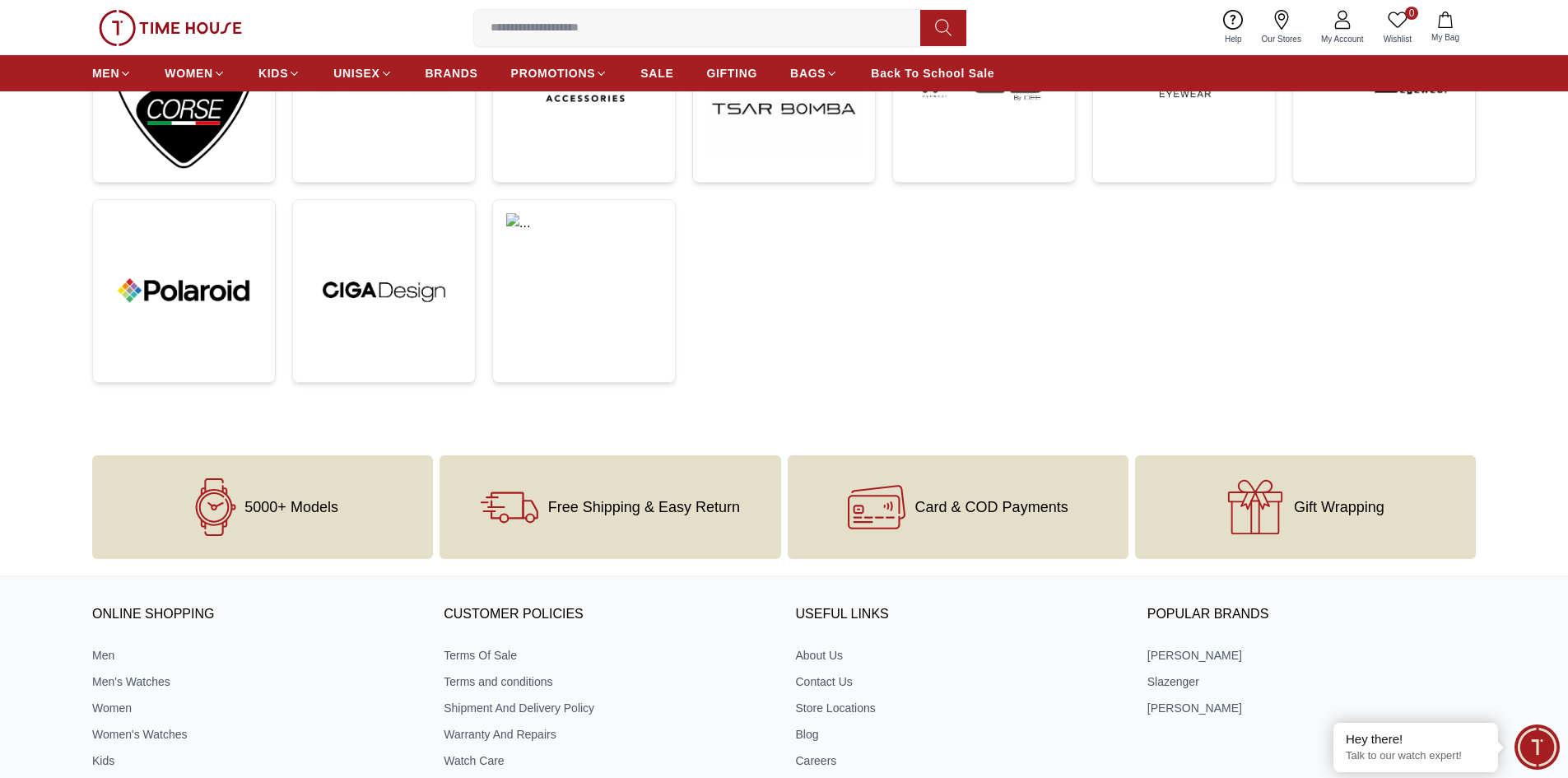
scroll to position [823, 0]
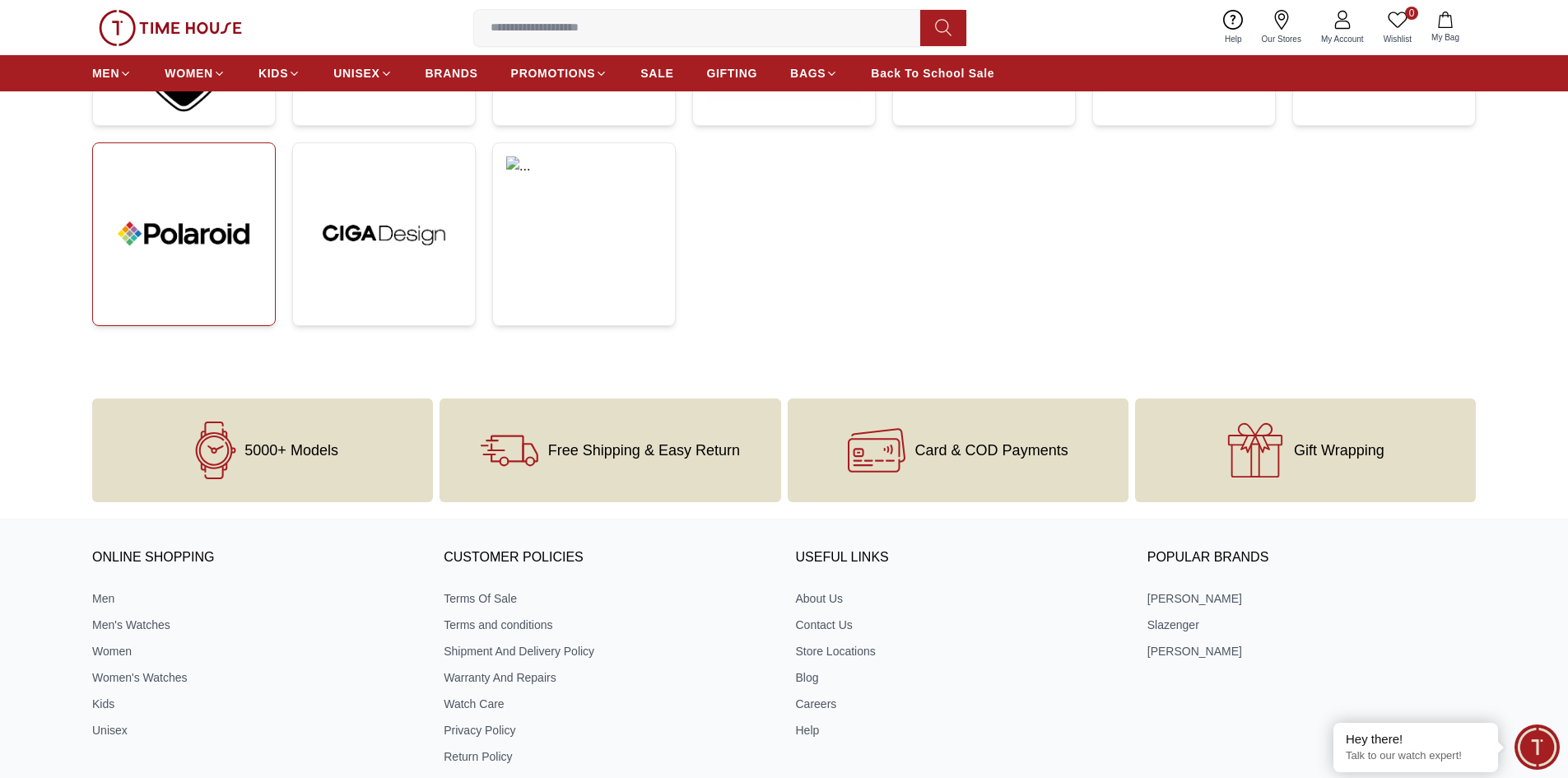
click at [186, 269] on img at bounding box center [184, 234] width 156 height 156
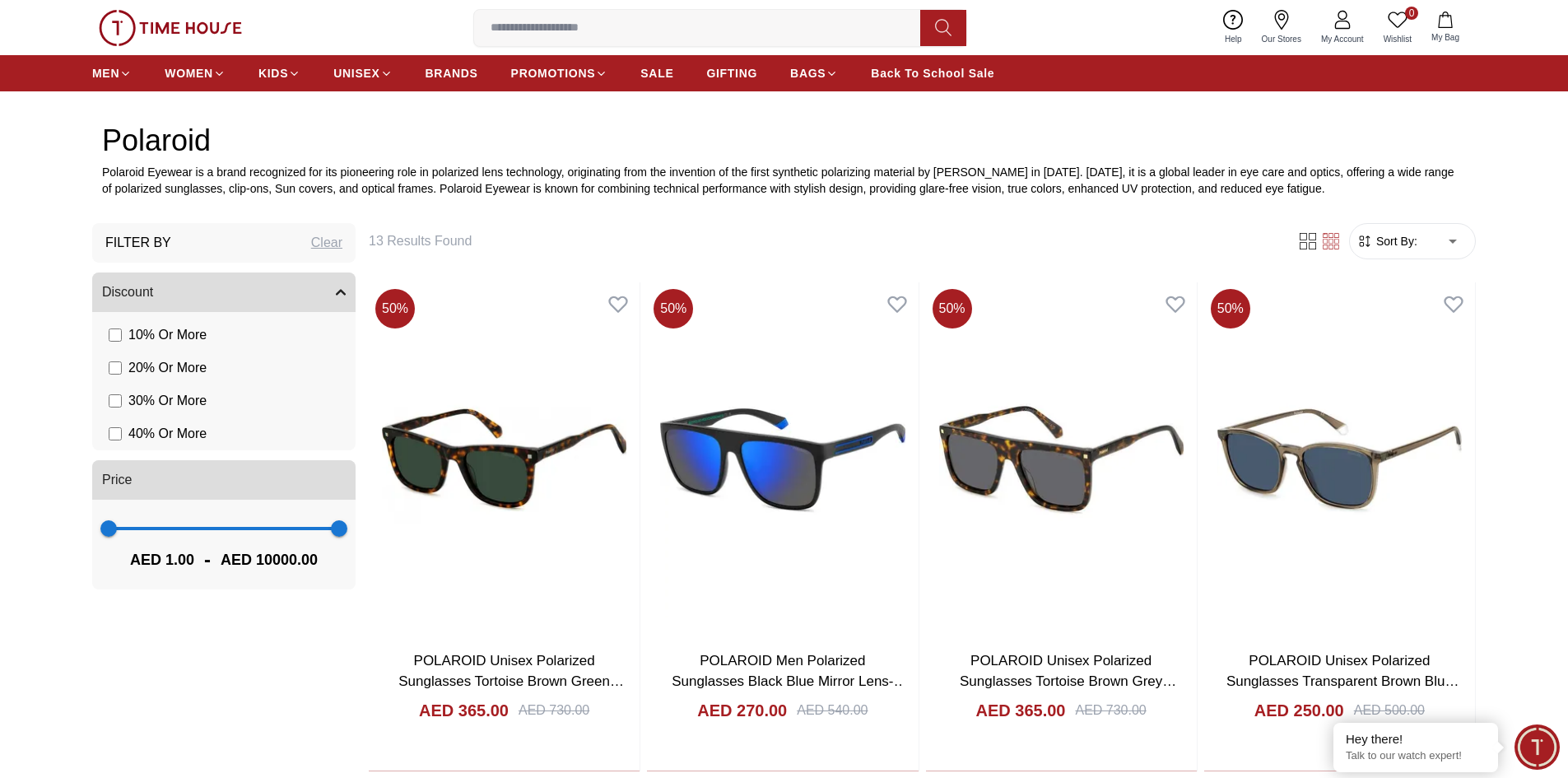
scroll to position [658, 0]
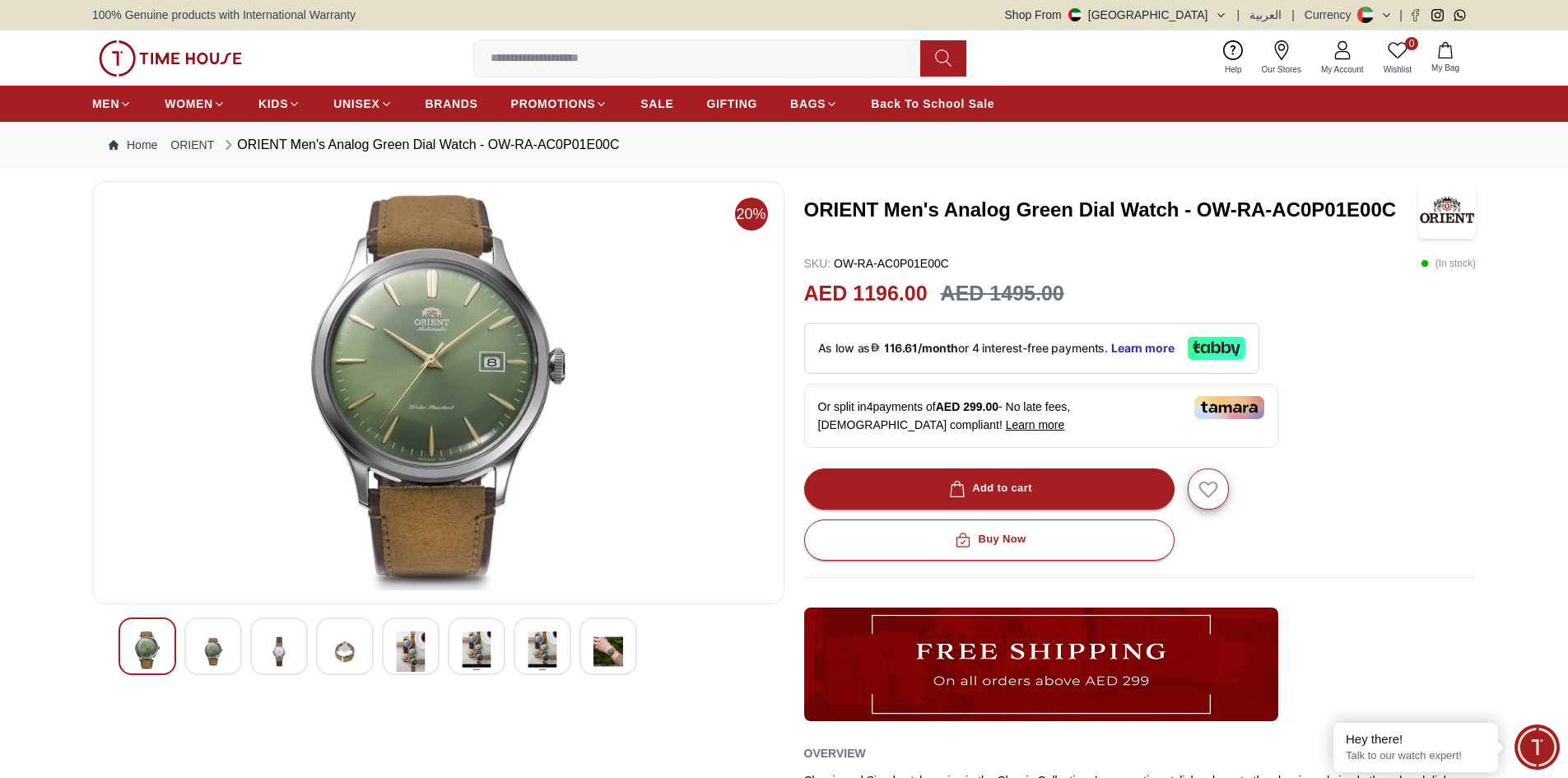
click at [229, 642] on div at bounding box center [213, 646] width 57 height 57
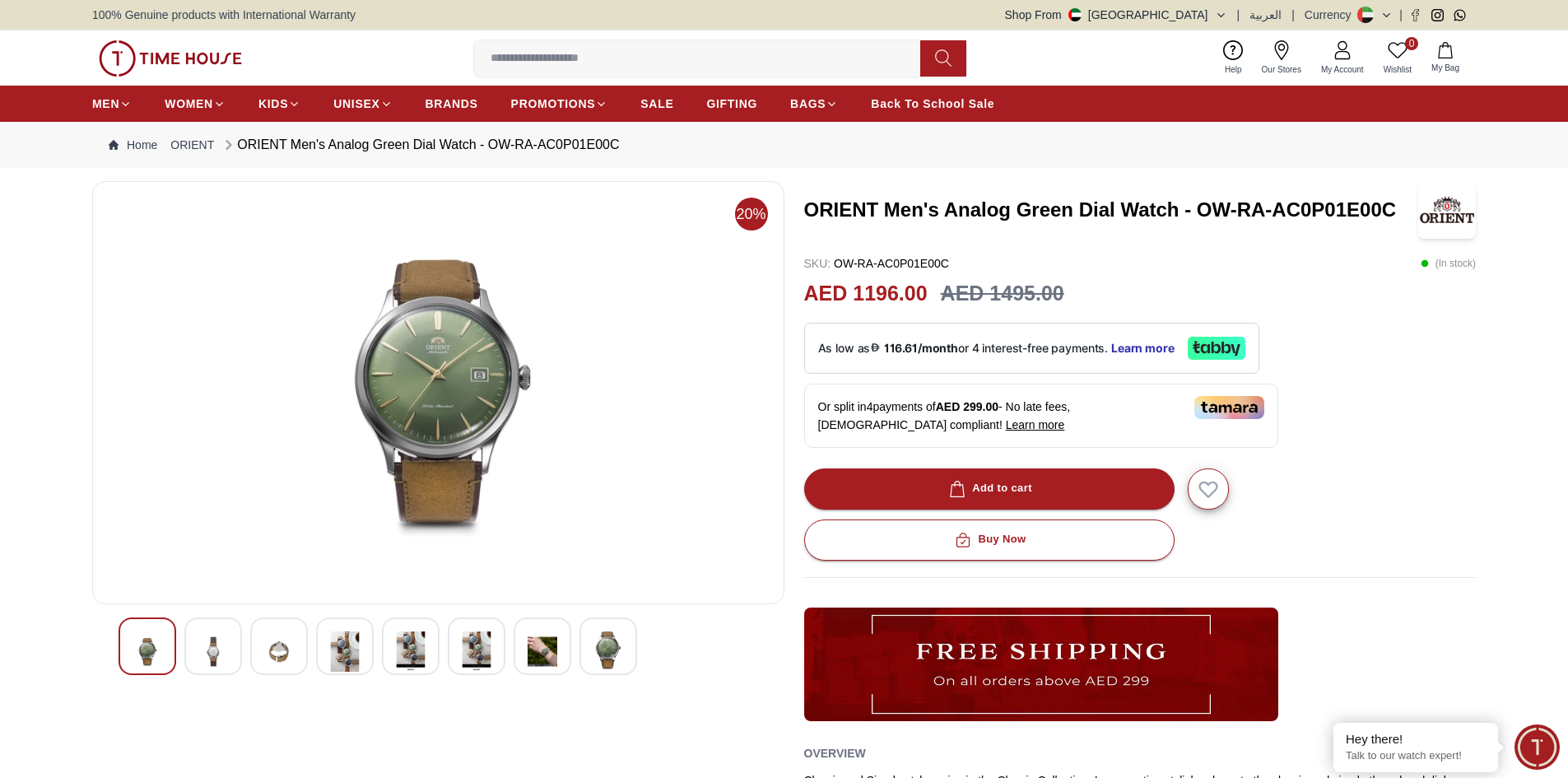
click at [341, 652] on img at bounding box center [345, 652] width 30 height 40
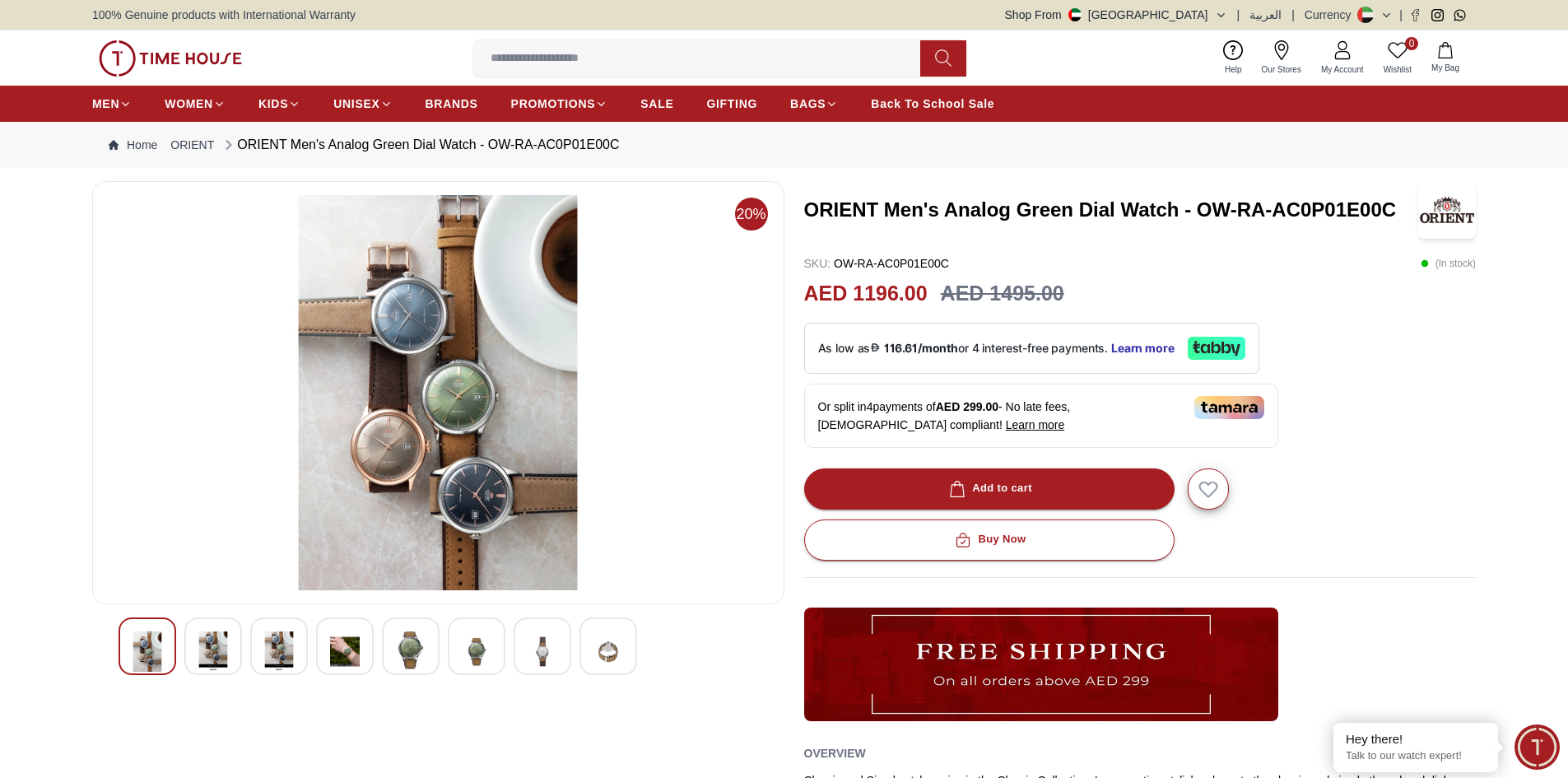
click at [605, 652] on img at bounding box center [608, 652] width 30 height 40
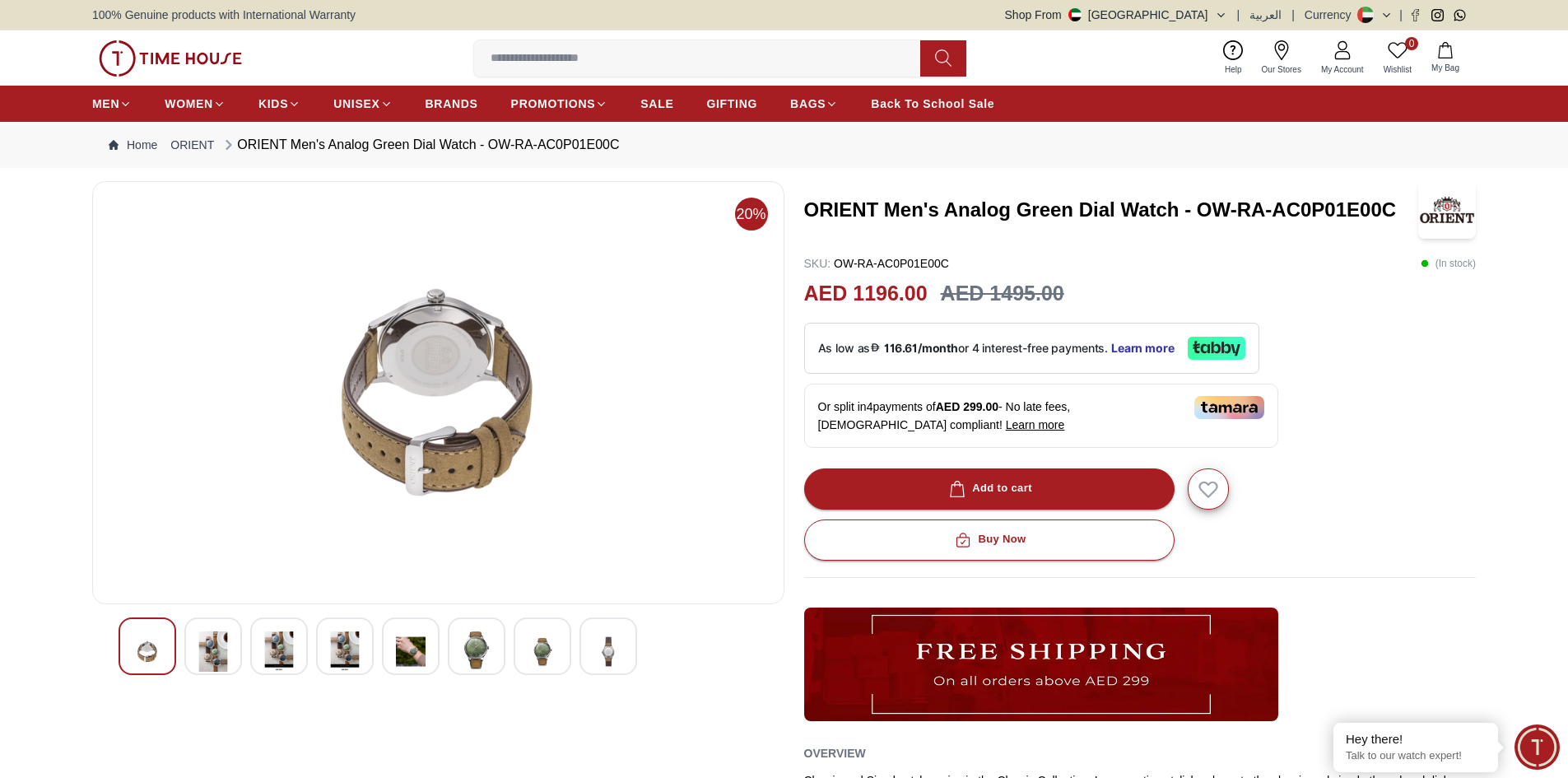
click at [544, 654] on img at bounding box center [543, 652] width 30 height 40
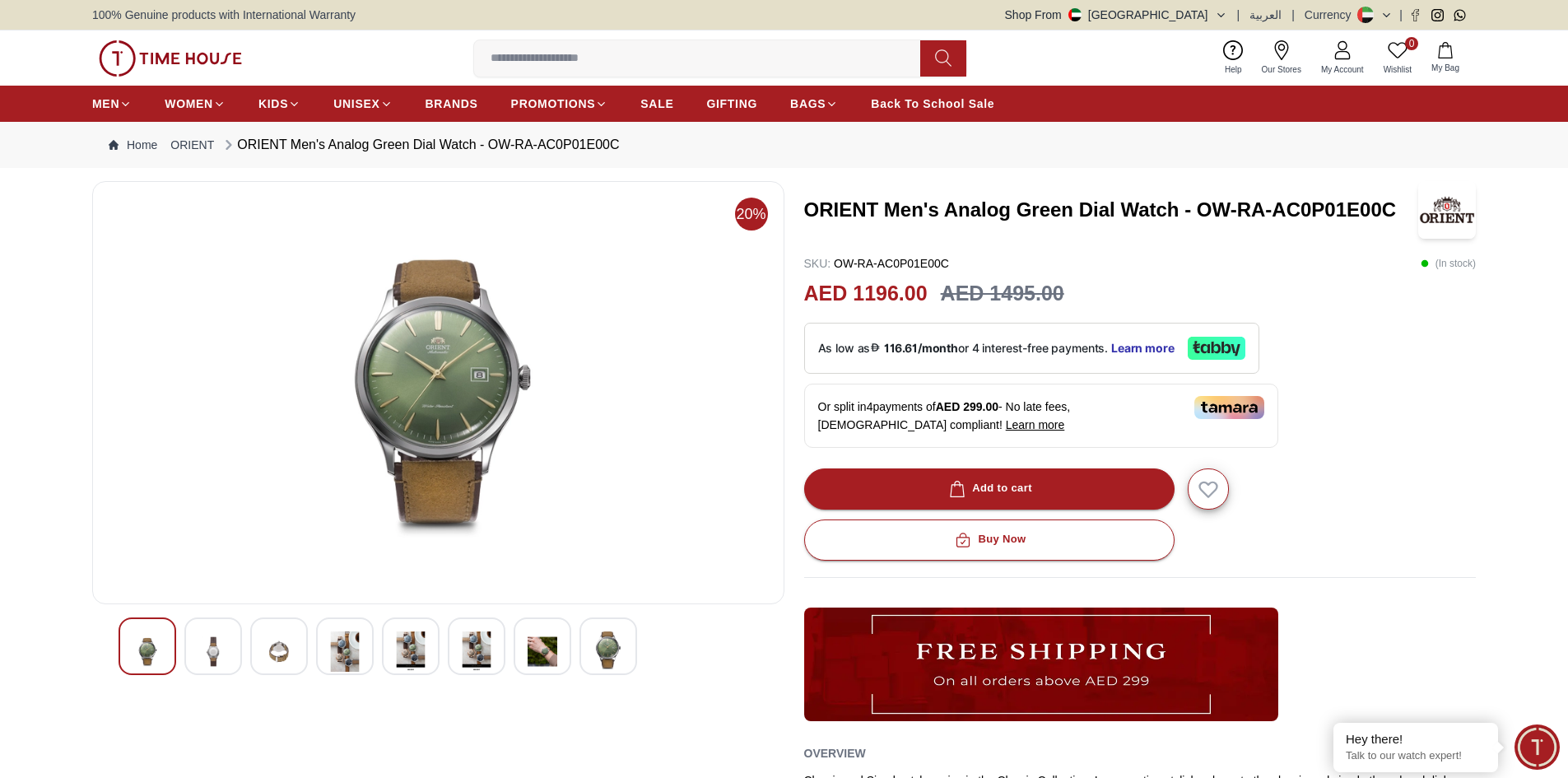
click at [545, 653] on img at bounding box center [543, 652] width 30 height 40
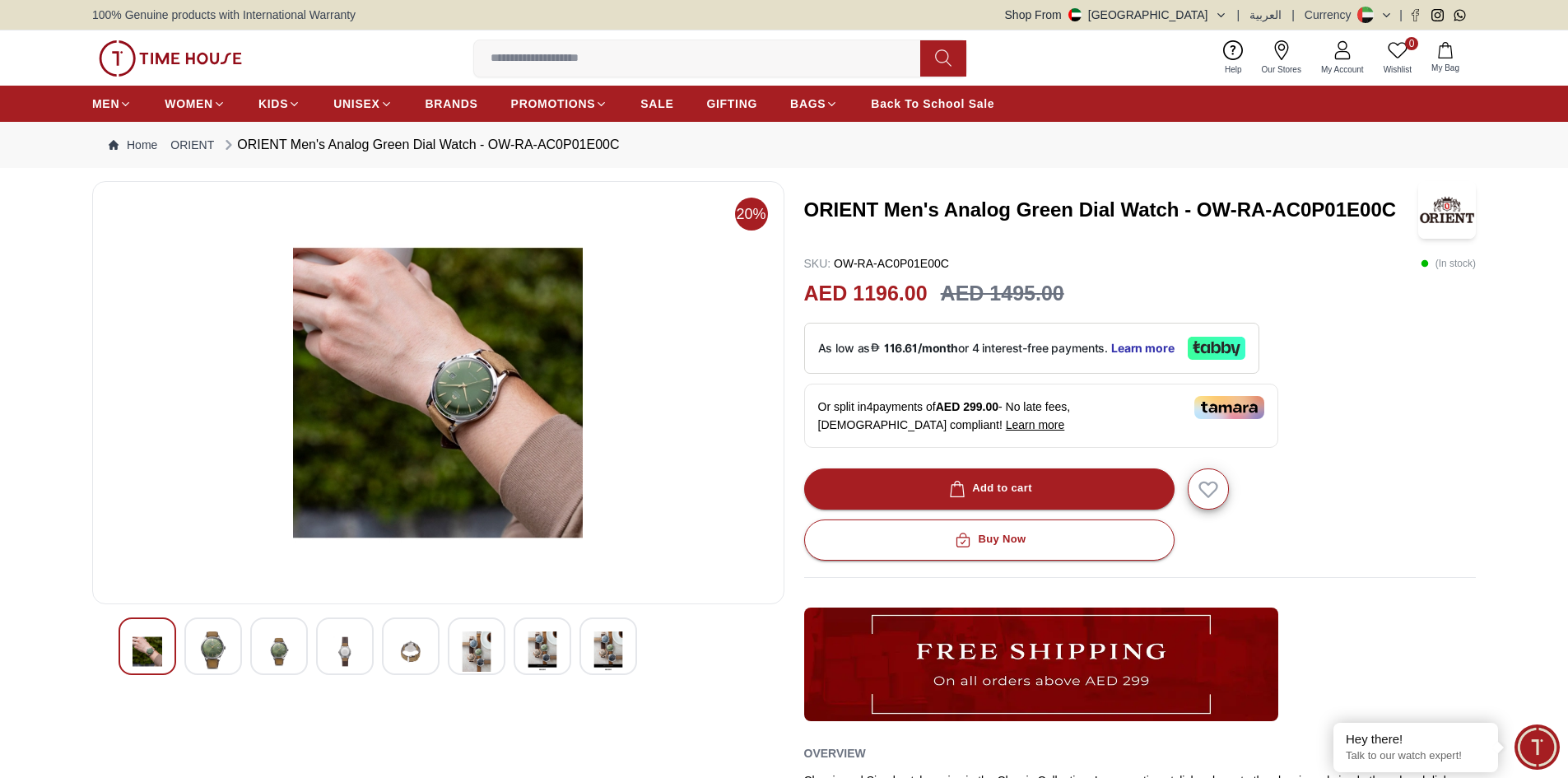
click at [473, 396] on img at bounding box center [439, 392] width 664 height 395
click at [226, 650] on img at bounding box center [213, 650] width 30 height 37
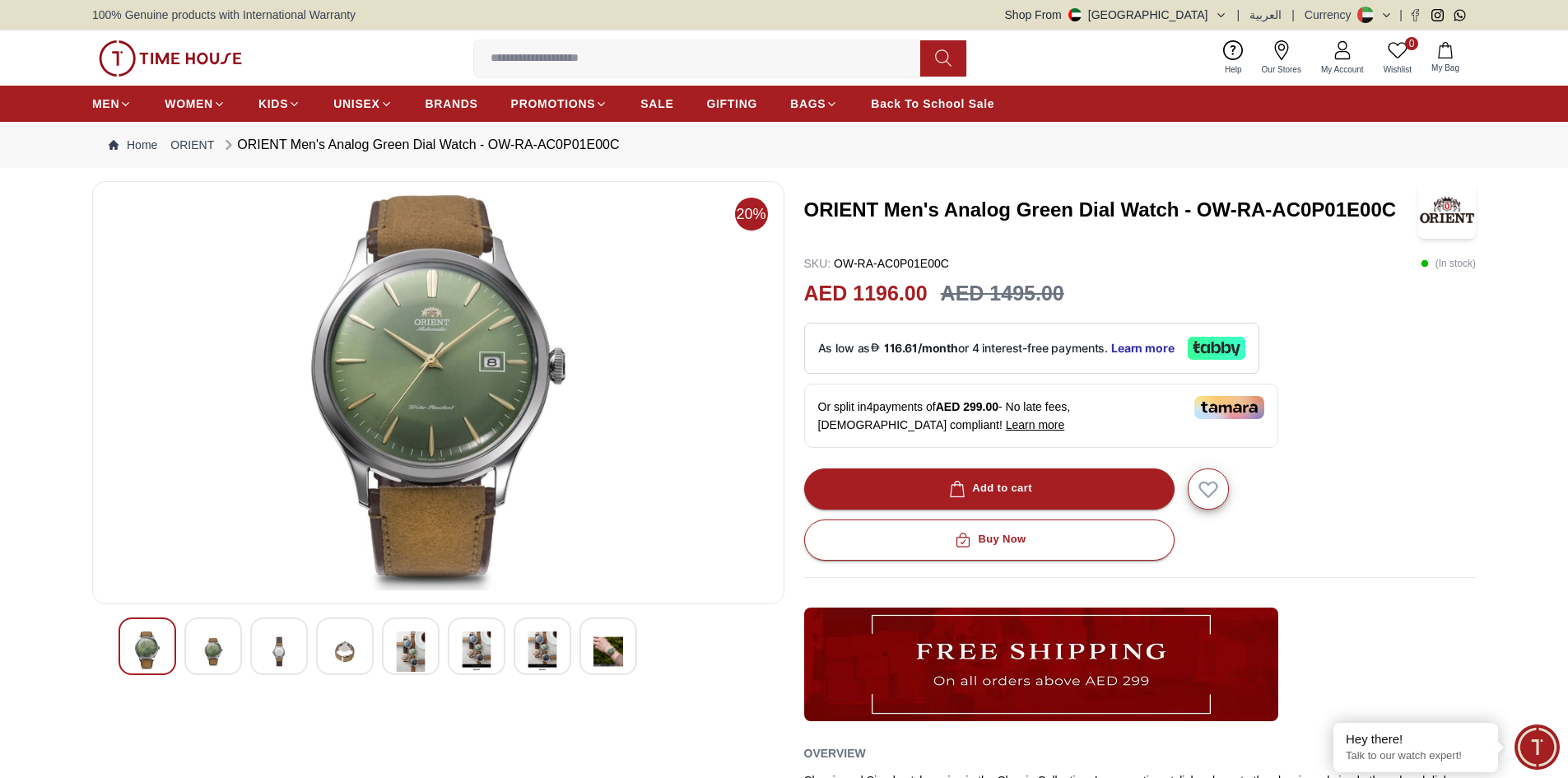
click at [270, 652] on img at bounding box center [280, 652] width 30 height 40
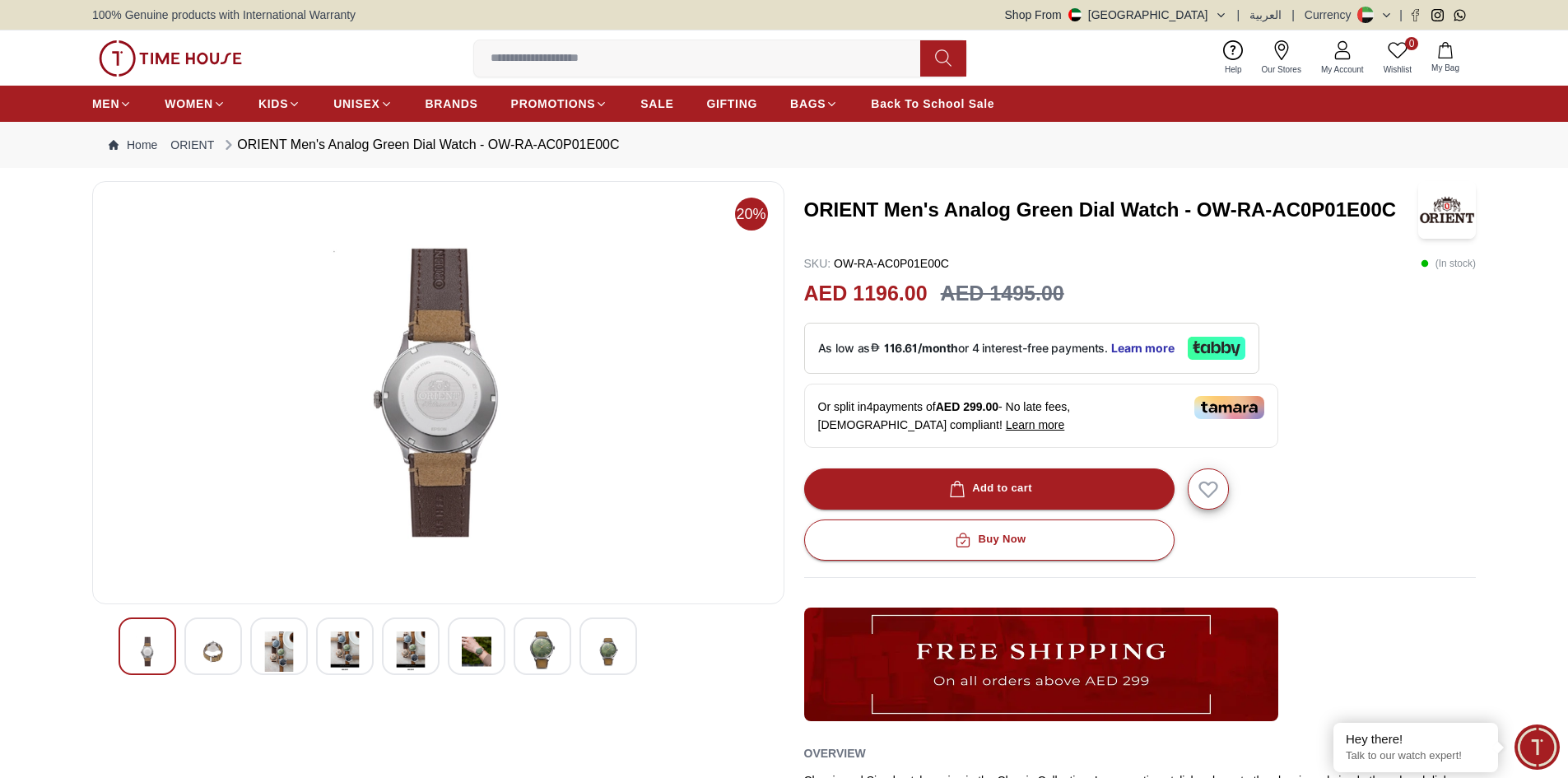
click at [219, 652] on img at bounding box center [213, 652] width 30 height 40
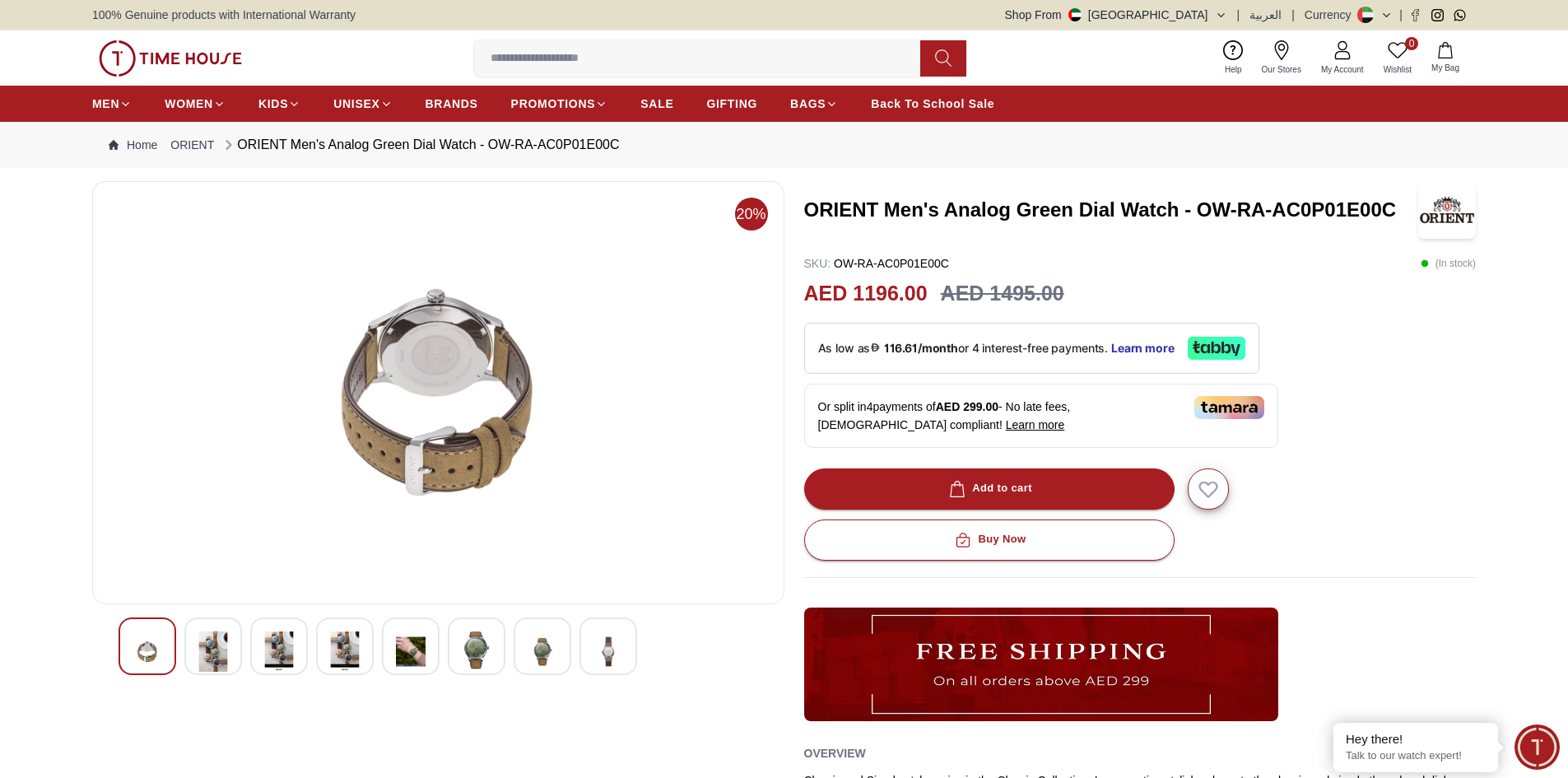
click at [464, 645] on div at bounding box center [476, 646] width 57 height 57
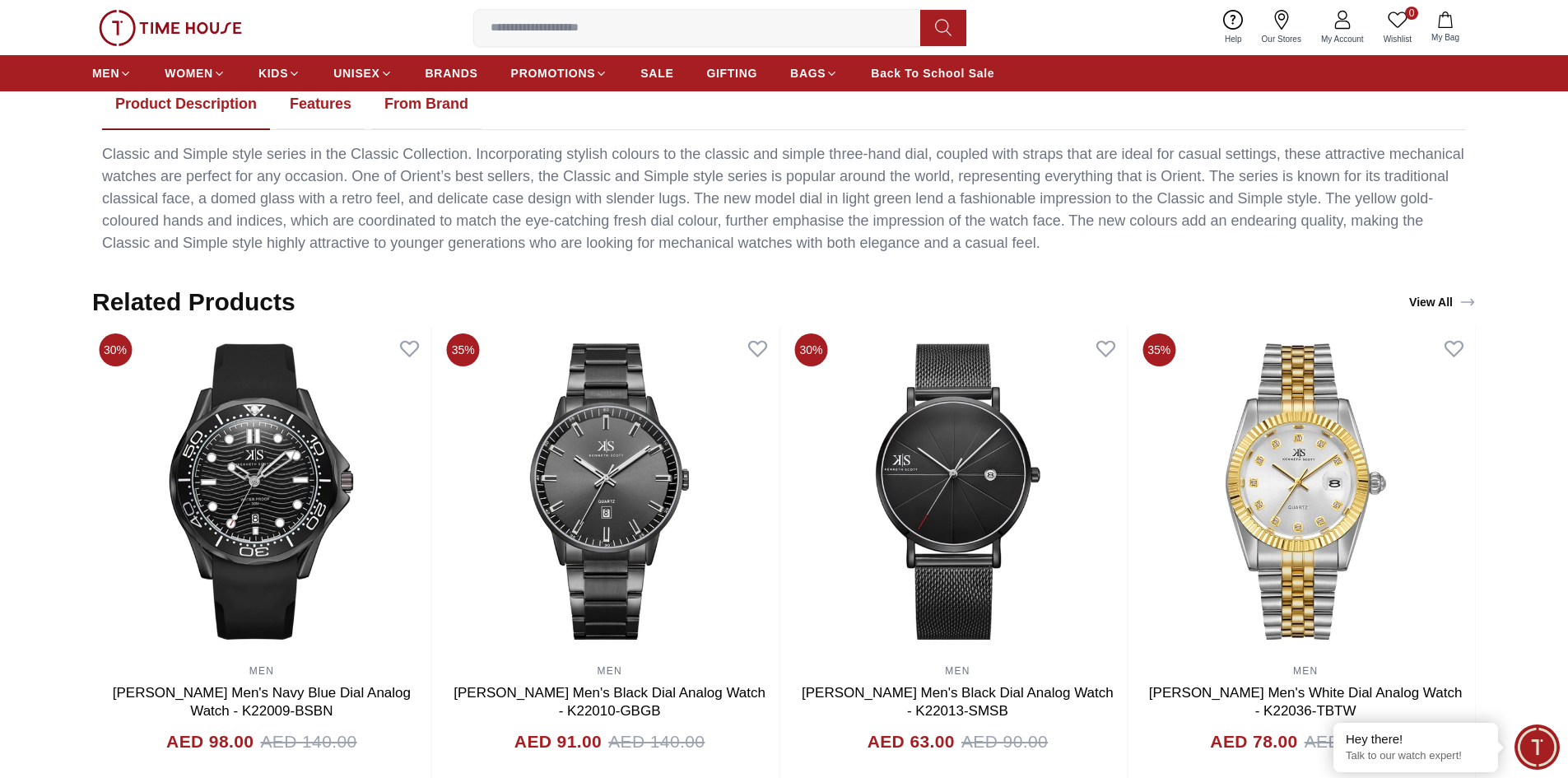
scroll to position [988, 0]
